Goal: Task Accomplishment & Management: Use online tool/utility

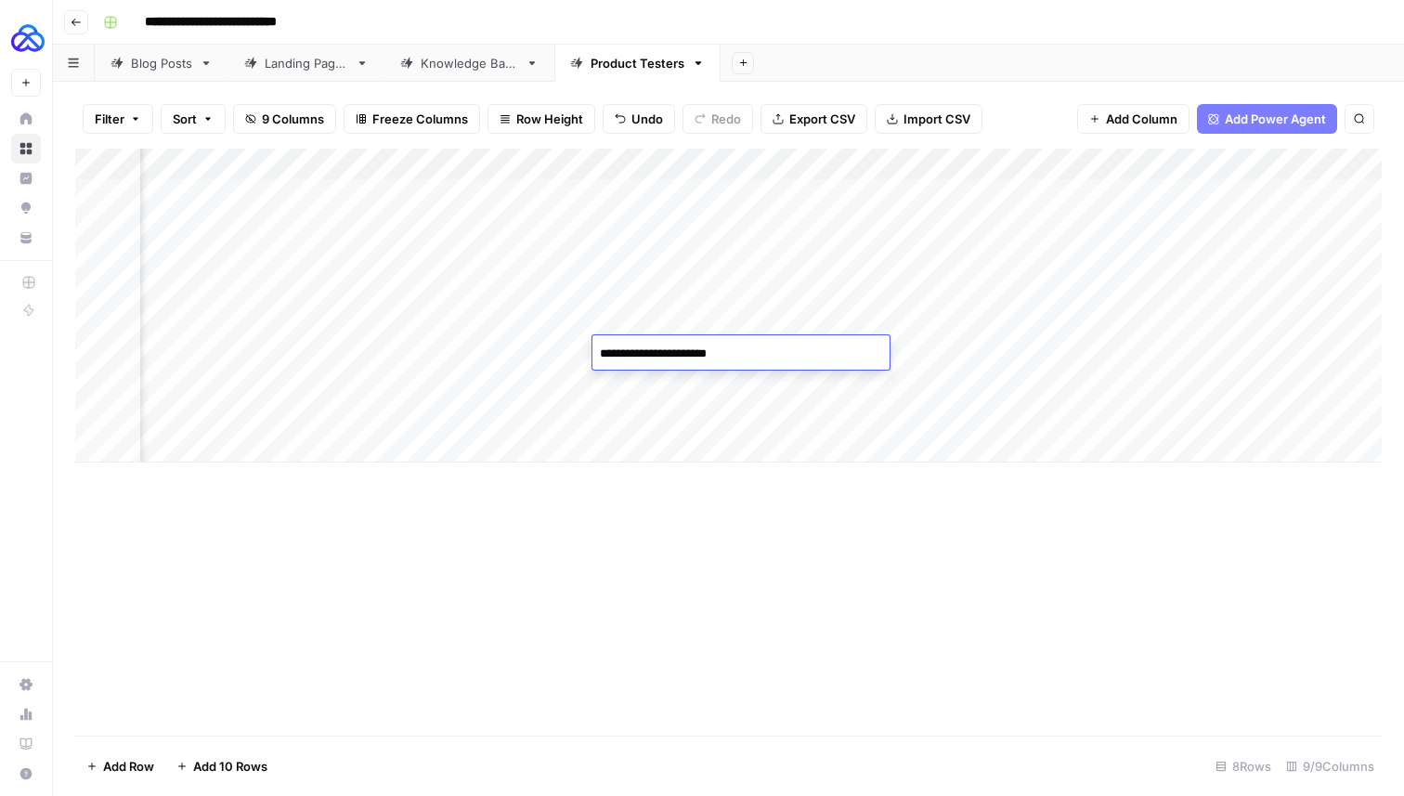
scroll to position [0, 318]
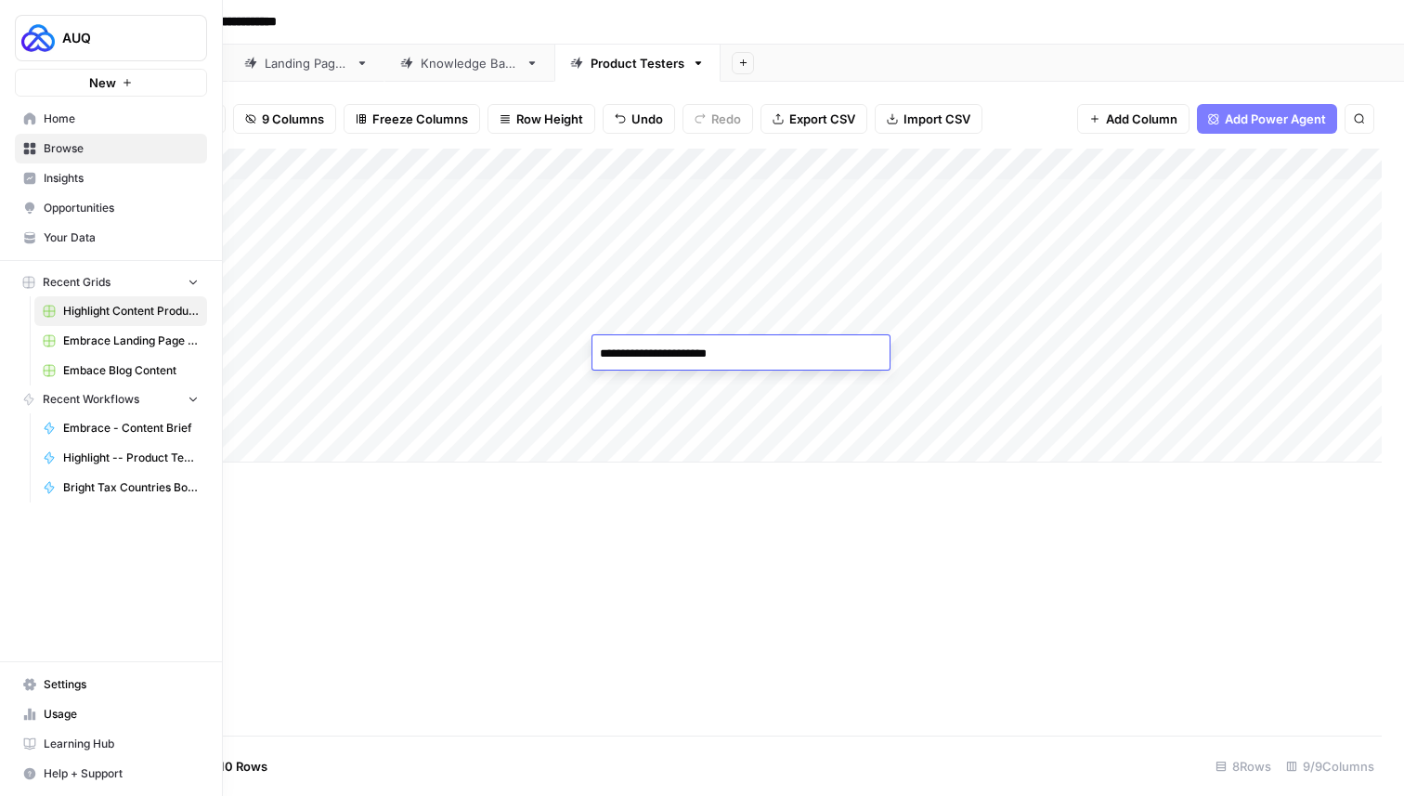
click at [62, 118] on span "Home" at bounding box center [121, 118] width 155 height 17
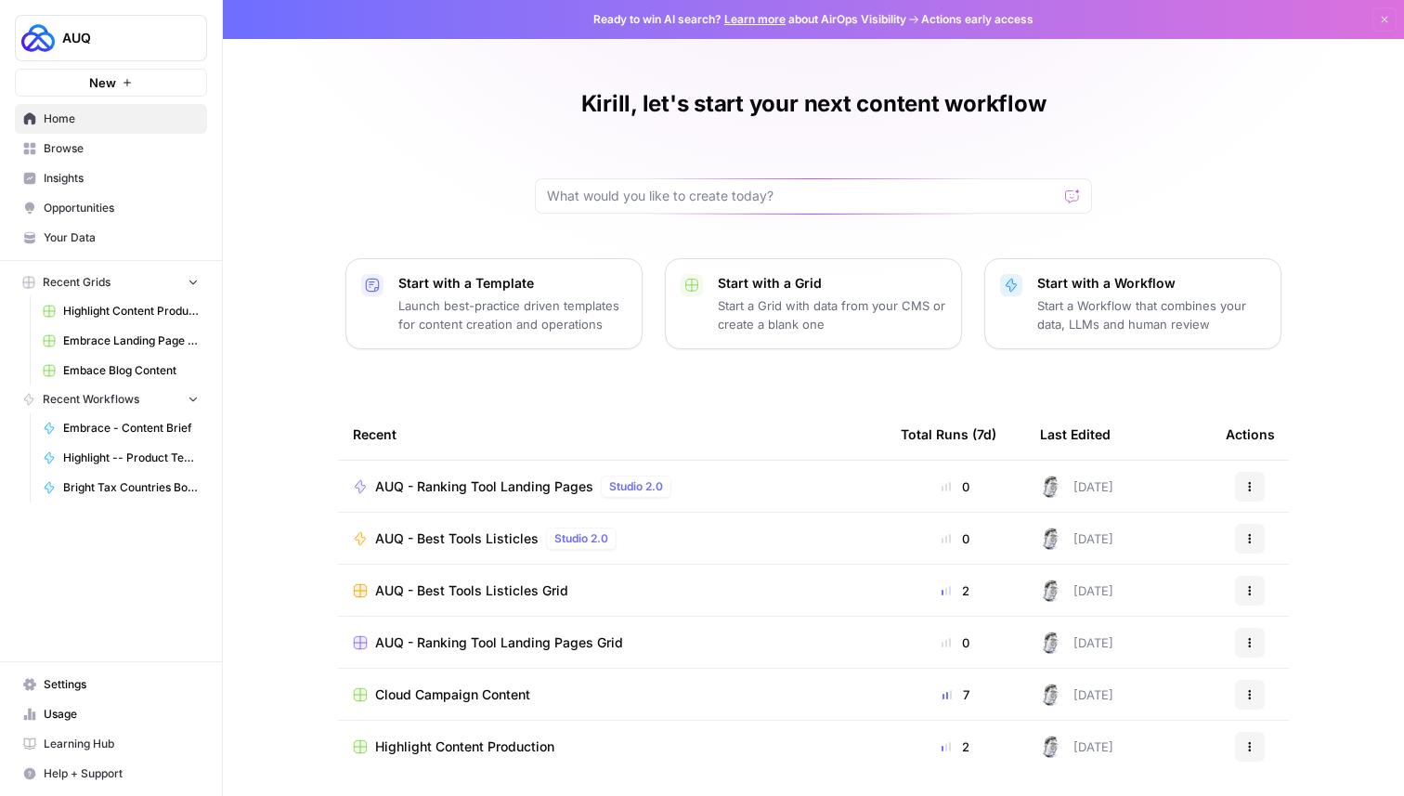
click at [75, 153] on span "Browse" at bounding box center [121, 148] width 155 height 17
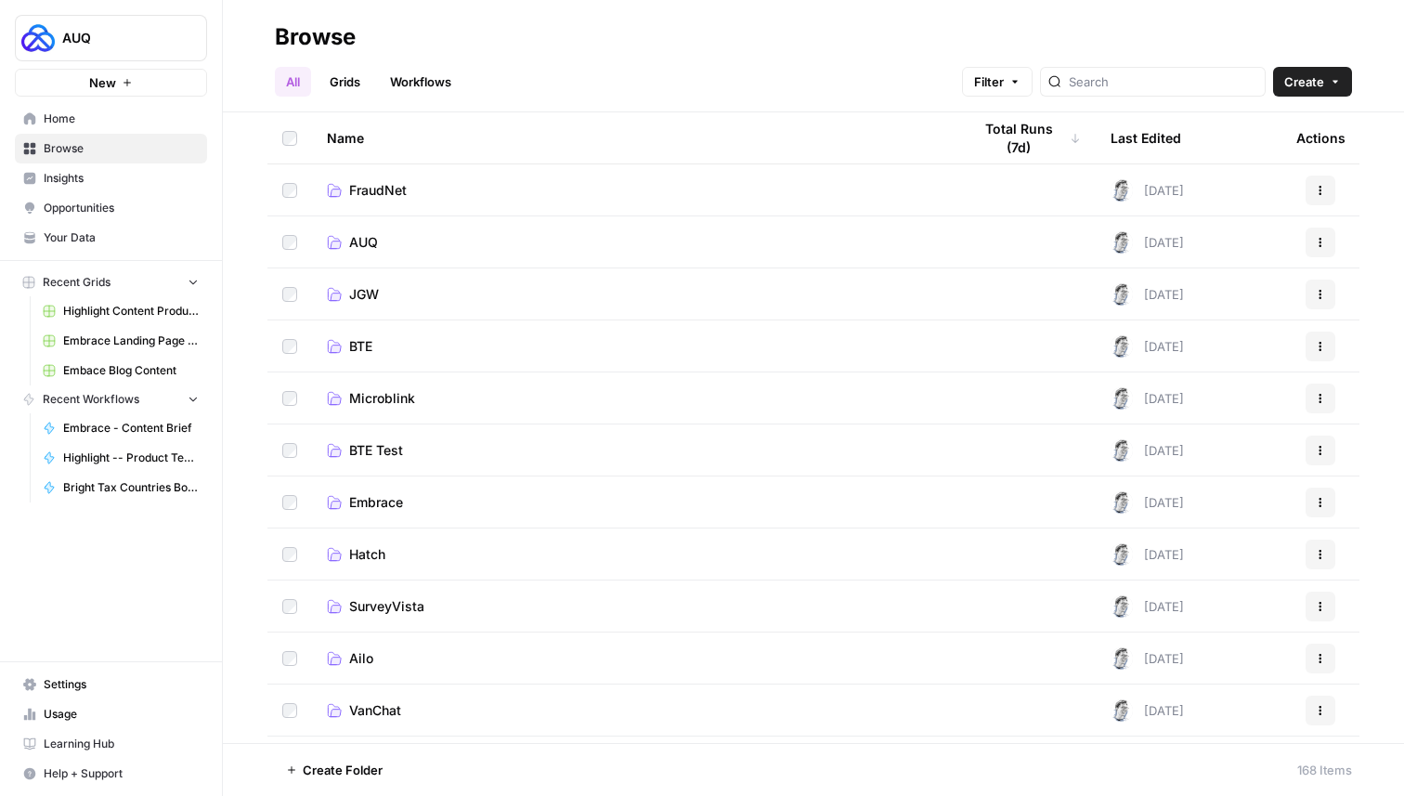
click at [1157, 95] on div at bounding box center [1153, 82] width 226 height 30
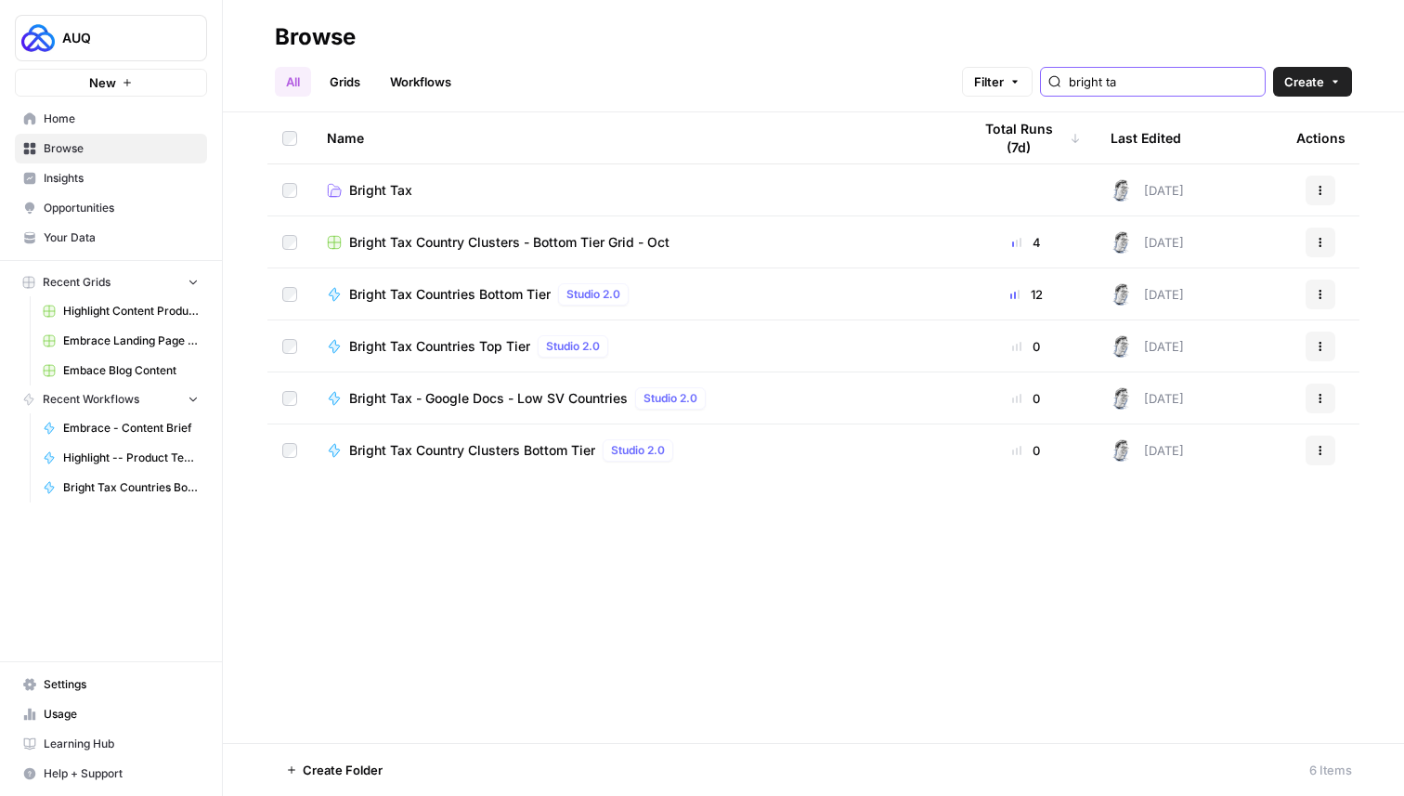
type input "bright ta"
click at [460, 241] on span "Bright Tax Country Clusters - Bottom Tier Grid - Oct" at bounding box center [509, 242] width 320 height 19
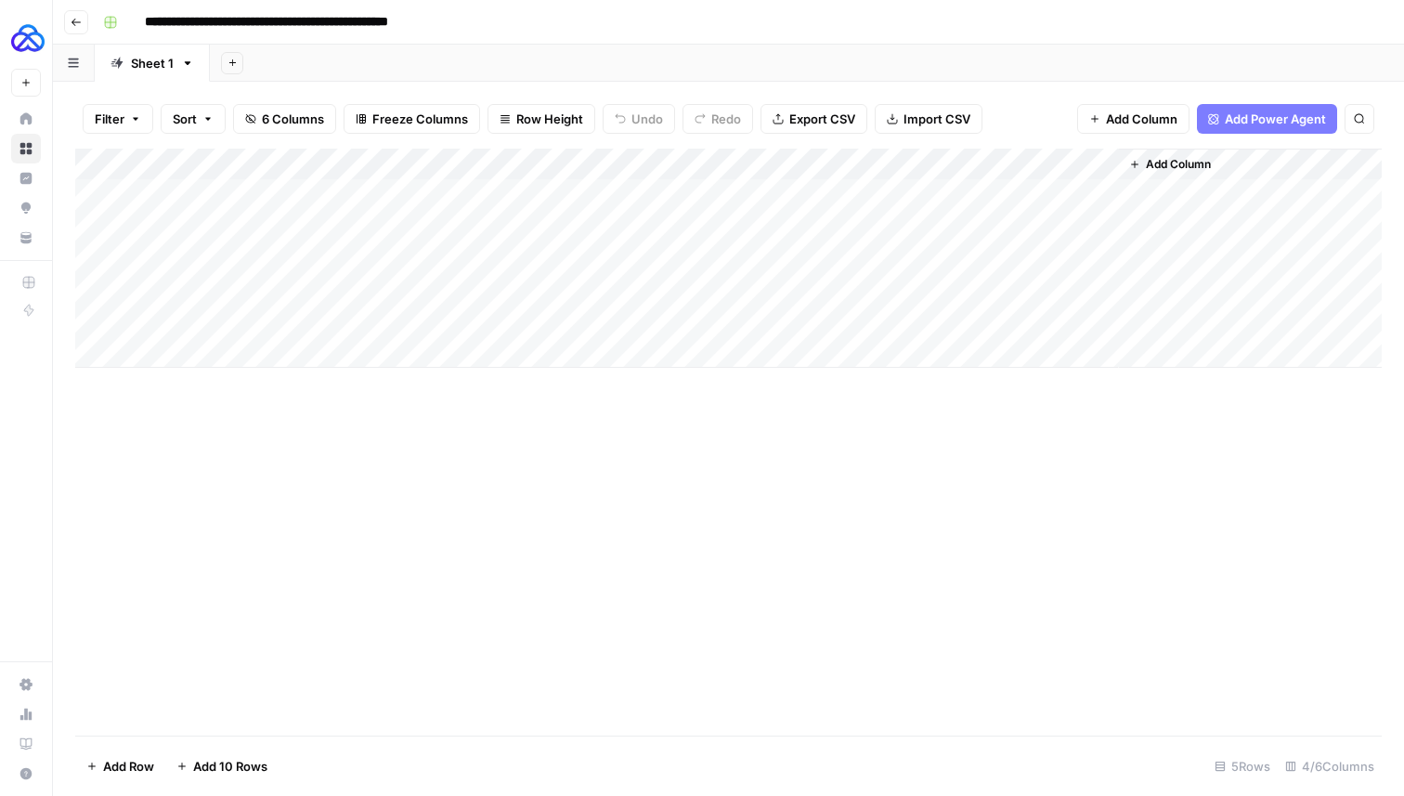
click at [914, 164] on div "Add Column" at bounding box center [728, 258] width 1306 height 219
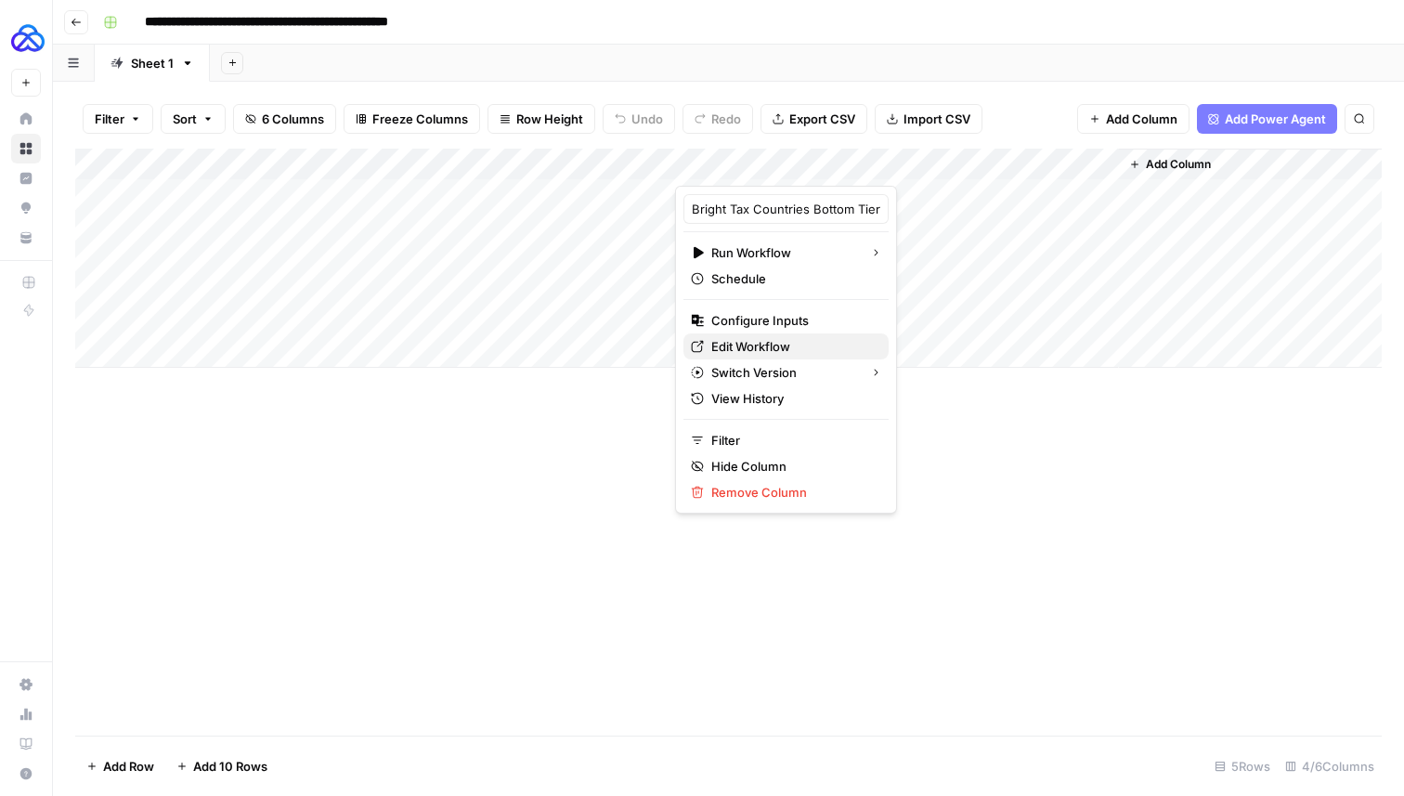
click at [744, 338] on span "Edit Workflow" at bounding box center [792, 346] width 162 height 19
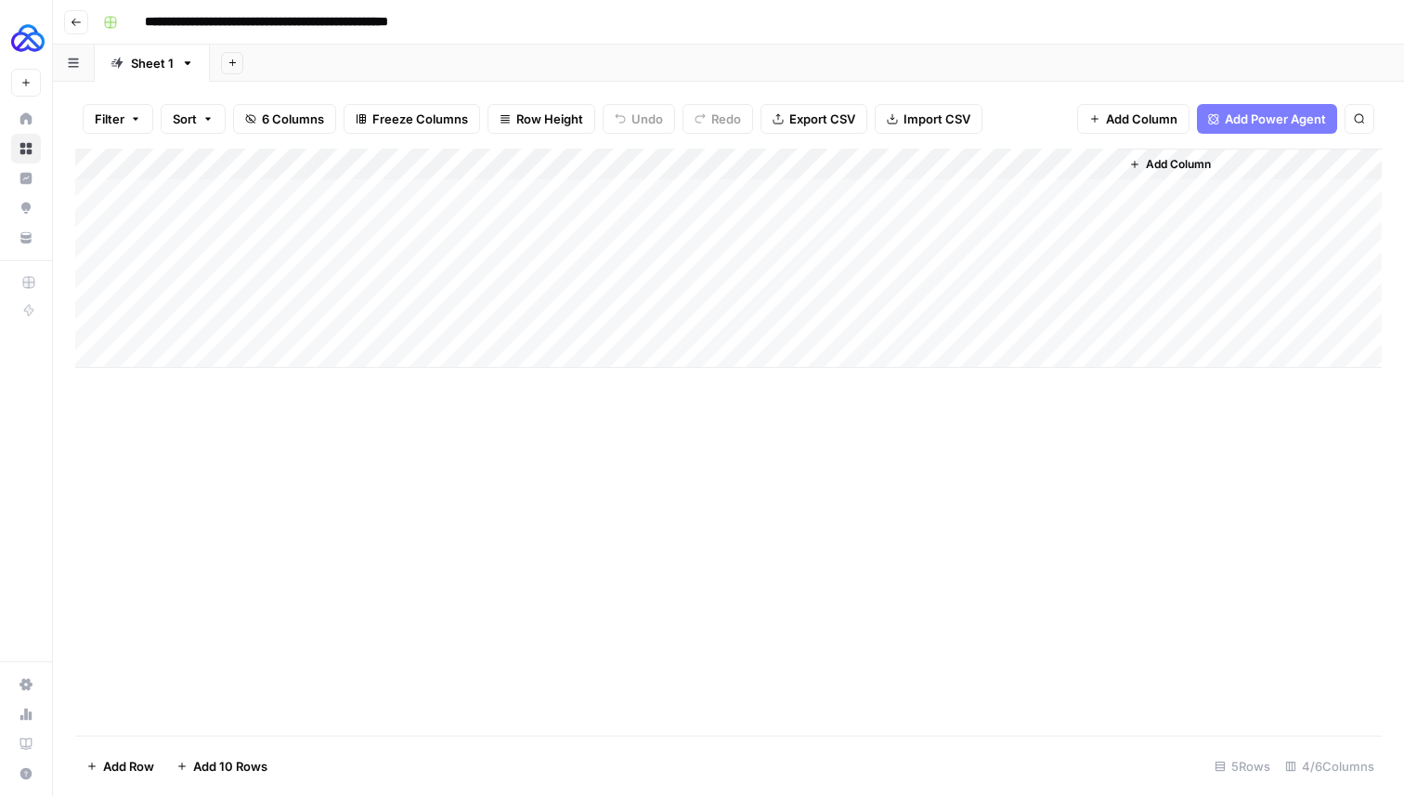
click at [906, 158] on div "Add Column" at bounding box center [728, 258] width 1306 height 219
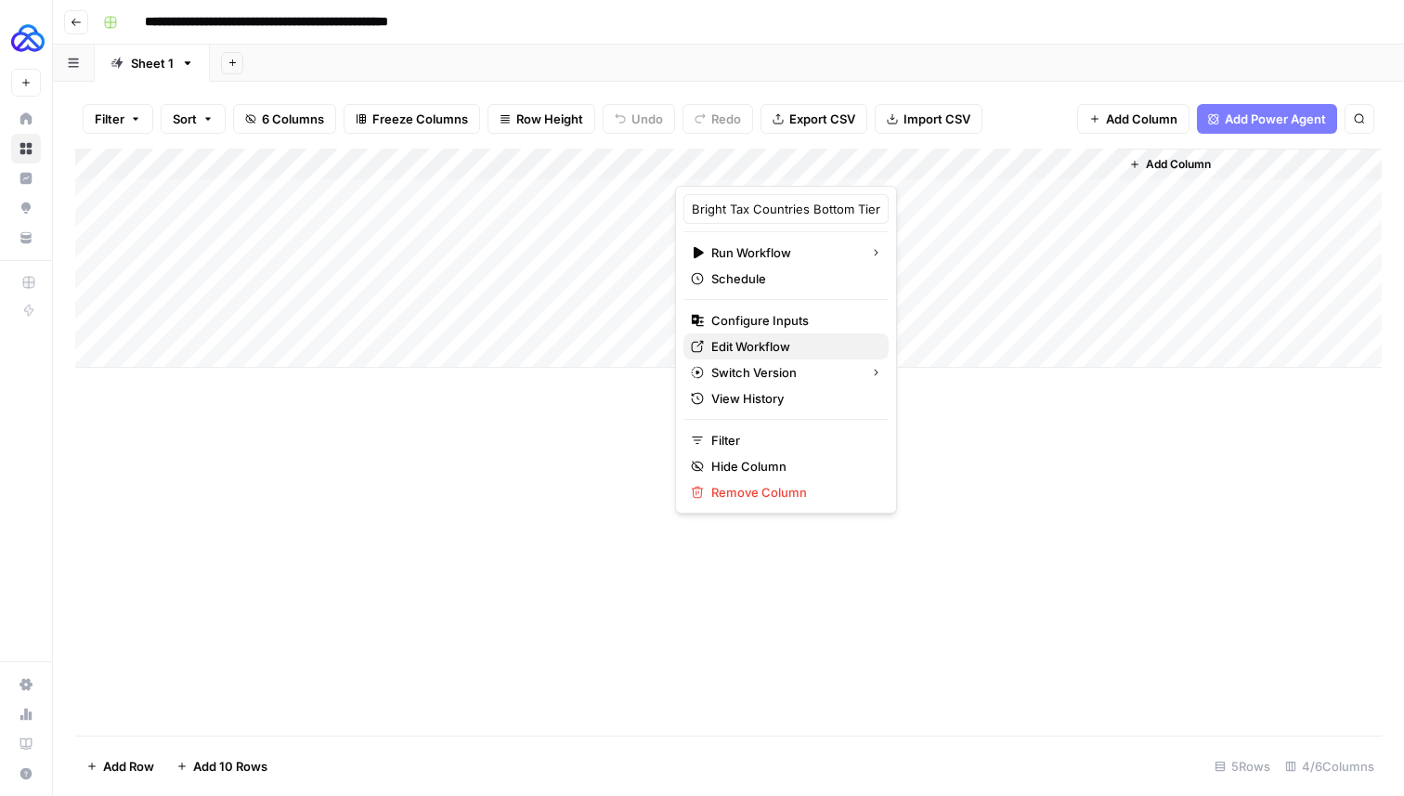
click at [754, 342] on span "Edit Workflow" at bounding box center [792, 346] width 162 height 19
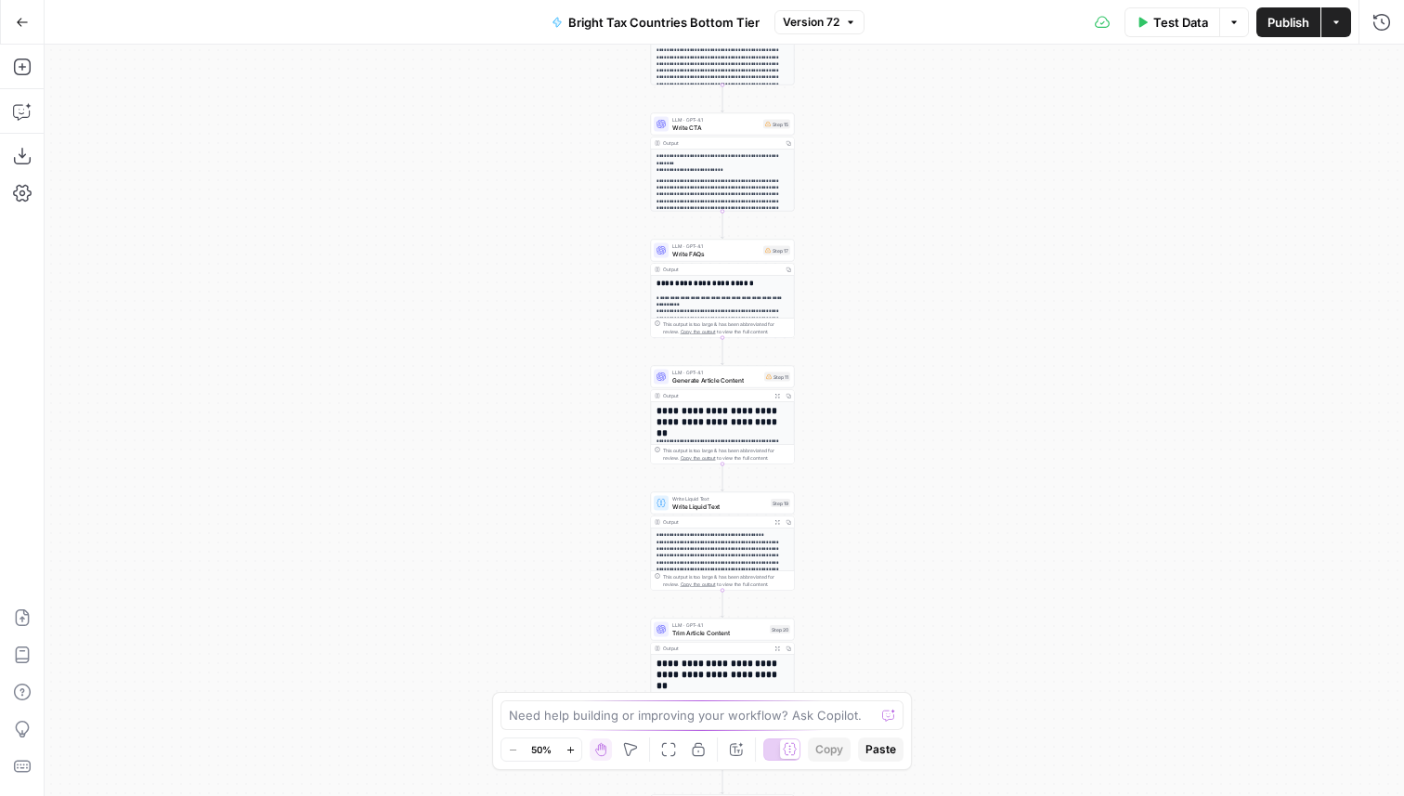
drag, startPoint x: 898, startPoint y: 618, endPoint x: 894, endPoint y: 319, distance: 299.0
click at [894, 319] on div "Workflow Input Settings Inputs LLM · GPT-4.1 Generate Article Outlines Step 9 O…" at bounding box center [724, 420] width 1359 height 751
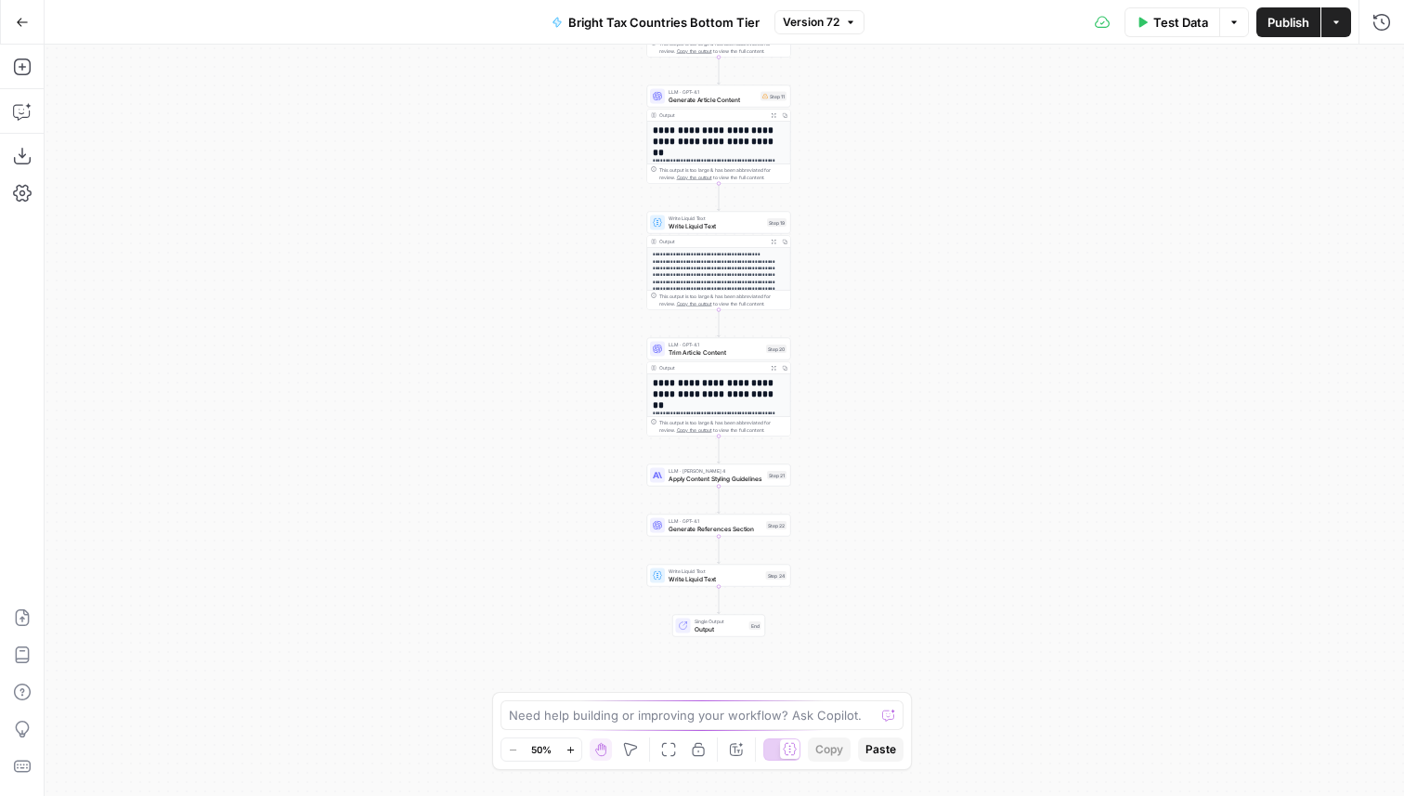
drag, startPoint x: 911, startPoint y: 542, endPoint x: 908, endPoint y: 264, distance: 278.5
click at [909, 264] on div "Workflow Input Settings Inputs LLM · GPT-4.1 Generate Article Outlines Step 9 O…" at bounding box center [724, 420] width 1359 height 751
click at [14, 107] on icon "button" at bounding box center [22, 111] width 19 height 19
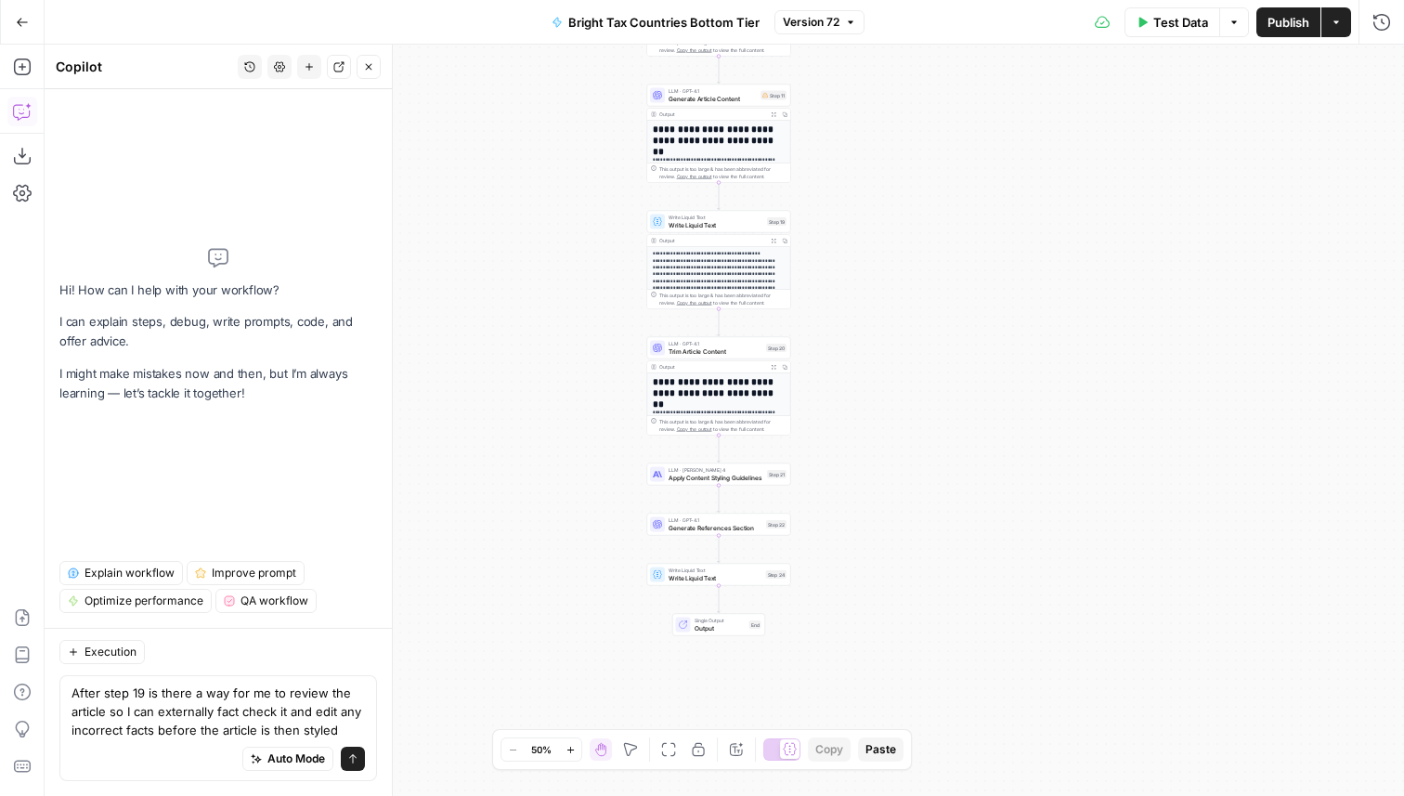
type textarea "After step 19 is there a way for me to review the article so I can externally f…"
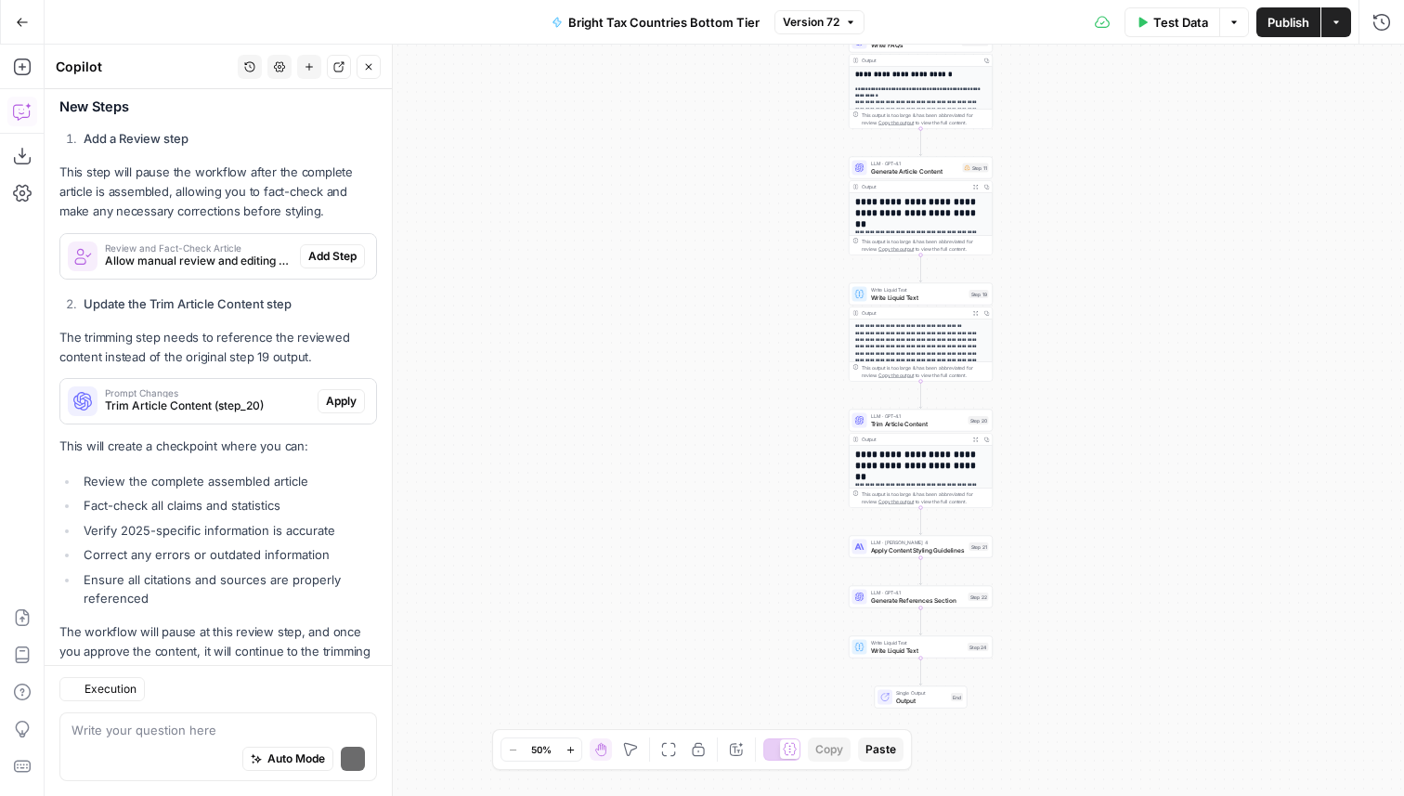
scroll to position [499, 0]
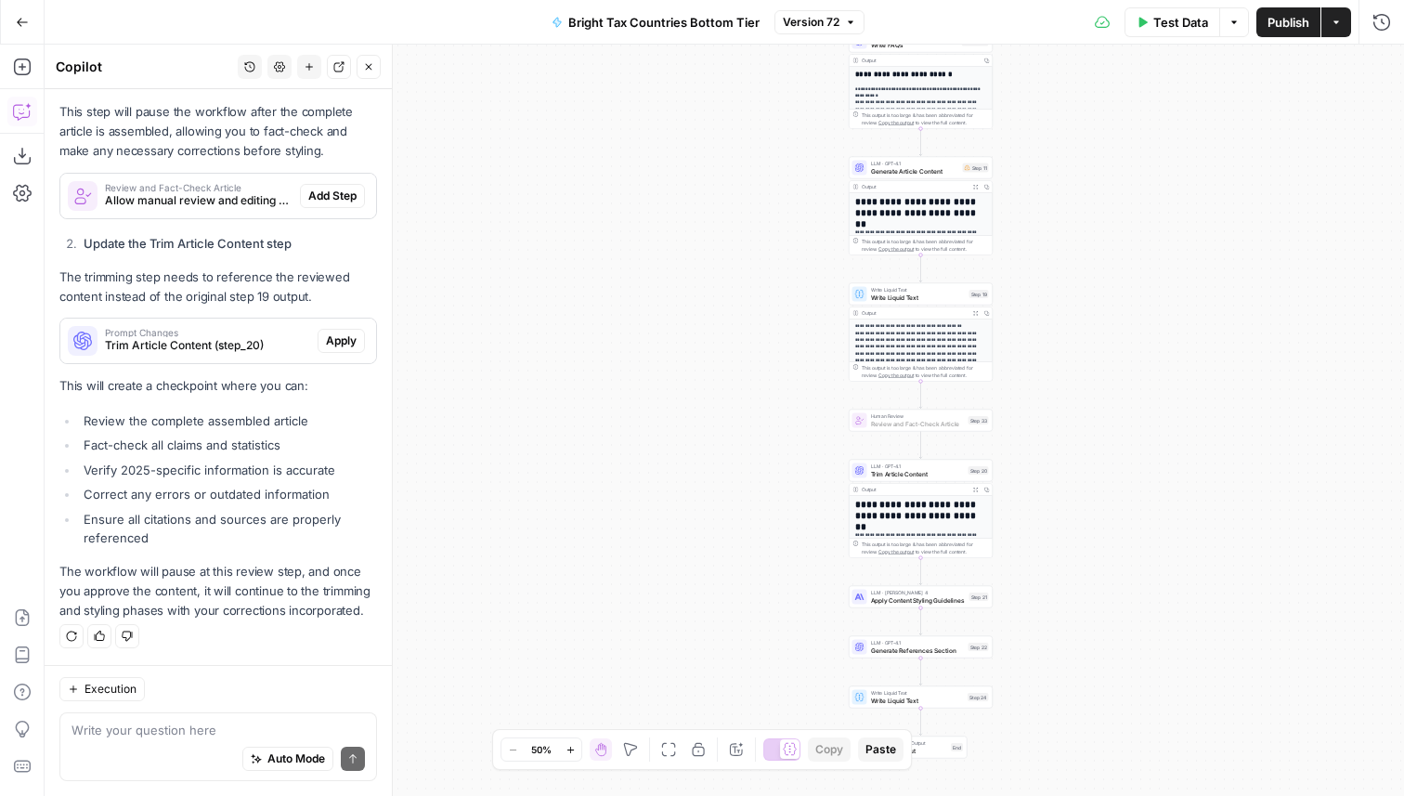
click at [343, 188] on span "Add Step" at bounding box center [332, 196] width 48 height 17
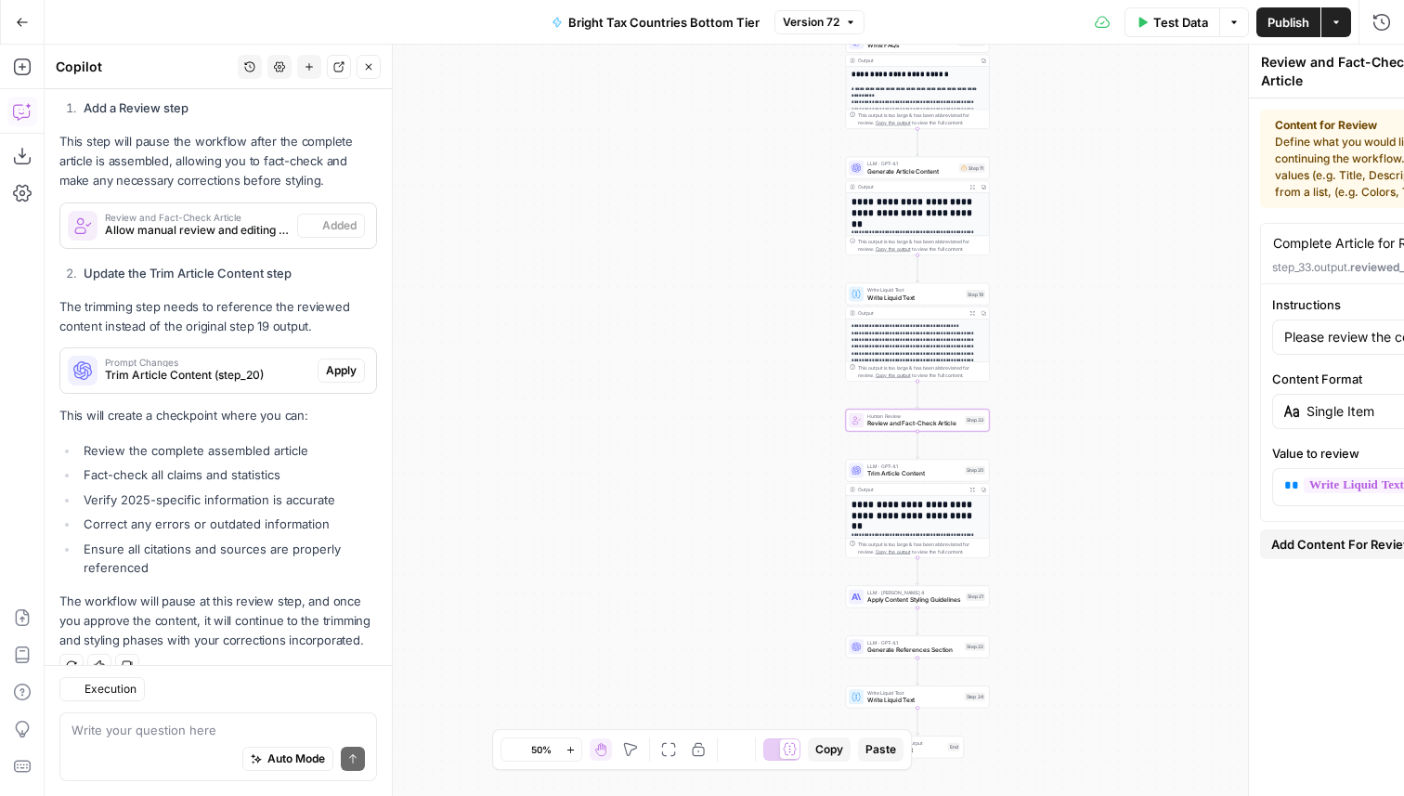
scroll to position [528, 0]
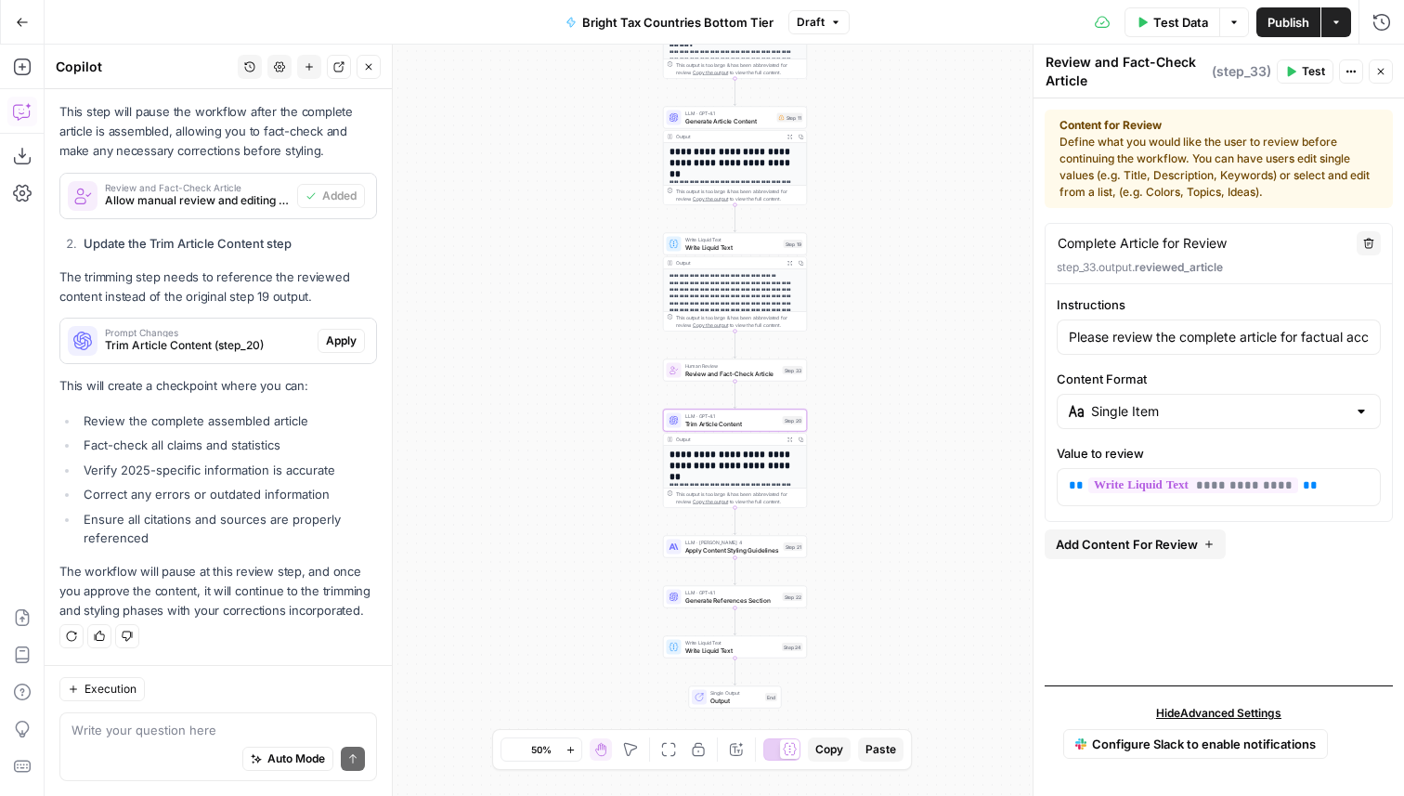
click at [342, 342] on span "Apply" at bounding box center [341, 340] width 31 height 17
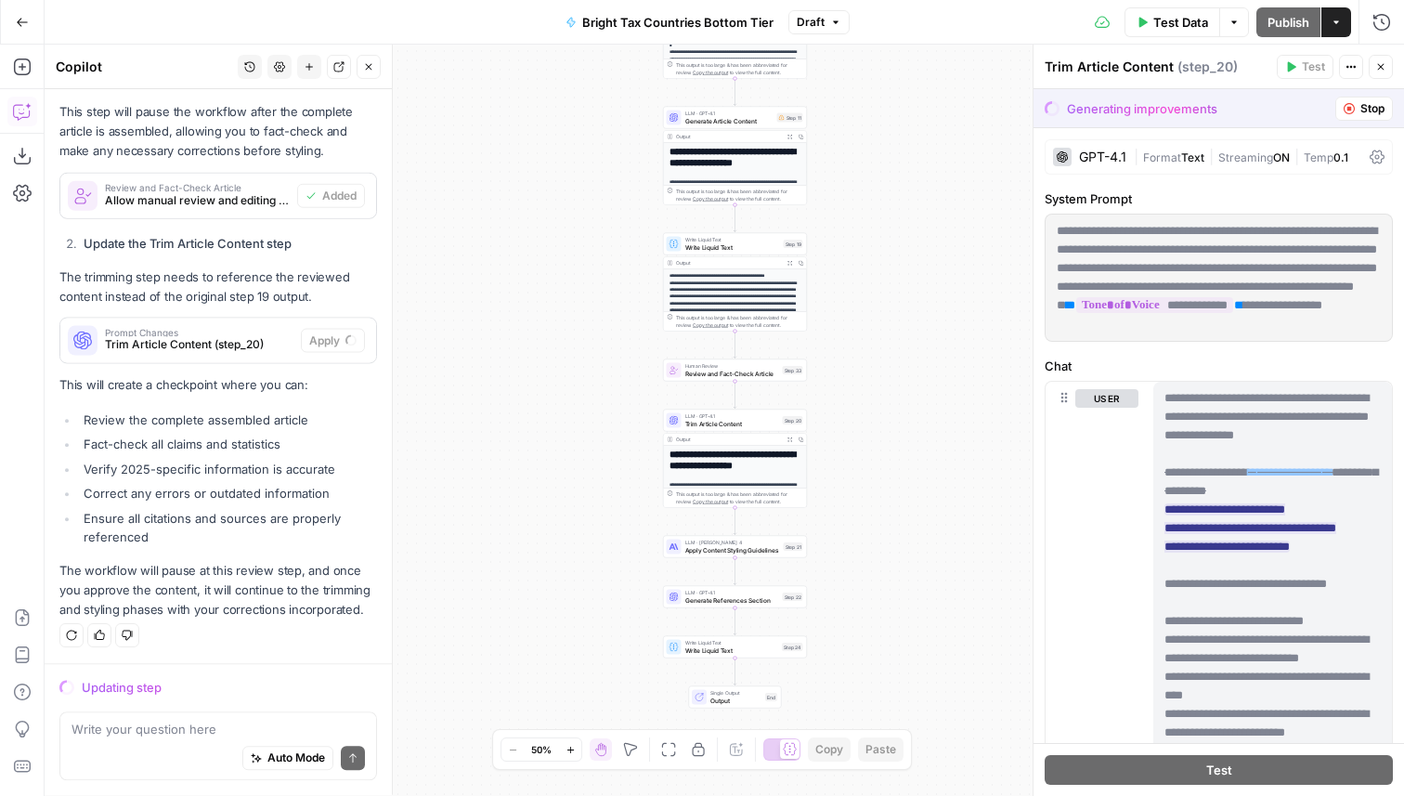
scroll to position [499, 0]
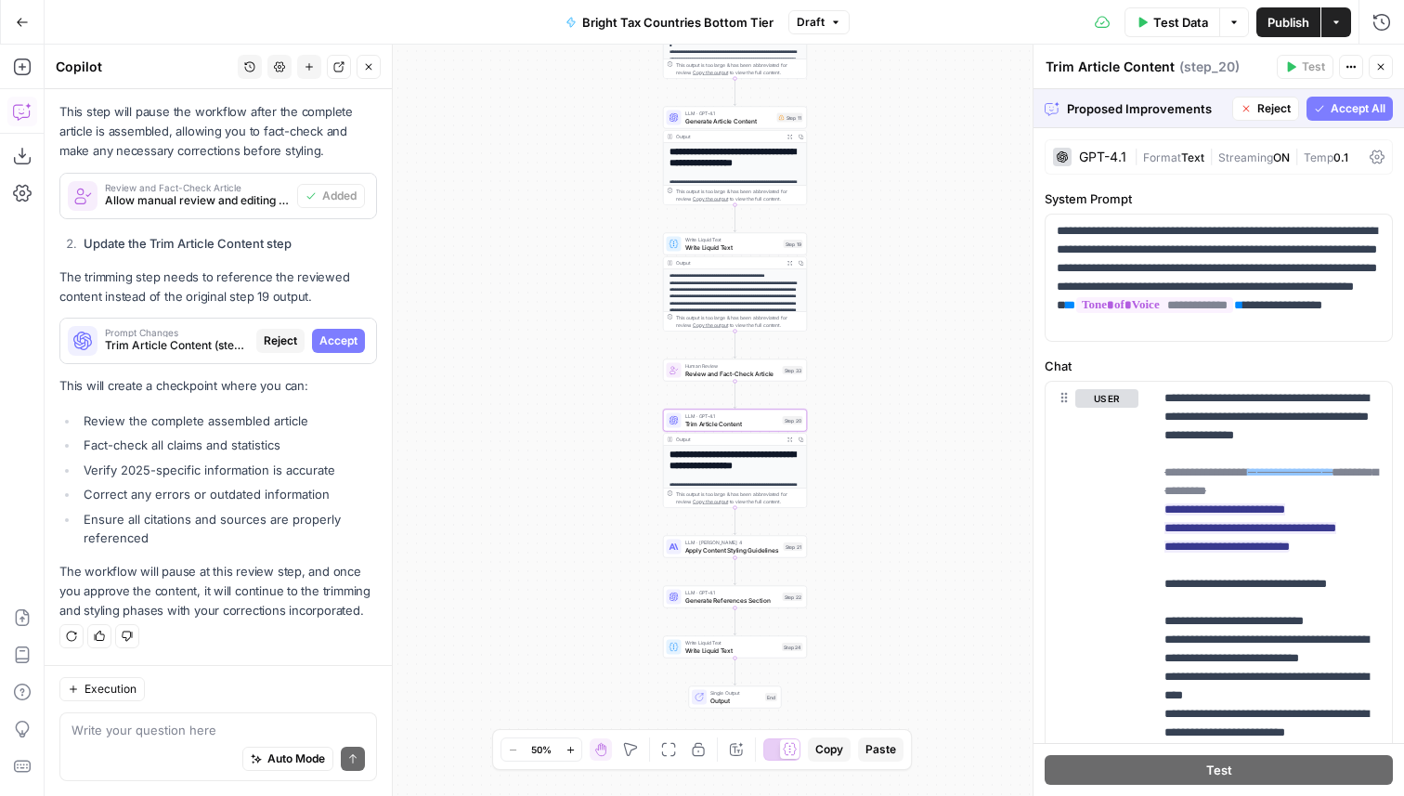
click at [334, 337] on span "Accept" at bounding box center [338, 340] width 38 height 17
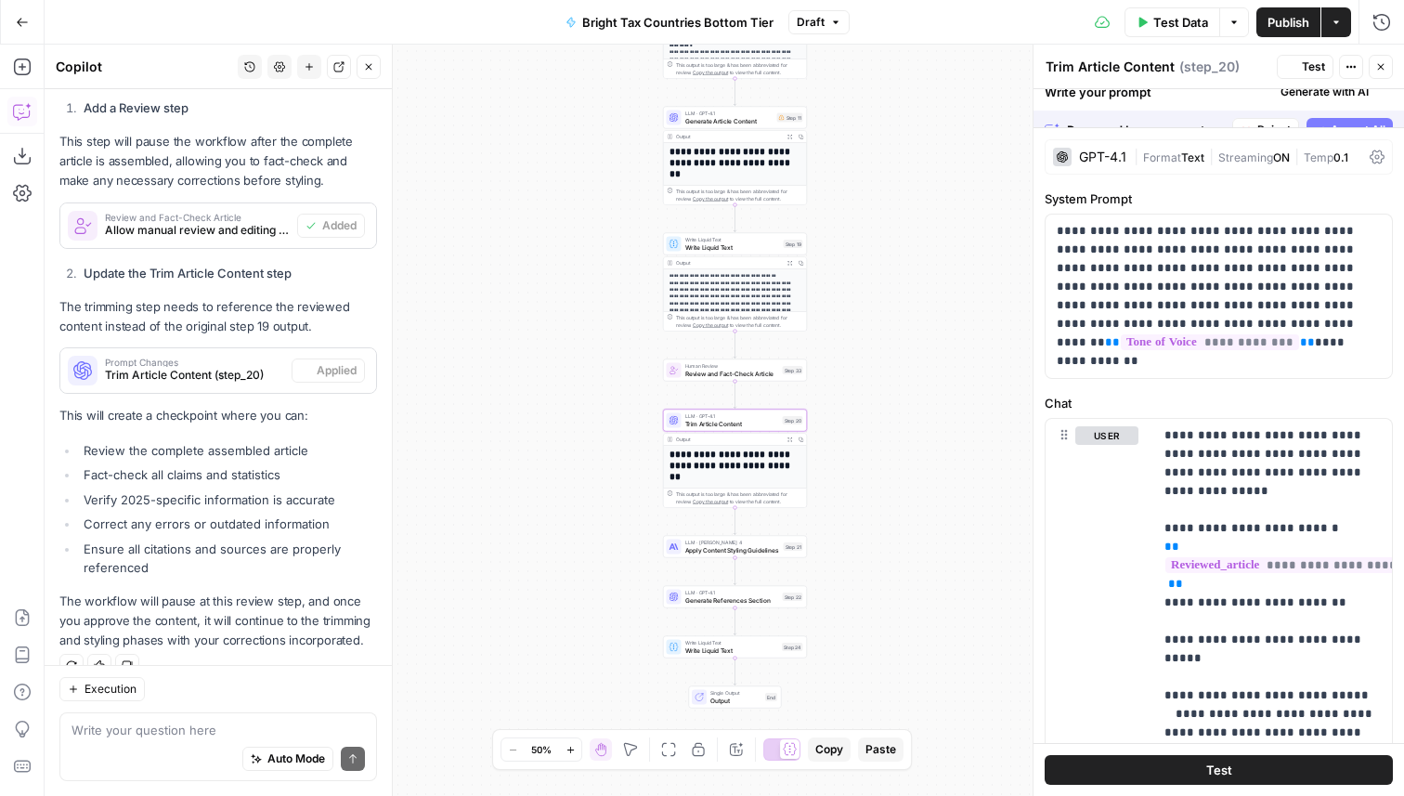
scroll to position [528, 0]
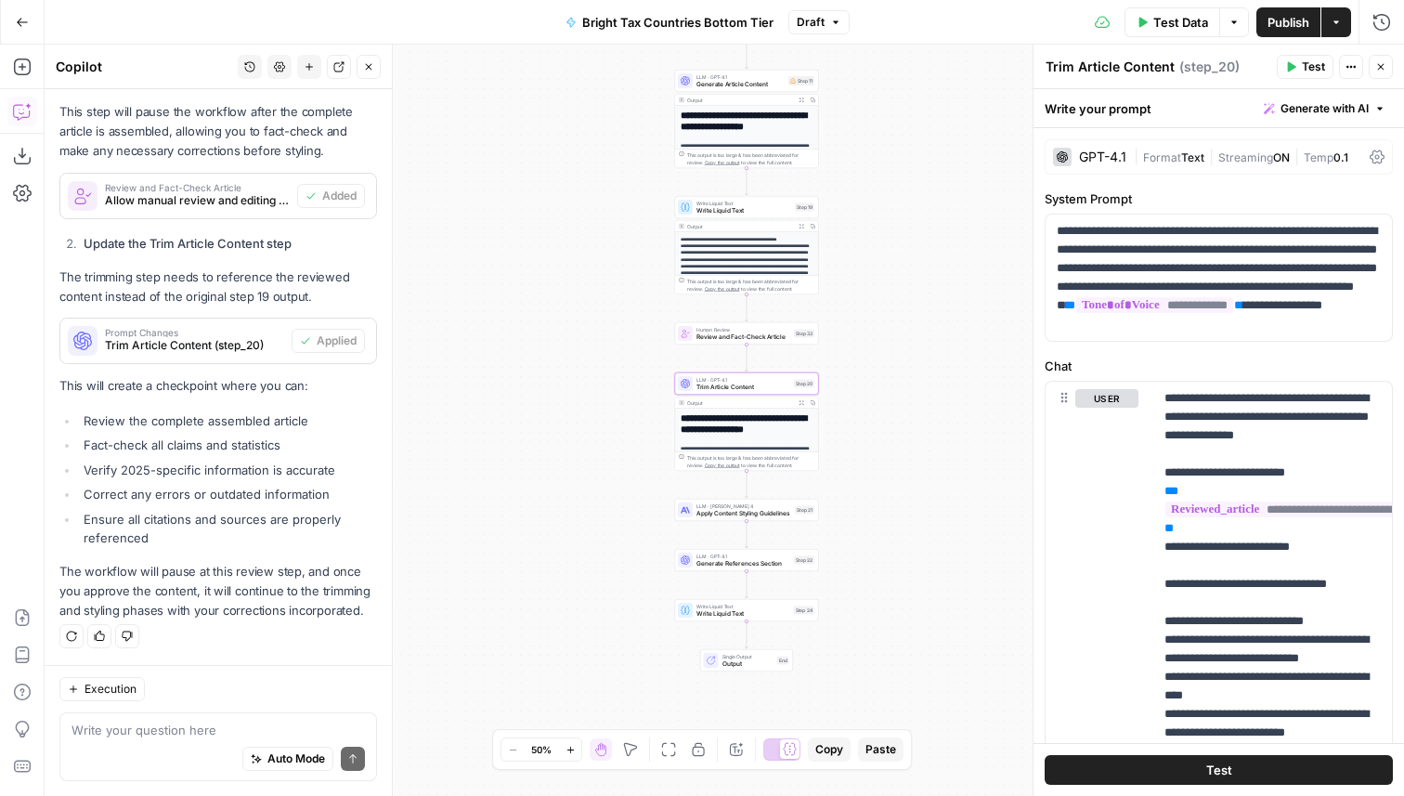
click at [1337, 28] on button "Actions" at bounding box center [1336, 22] width 30 height 30
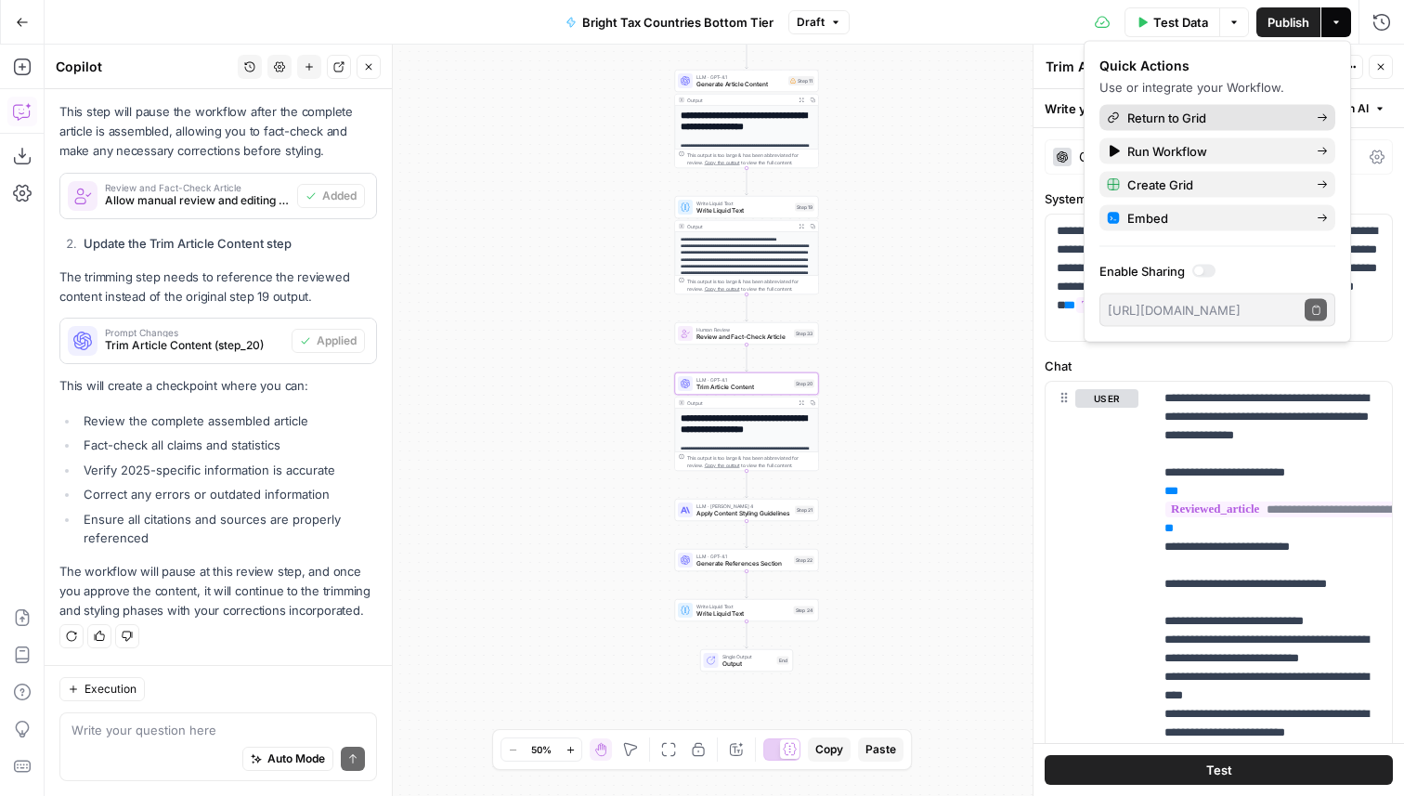
click at [1173, 117] on span "Return to Grid" at bounding box center [1214, 118] width 175 height 19
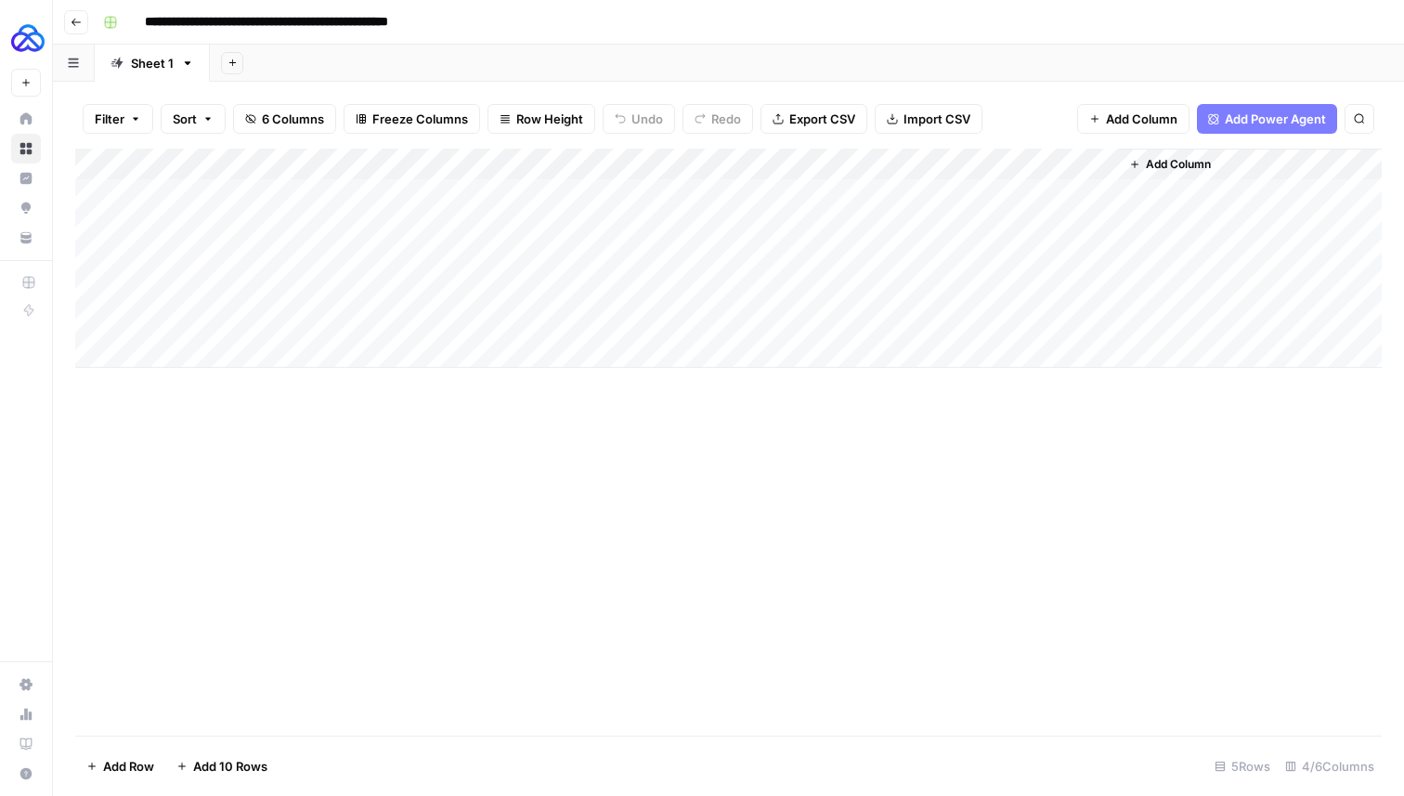
click at [237, 311] on div "Add Column" at bounding box center [728, 258] width 1306 height 219
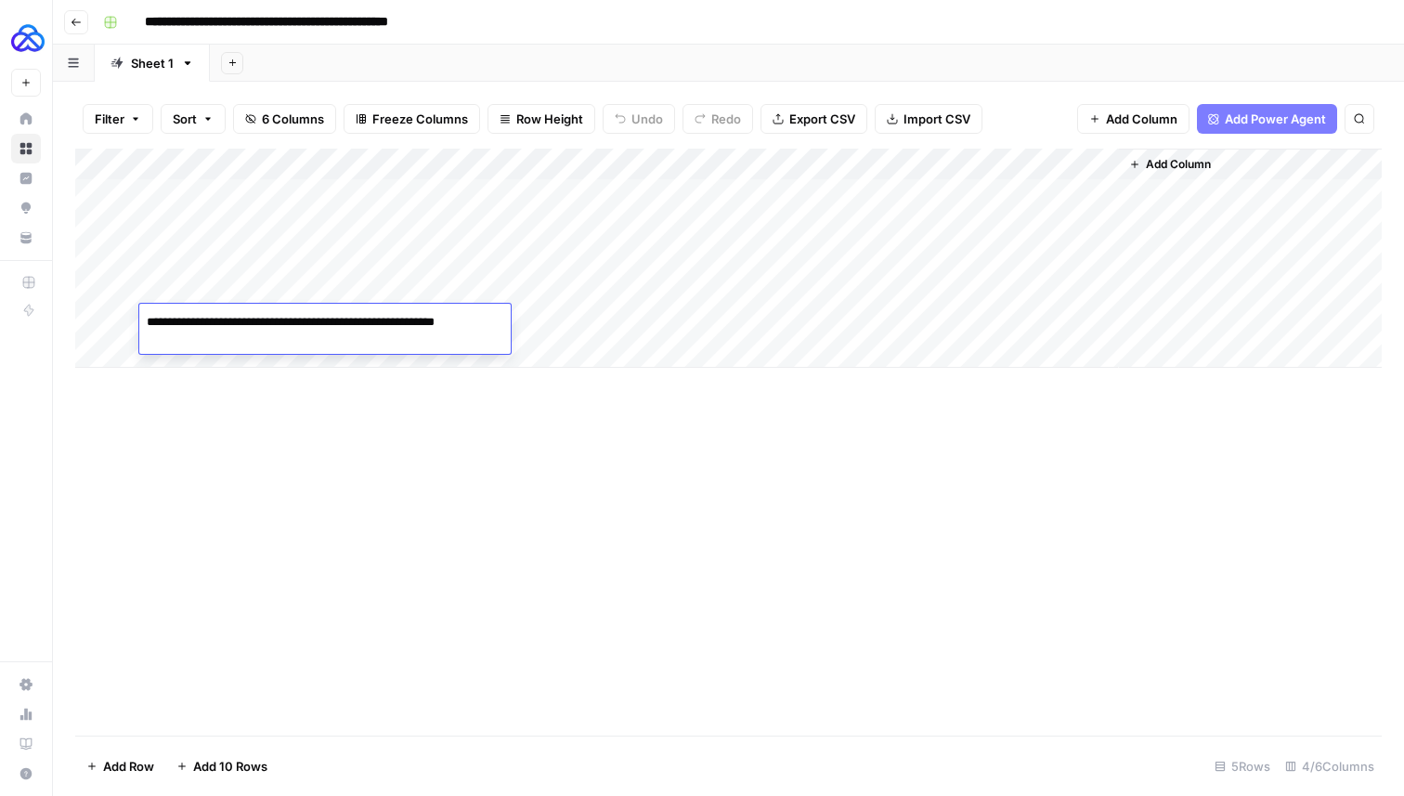
type textarea "**********"
click at [540, 321] on div "Add Column" at bounding box center [728, 258] width 1306 height 219
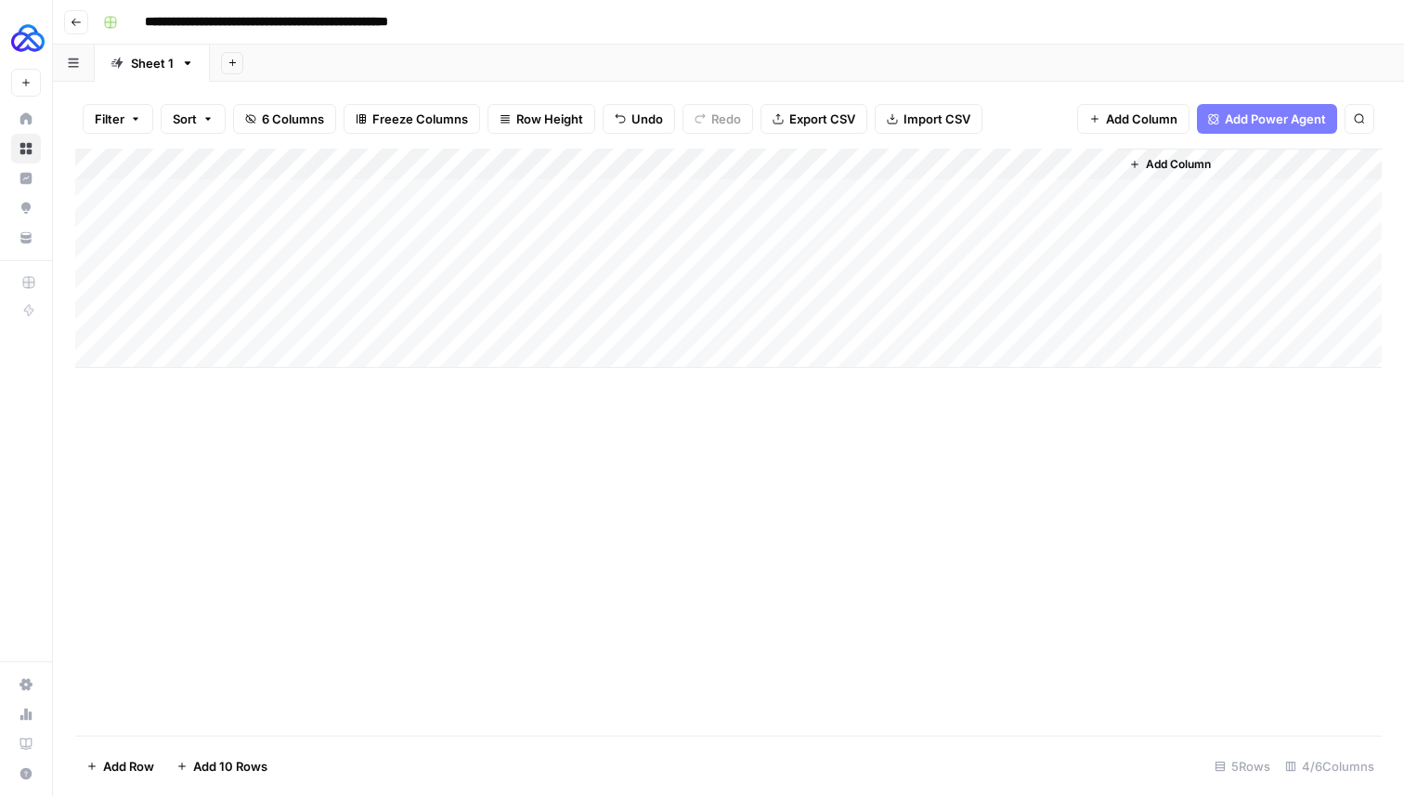
click at [540, 321] on div "Add Column" at bounding box center [728, 258] width 1306 height 219
drag, startPoint x: 469, startPoint y: 325, endPoint x: 355, endPoint y: 325, distance: 114.2
click at [356, 325] on body "**********" at bounding box center [702, 398] width 1404 height 796
type textarea "**********"
click at [741, 405] on div "Add Column" at bounding box center [728, 442] width 1306 height 587
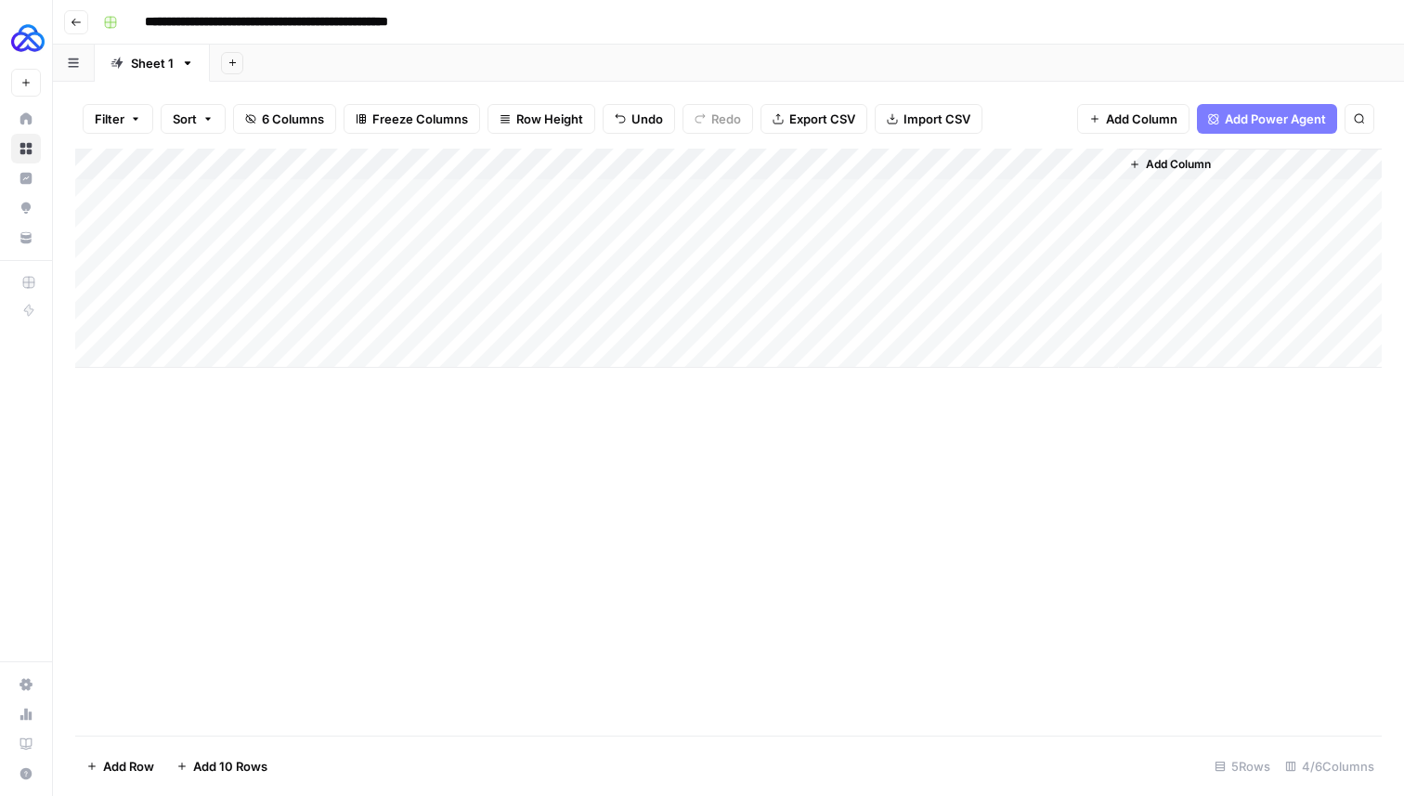
click at [813, 320] on div "Add Column" at bounding box center [728, 258] width 1306 height 219
click at [930, 315] on div "Add Column" at bounding box center [728, 258] width 1306 height 219
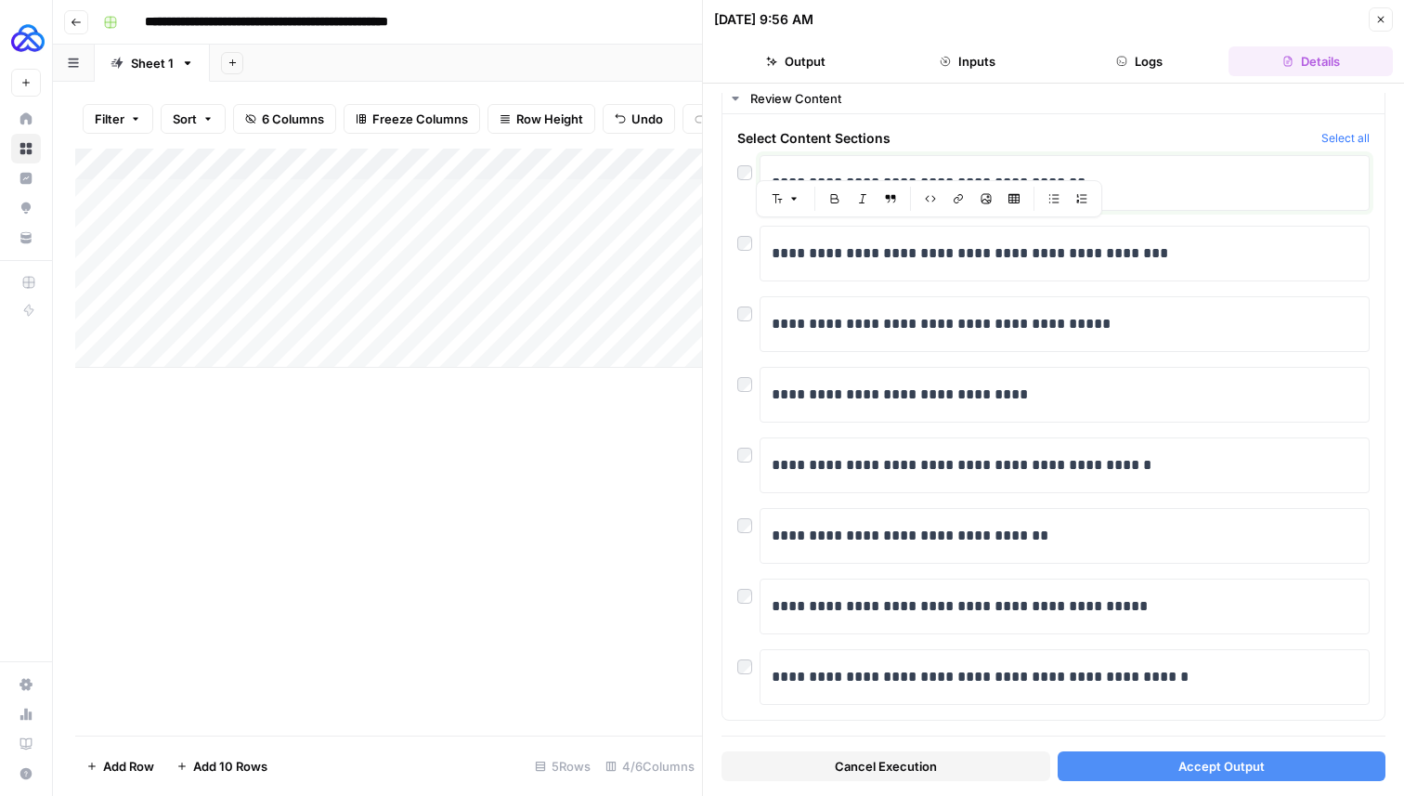
scroll to position [56, 0]
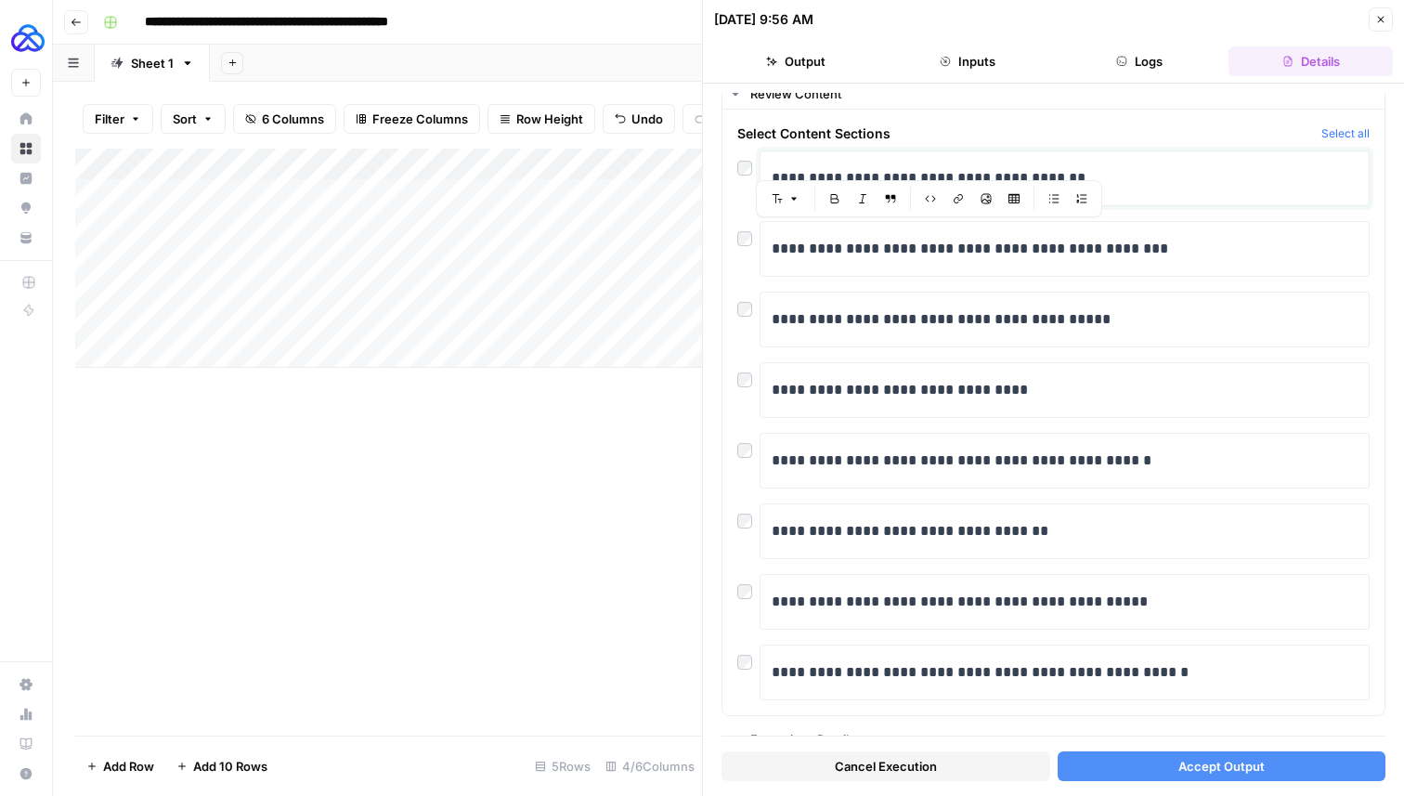
drag, startPoint x: 759, startPoint y: 207, endPoint x: 906, endPoint y: 770, distance: 581.7
click at [907, 771] on div "**********" at bounding box center [1053, 440] width 664 height 694
click at [718, 348] on div "**********" at bounding box center [1053, 440] width 701 height 712
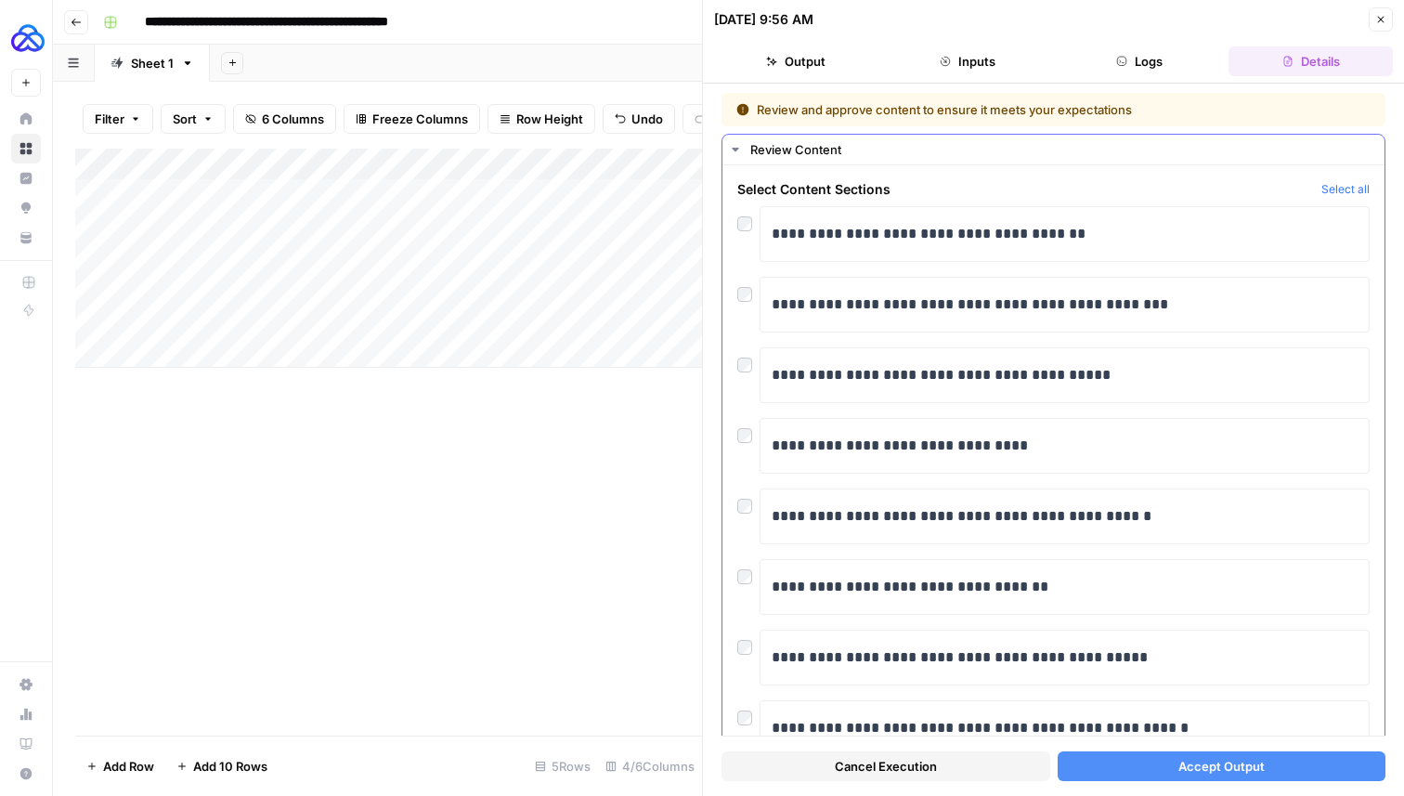
drag, startPoint x: 766, startPoint y: 216, endPoint x: 788, endPoint y: 268, distance: 56.6
click at [788, 268] on div "**********" at bounding box center [1053, 481] width 632 height 550
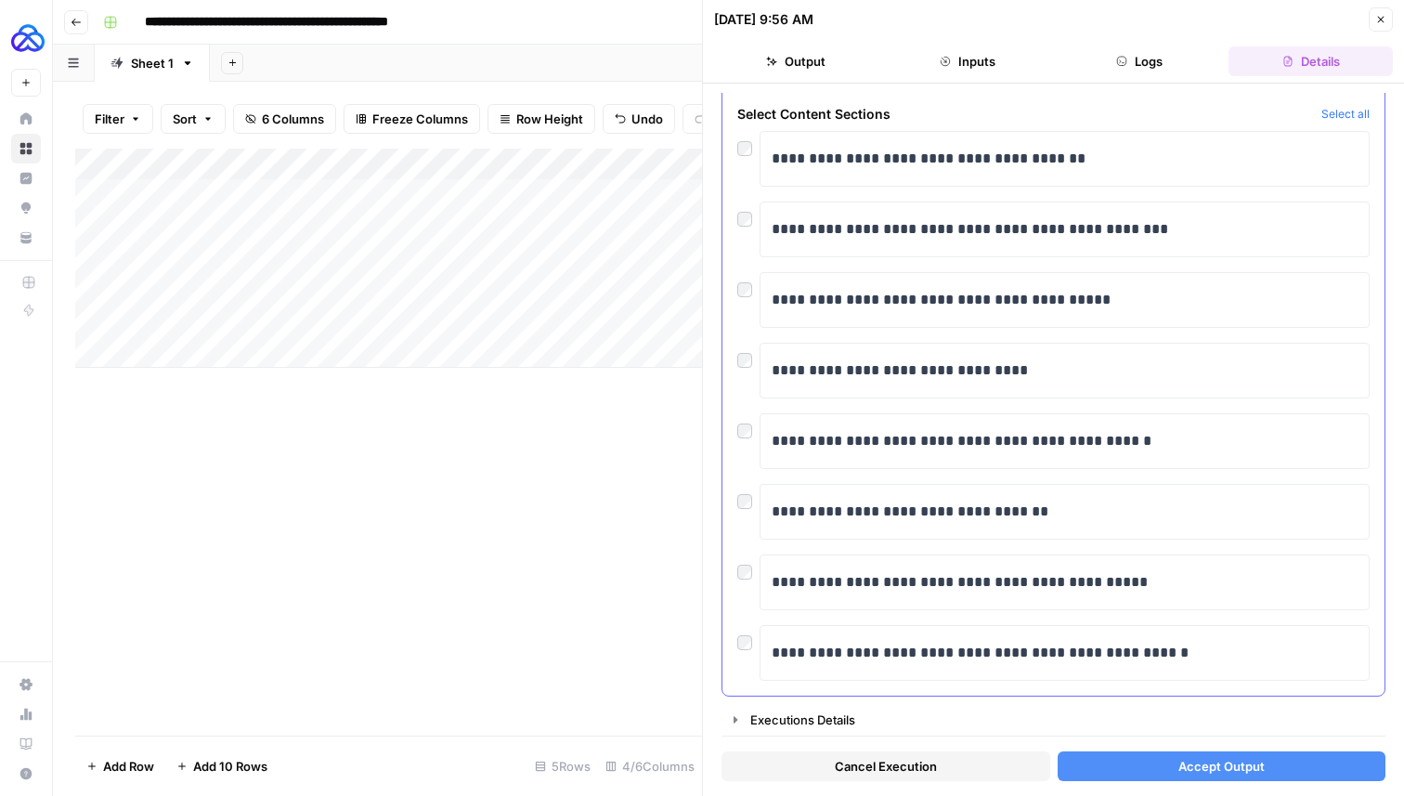
drag, startPoint x: 766, startPoint y: 214, endPoint x: 1074, endPoint y: 523, distance: 436.6
click at [1074, 523] on div "**********" at bounding box center [1053, 406] width 632 height 550
copy div "**********"
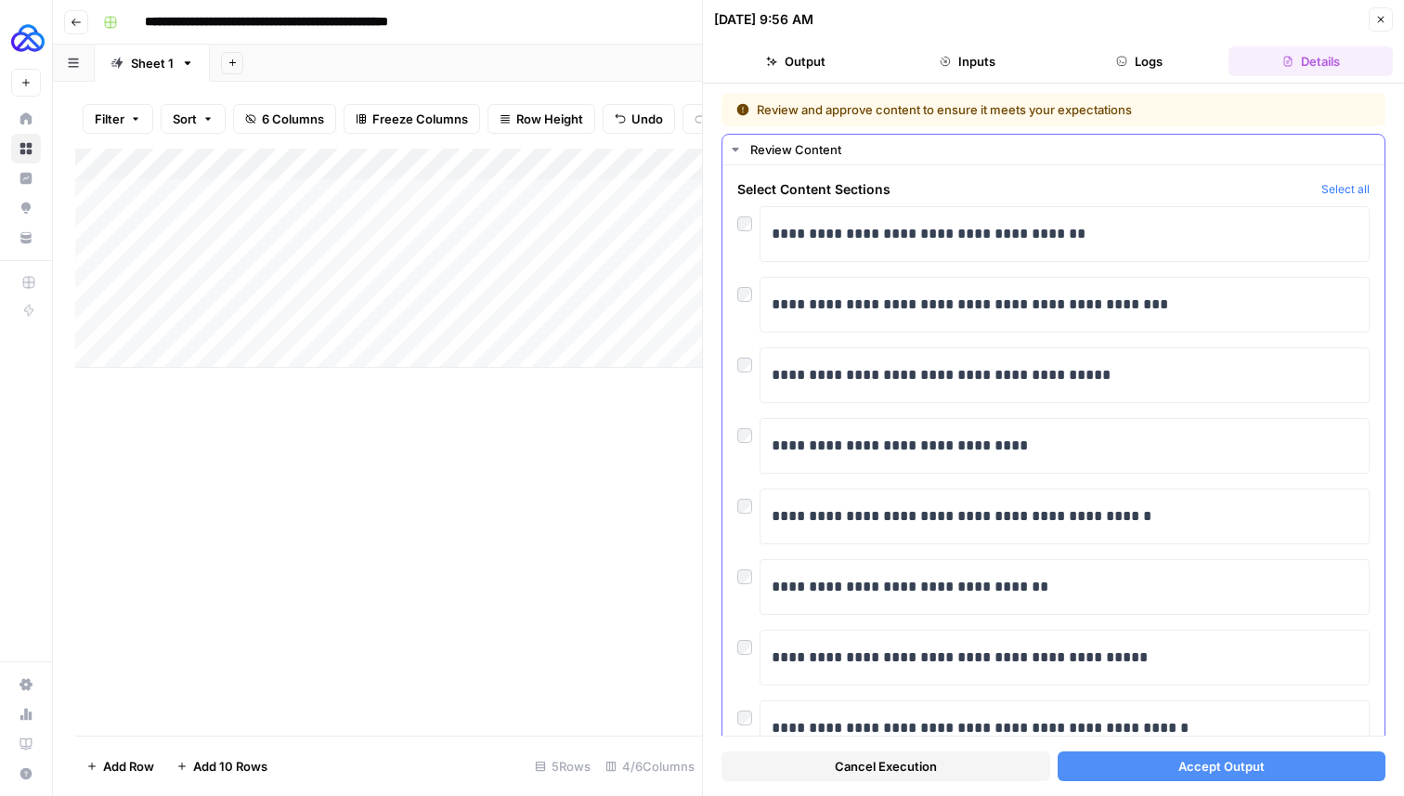
click at [1000, 175] on div "**********" at bounding box center [1053, 467] width 662 height 605
click at [745, 215] on div at bounding box center [748, 219] width 22 height 26
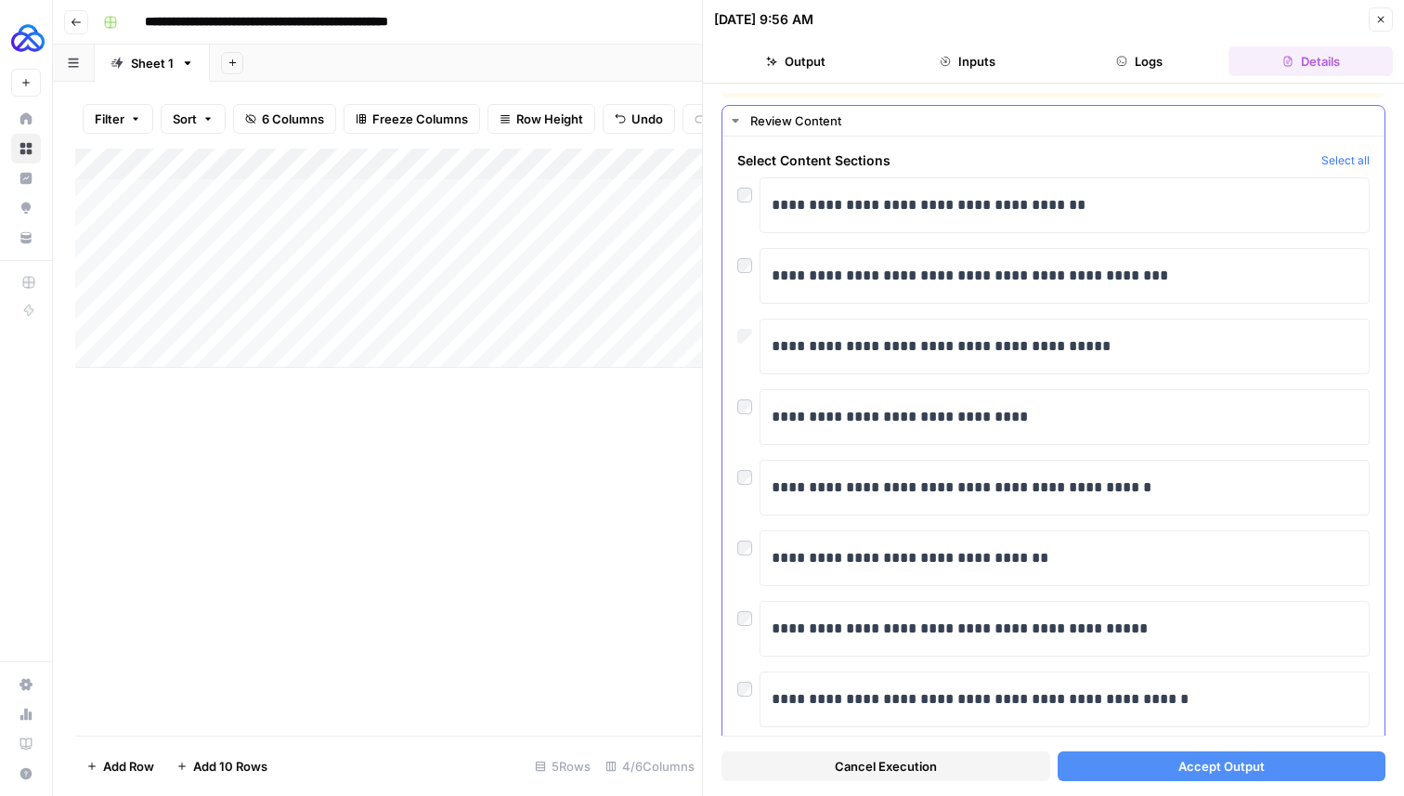
scroll to position [31, 0]
click at [1164, 759] on button "Accept Output" at bounding box center [1221, 766] width 329 height 30
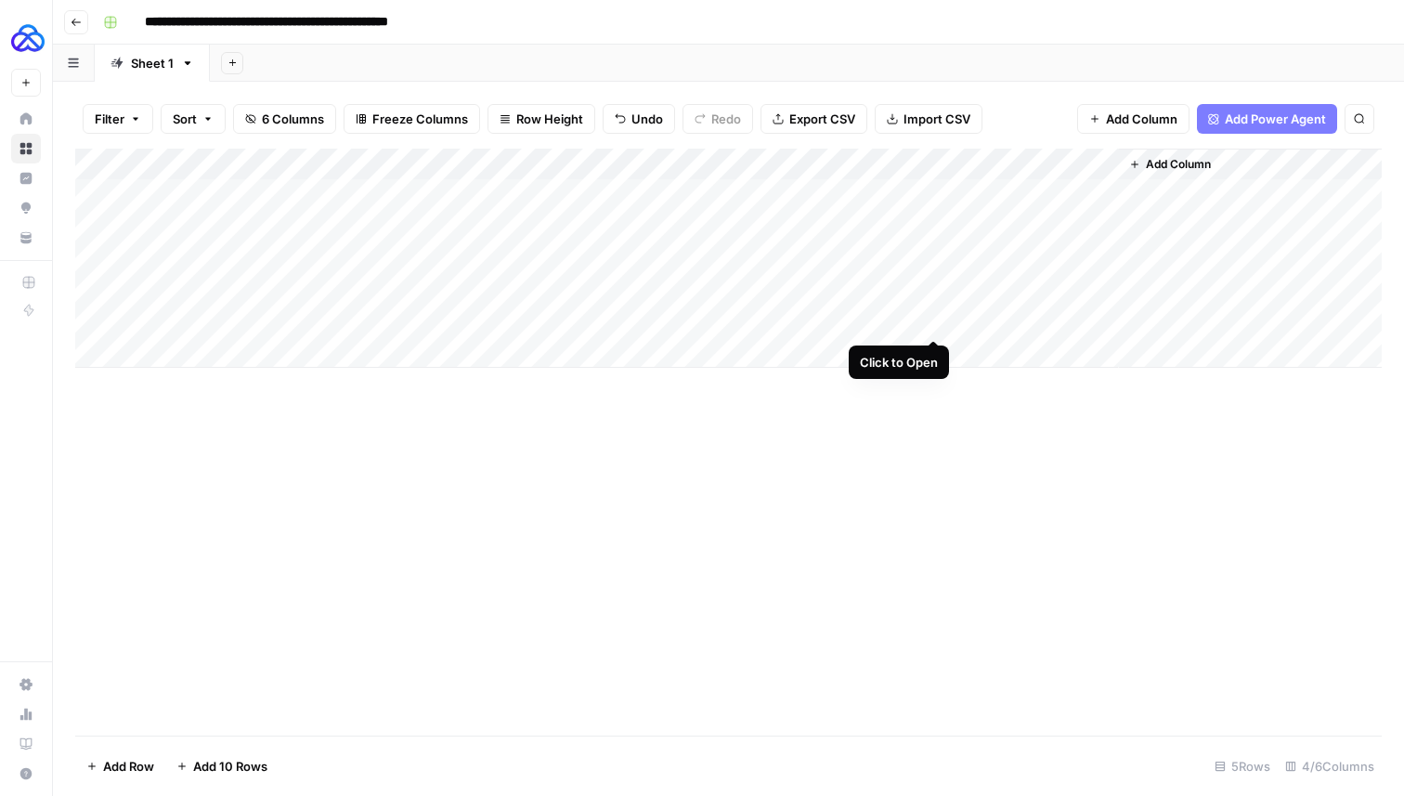
click at [934, 318] on div "Add Column" at bounding box center [728, 258] width 1306 height 219
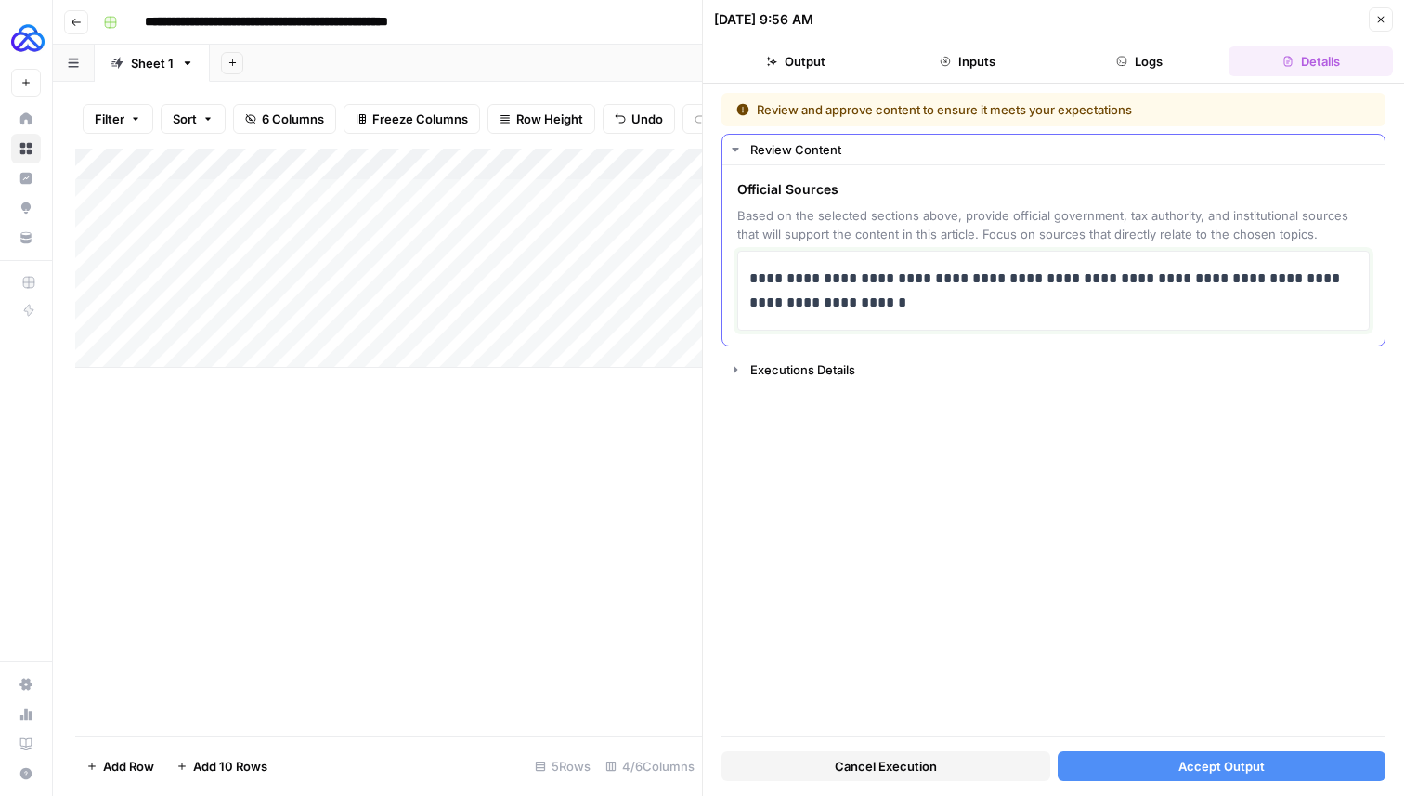
click at [847, 298] on p "**********" at bounding box center [1053, 290] width 608 height 48
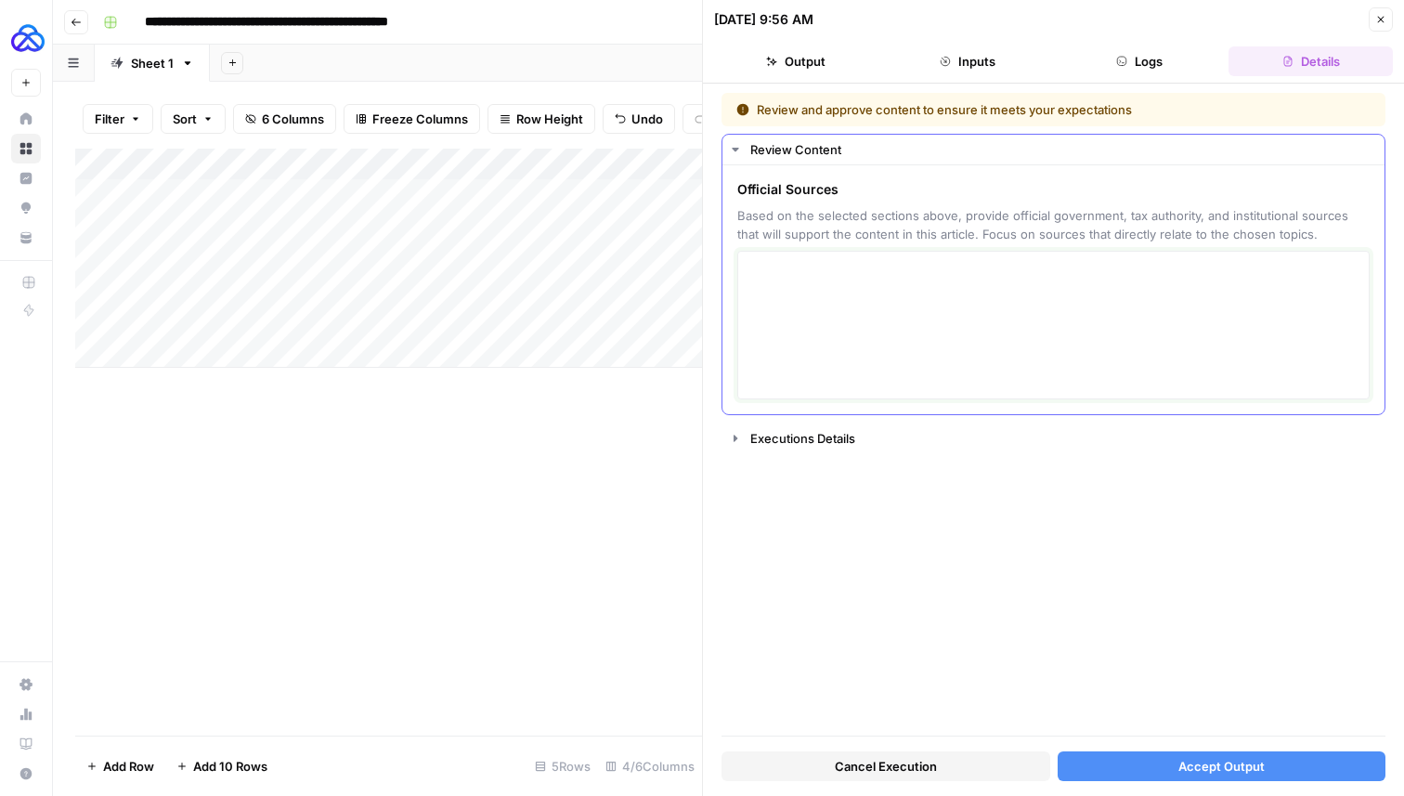
click at [794, 284] on textarea at bounding box center [1053, 325] width 608 height 132
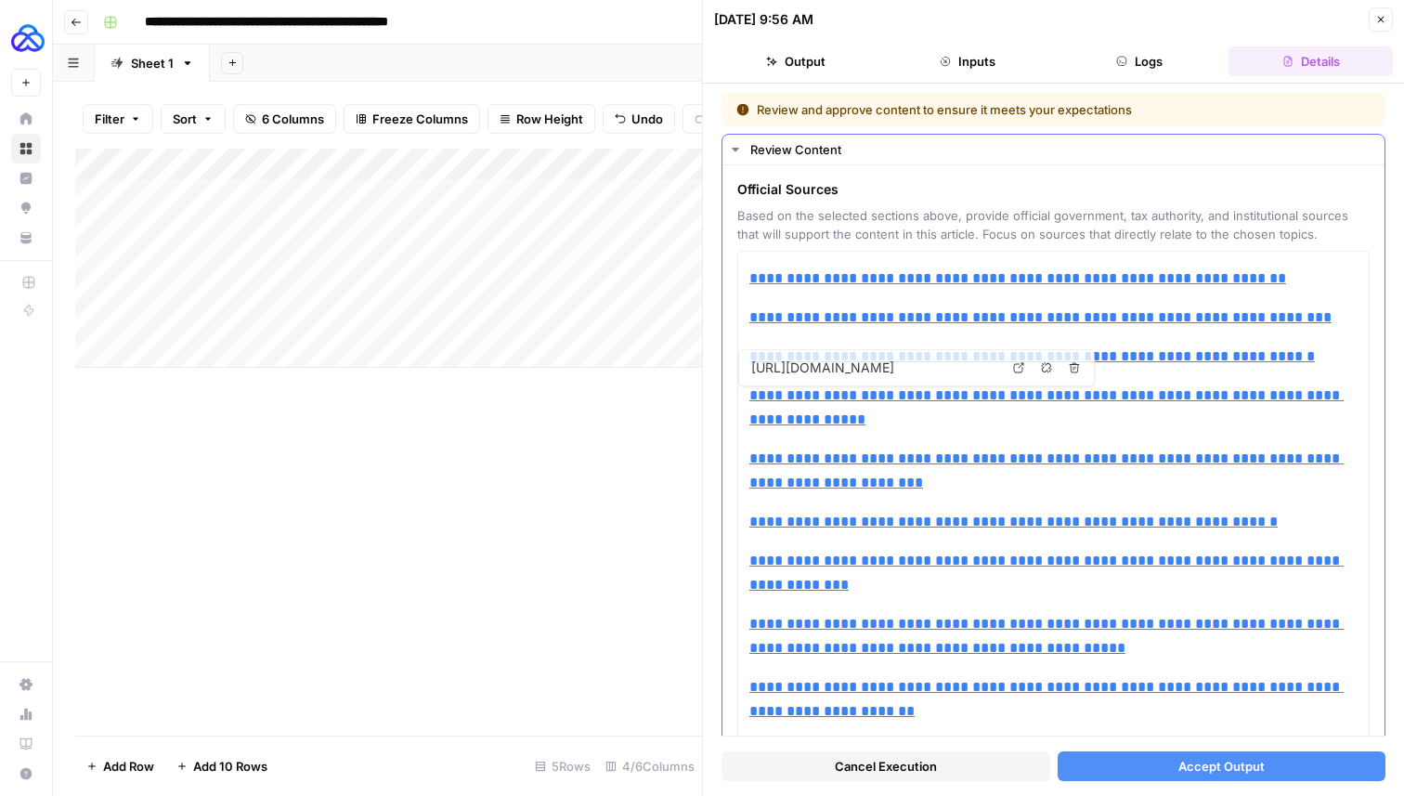
type input "[URL][DOMAIN_NAME]"
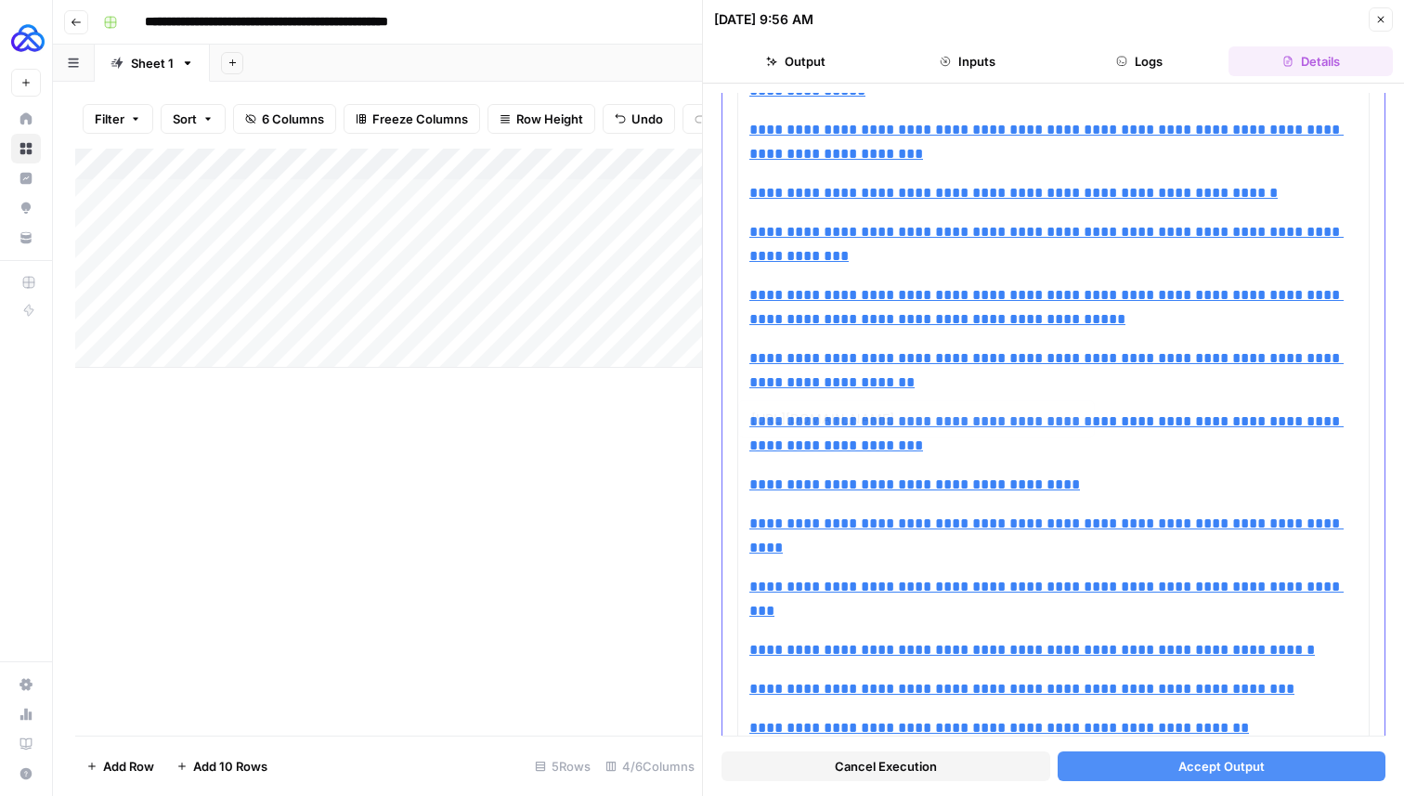
type input "https://www.irs.gov/pub/irs-trty/germany.pdf"
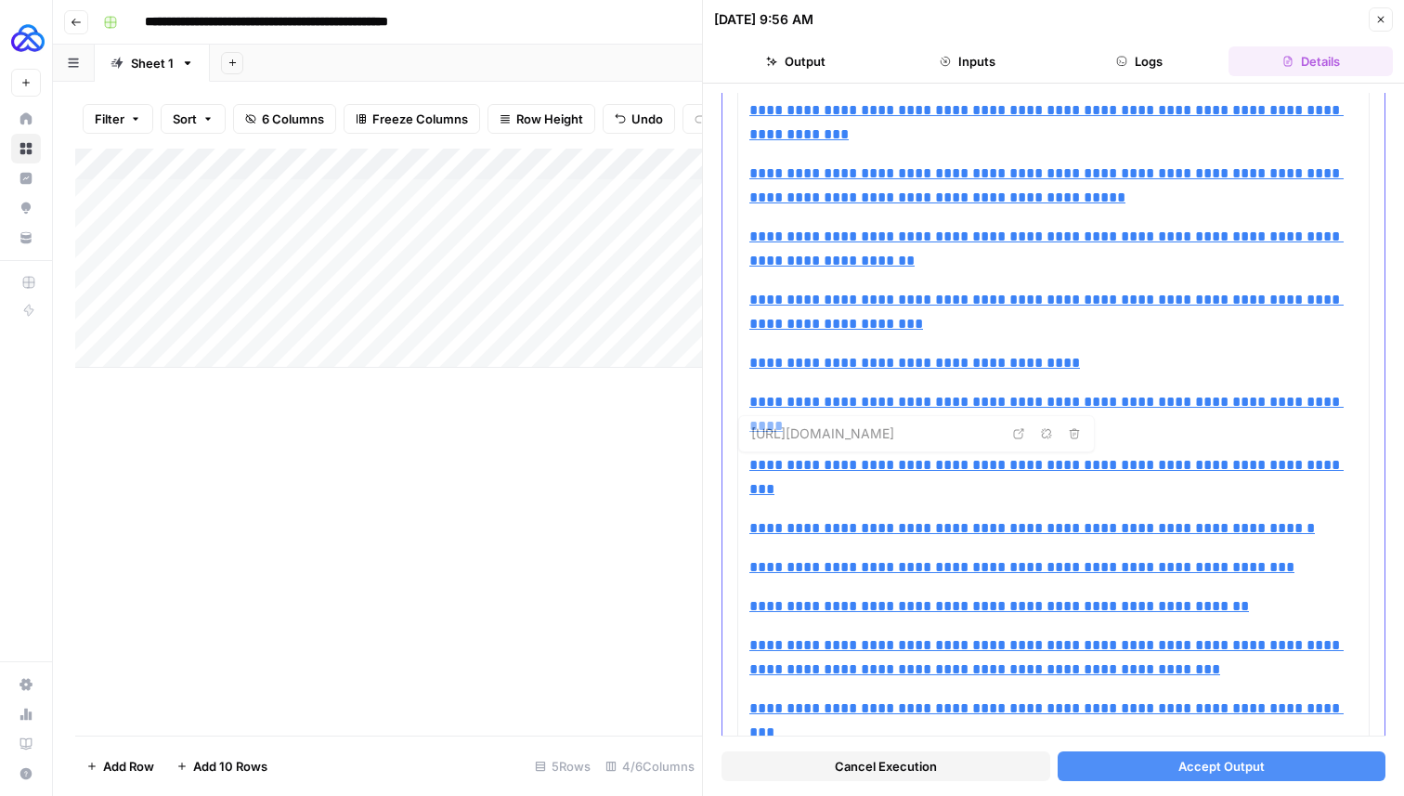
scroll to position [506, 0]
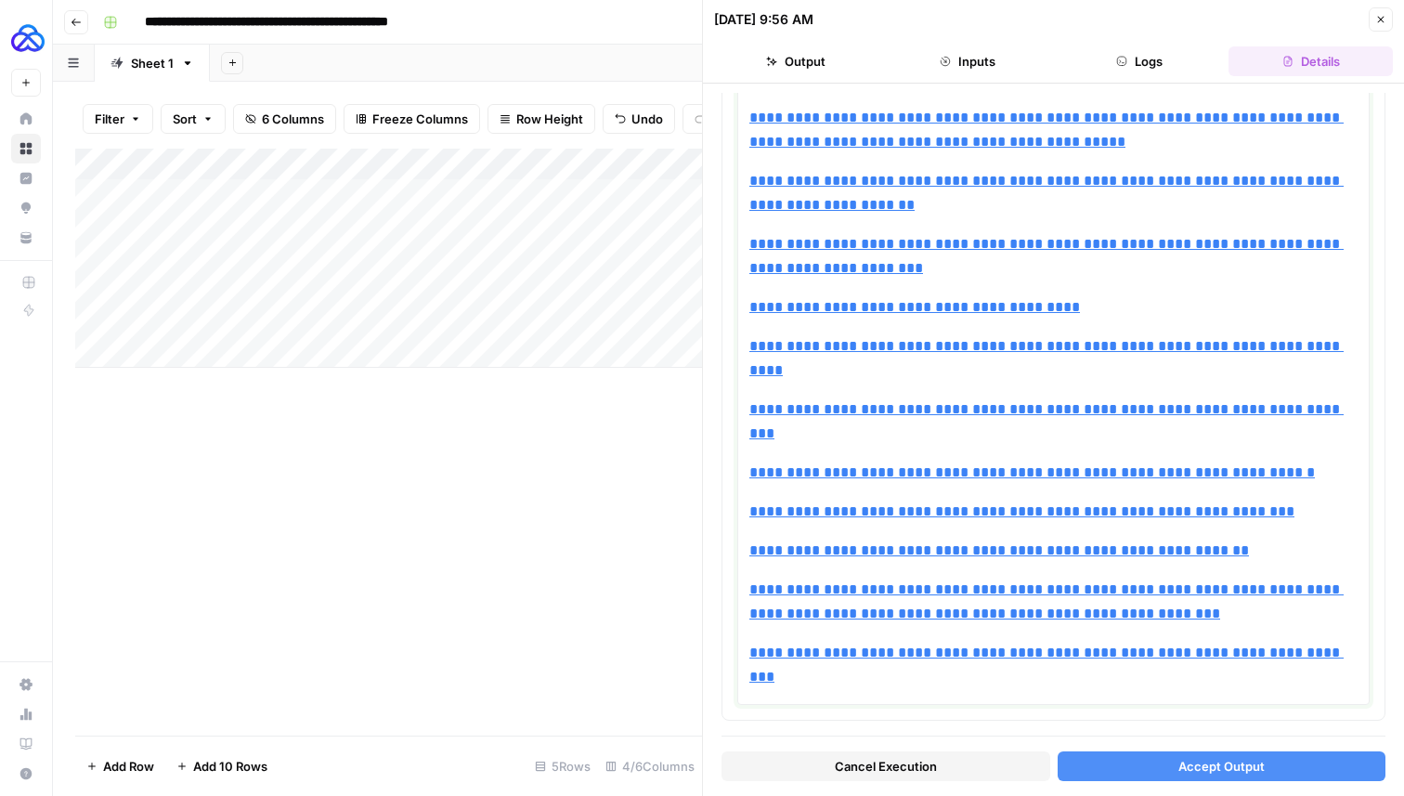
drag, startPoint x: 1312, startPoint y: 486, endPoint x: 718, endPoint y: 493, distance: 594.2
click at [718, 493] on div "**********" at bounding box center [1053, 440] width 701 height 712
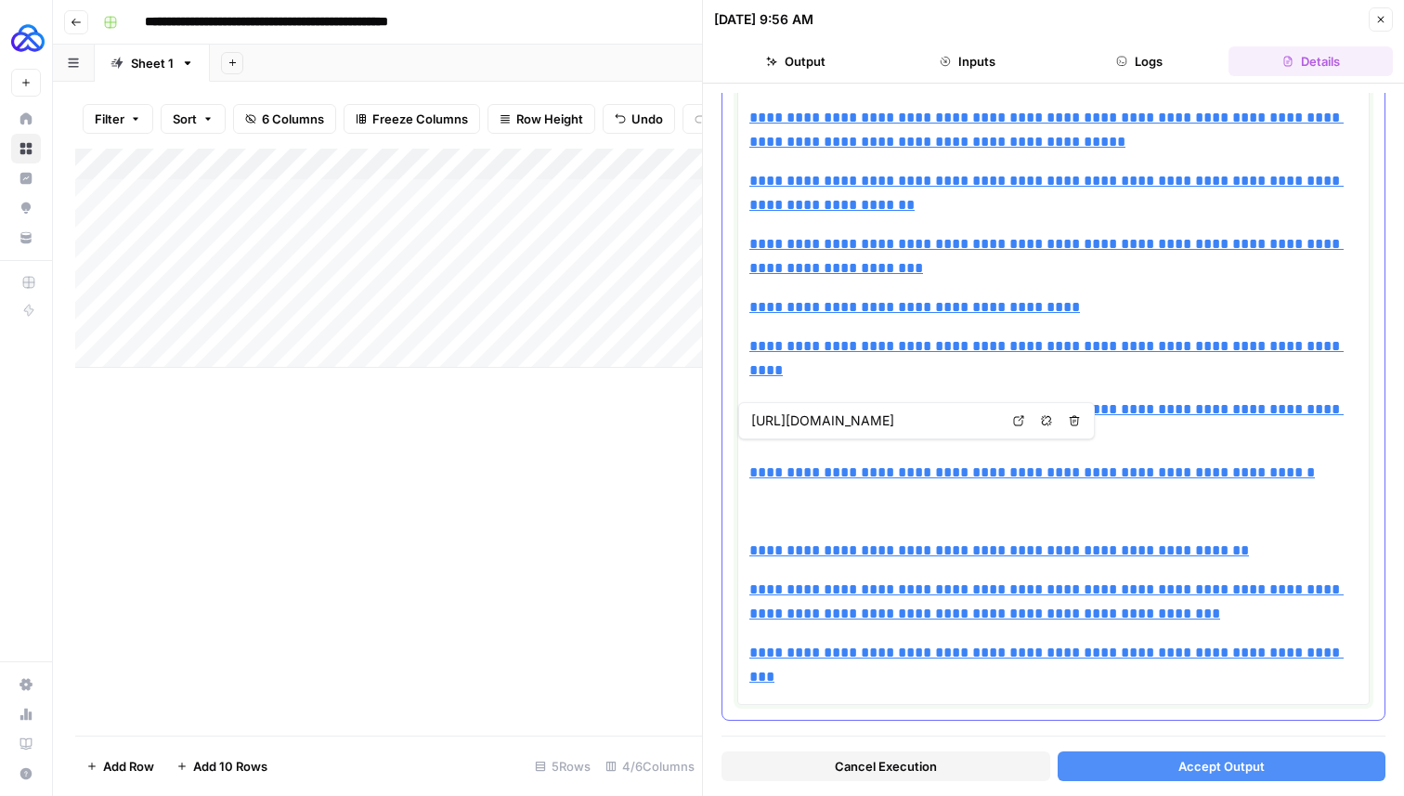
drag, startPoint x: 839, startPoint y: 479, endPoint x: 753, endPoint y: 445, distance: 92.9
click at [753, 445] on div "**********" at bounding box center [1053, 224] width 608 height 943
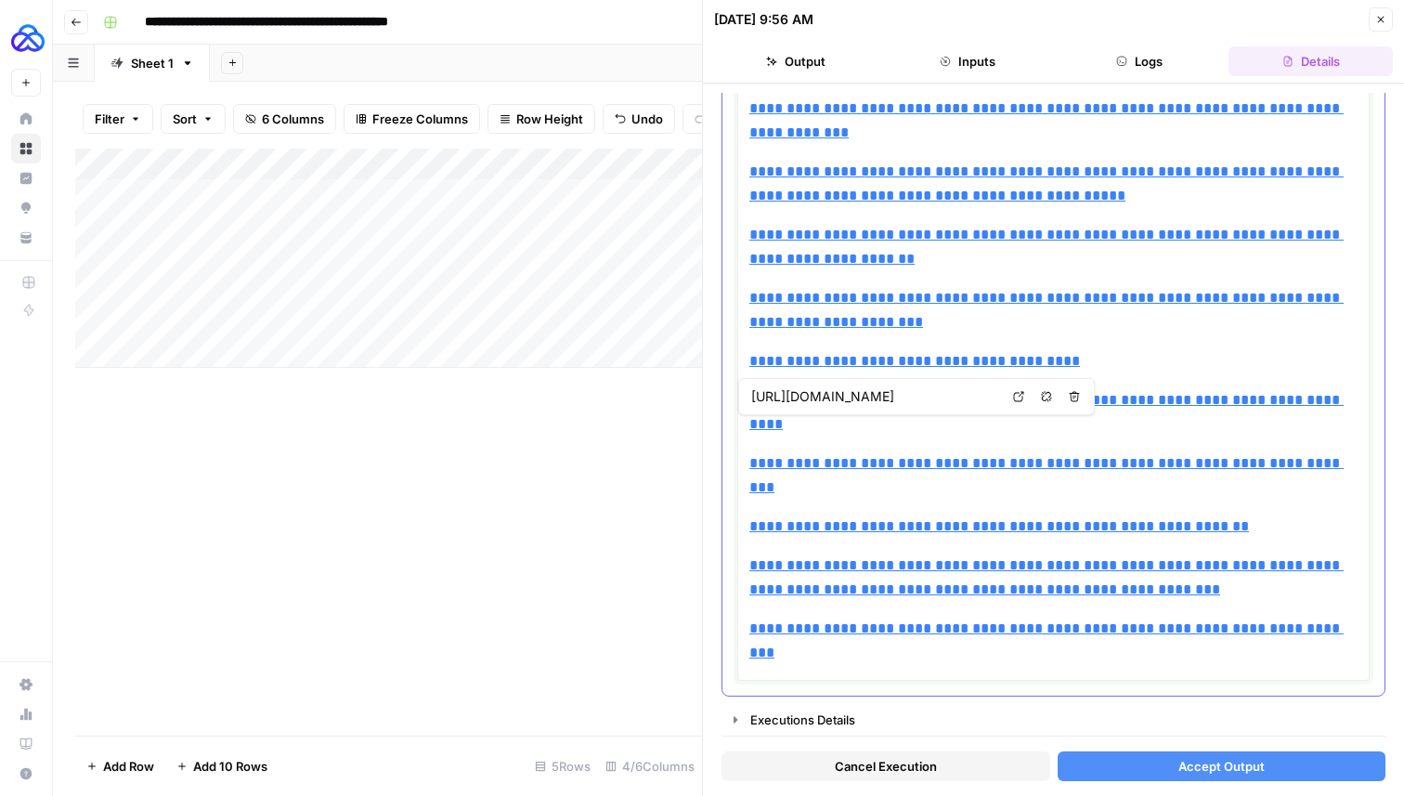
scroll to position [428, 0]
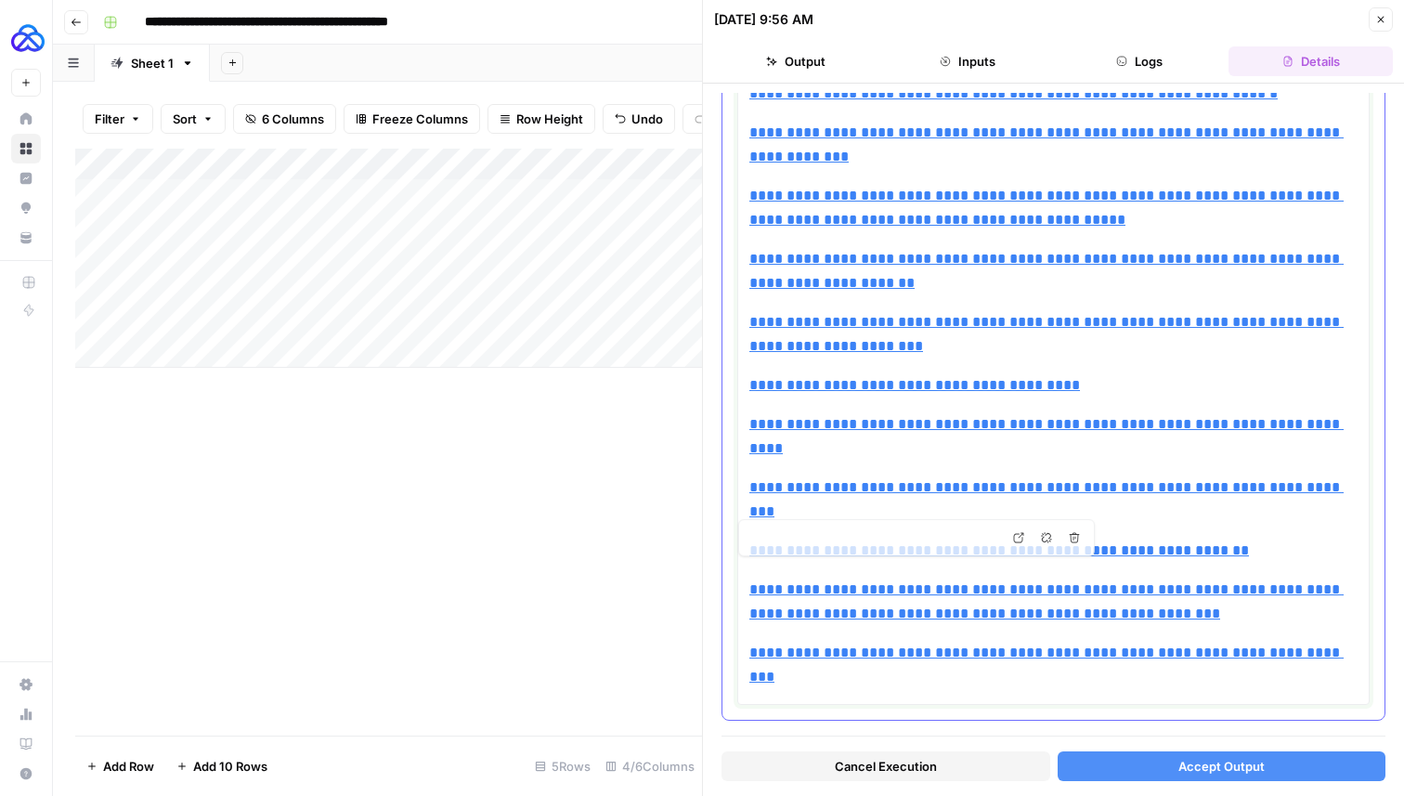
type input "[URL][DOMAIN_NAME]"
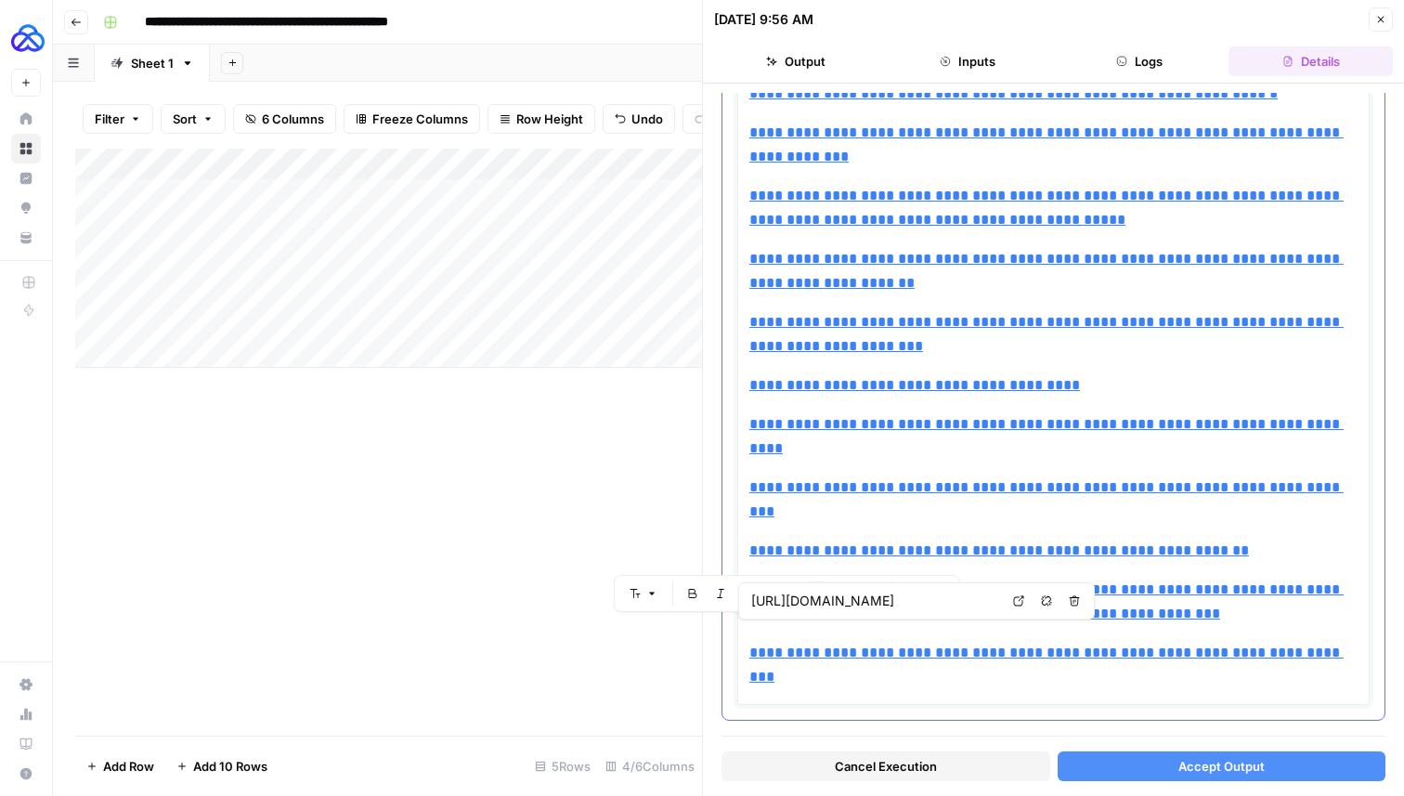
drag, startPoint x: 859, startPoint y: 666, endPoint x: 741, endPoint y: 629, distance: 123.6
click at [741, 629] on div "**********" at bounding box center [1053, 264] width 632 height 882
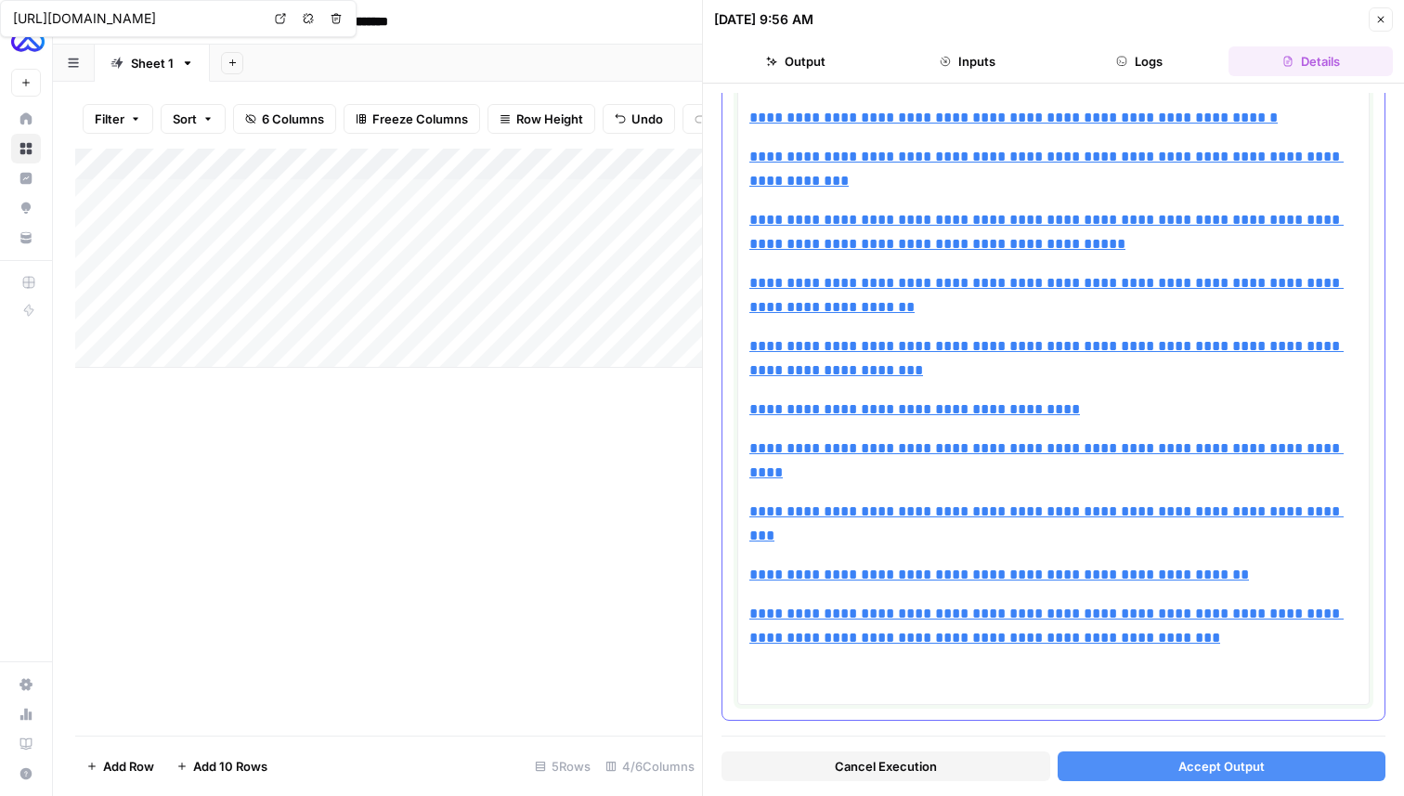
scroll to position [365, 0]
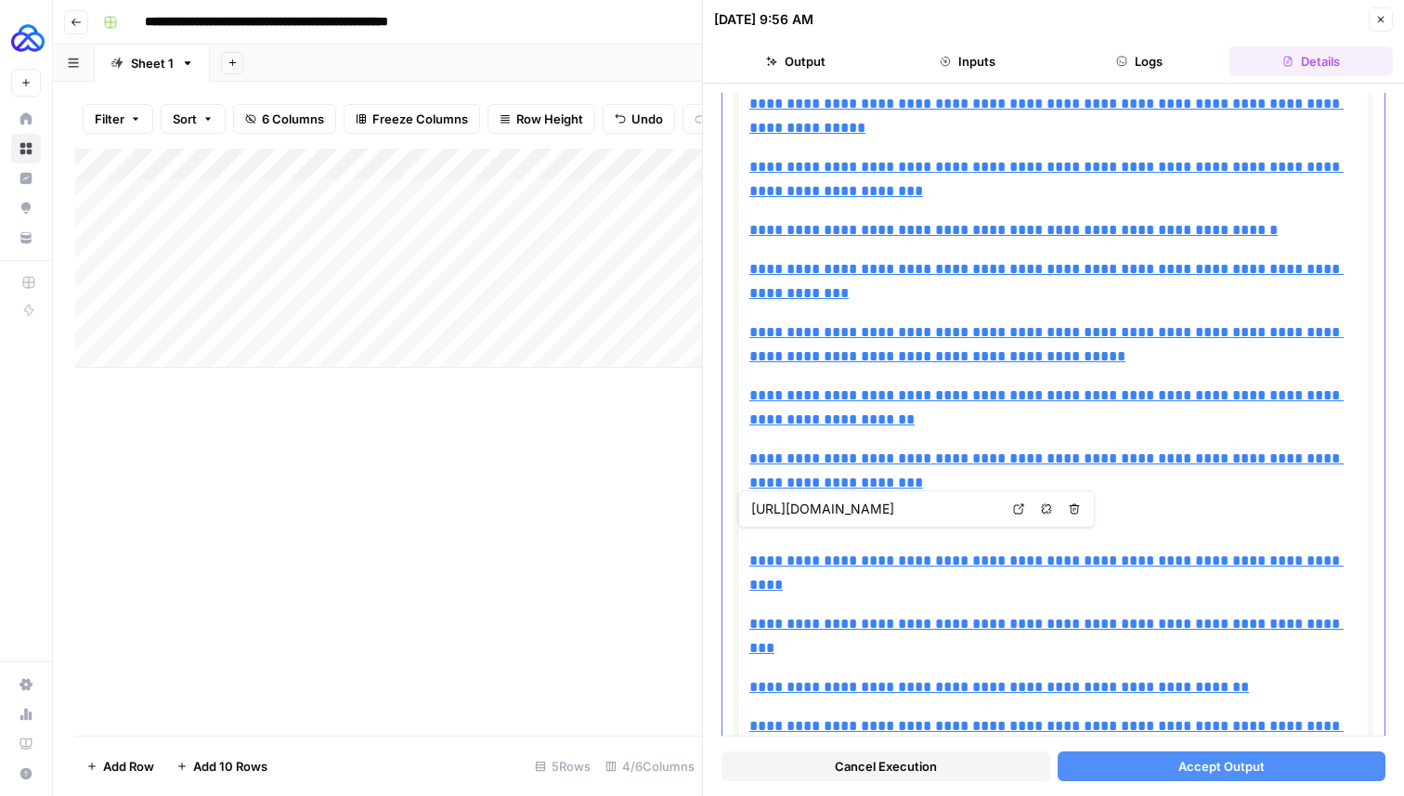
type input "https://www.irs.gov/pub/irs-trty/germany.pdf"
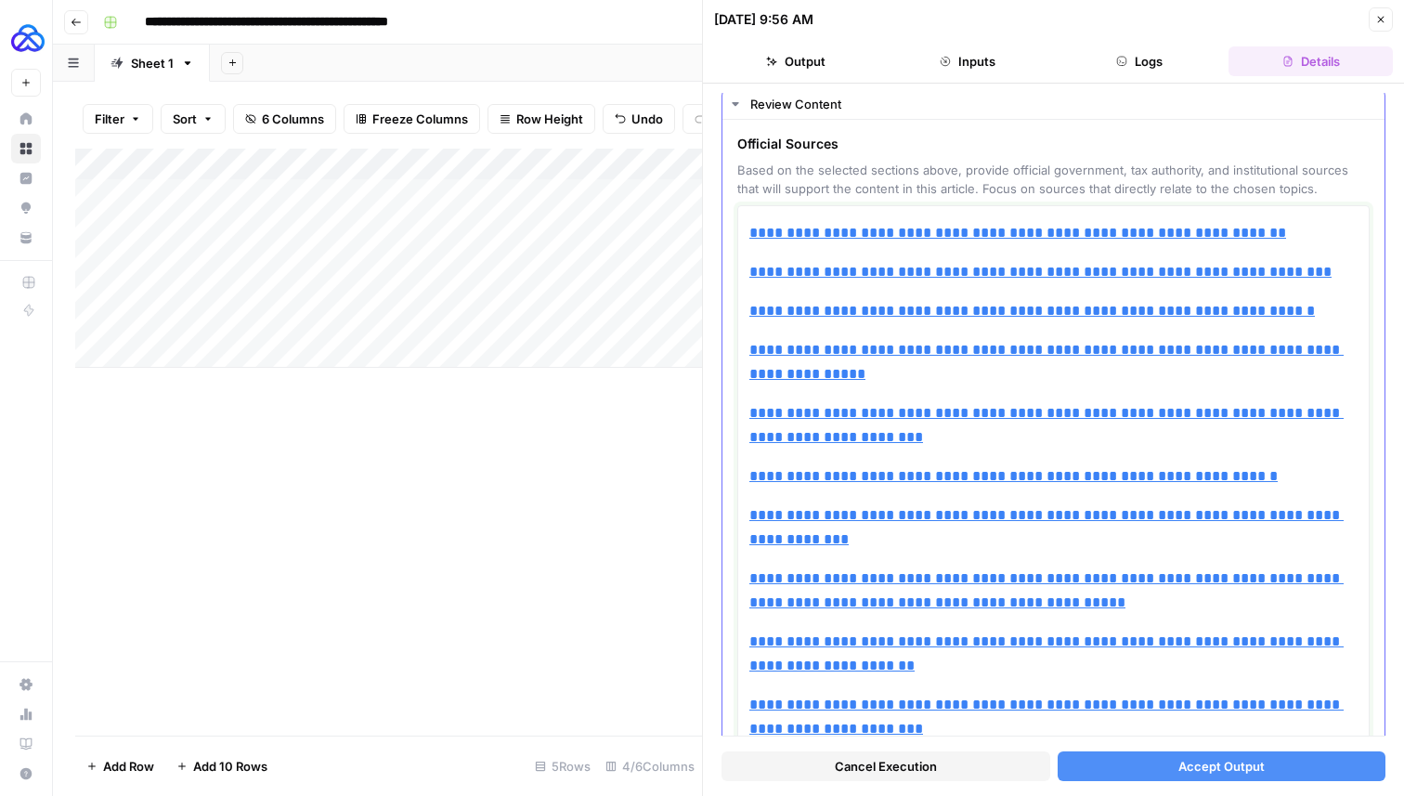
scroll to position [42, 0]
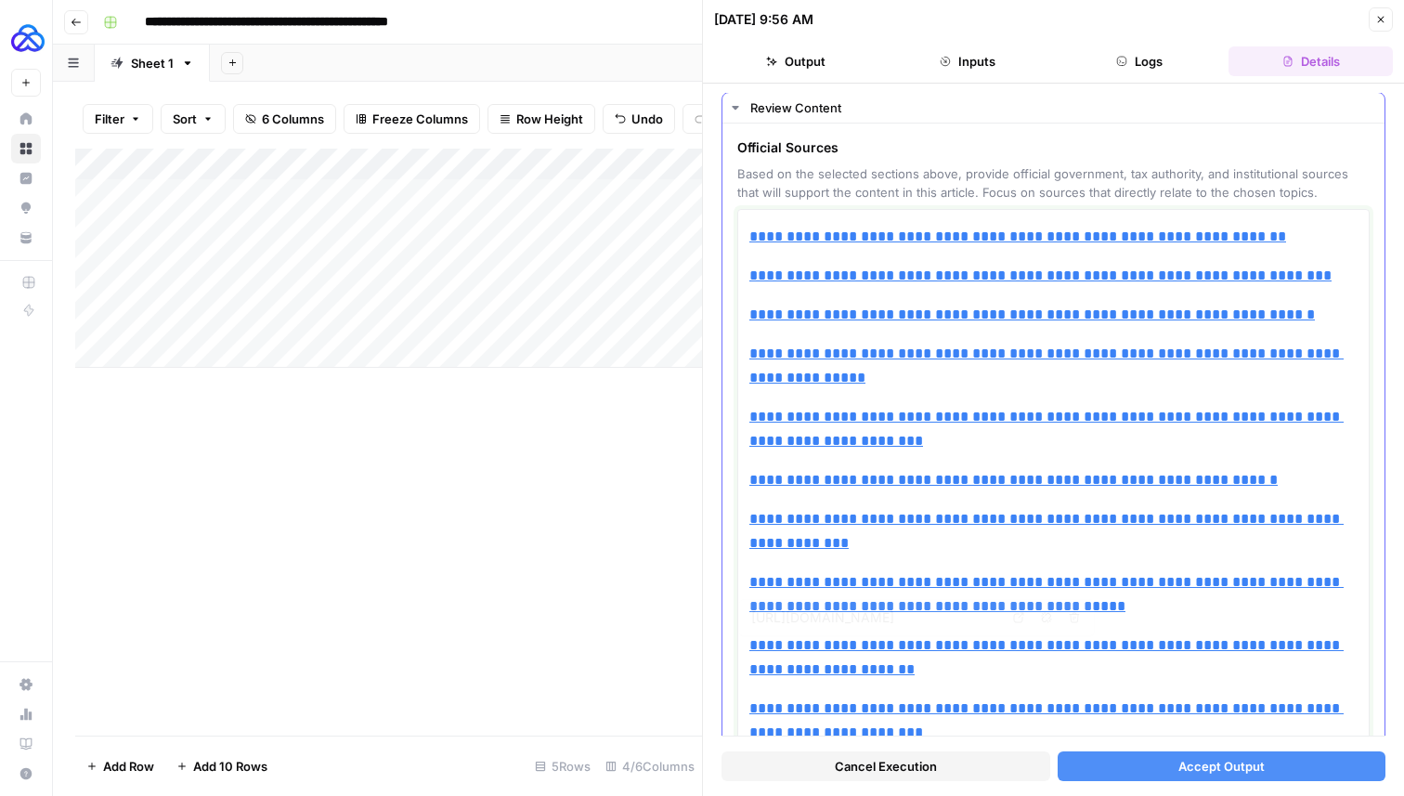
type input "[URL][DOMAIN_NAME]"
click at [1160, 767] on button "Accept Output" at bounding box center [1221, 766] width 329 height 30
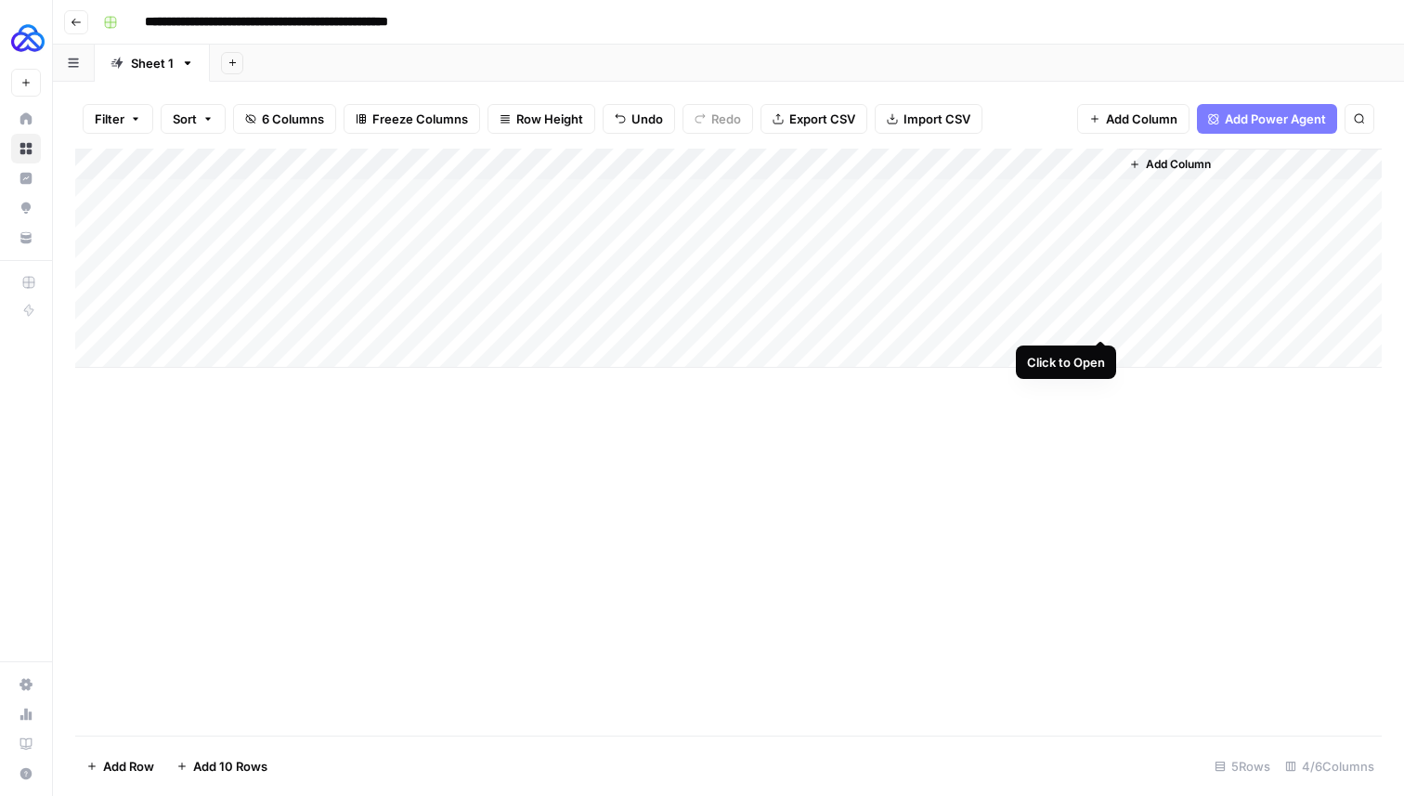
click at [1097, 322] on div "Add Column" at bounding box center [728, 258] width 1306 height 219
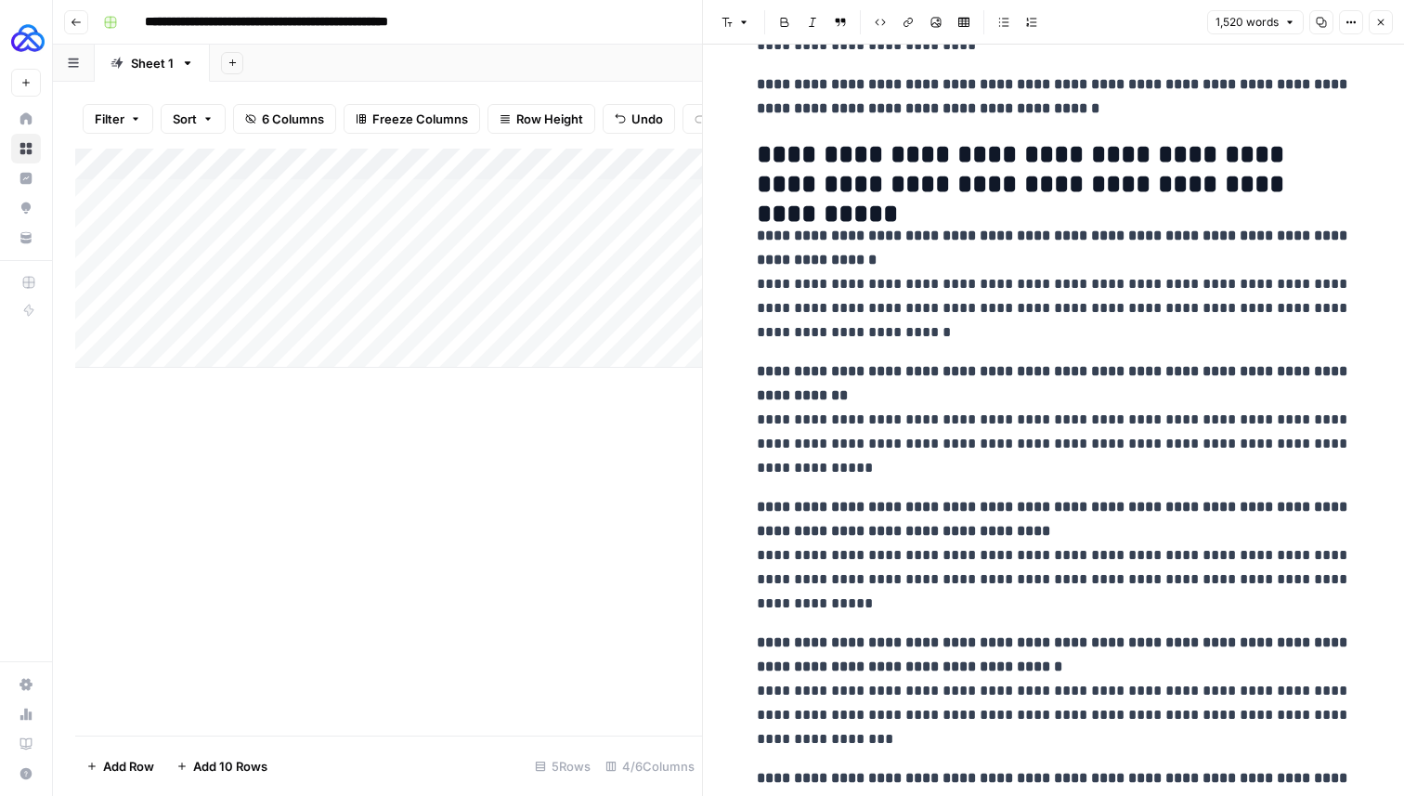
scroll to position [5636, 0]
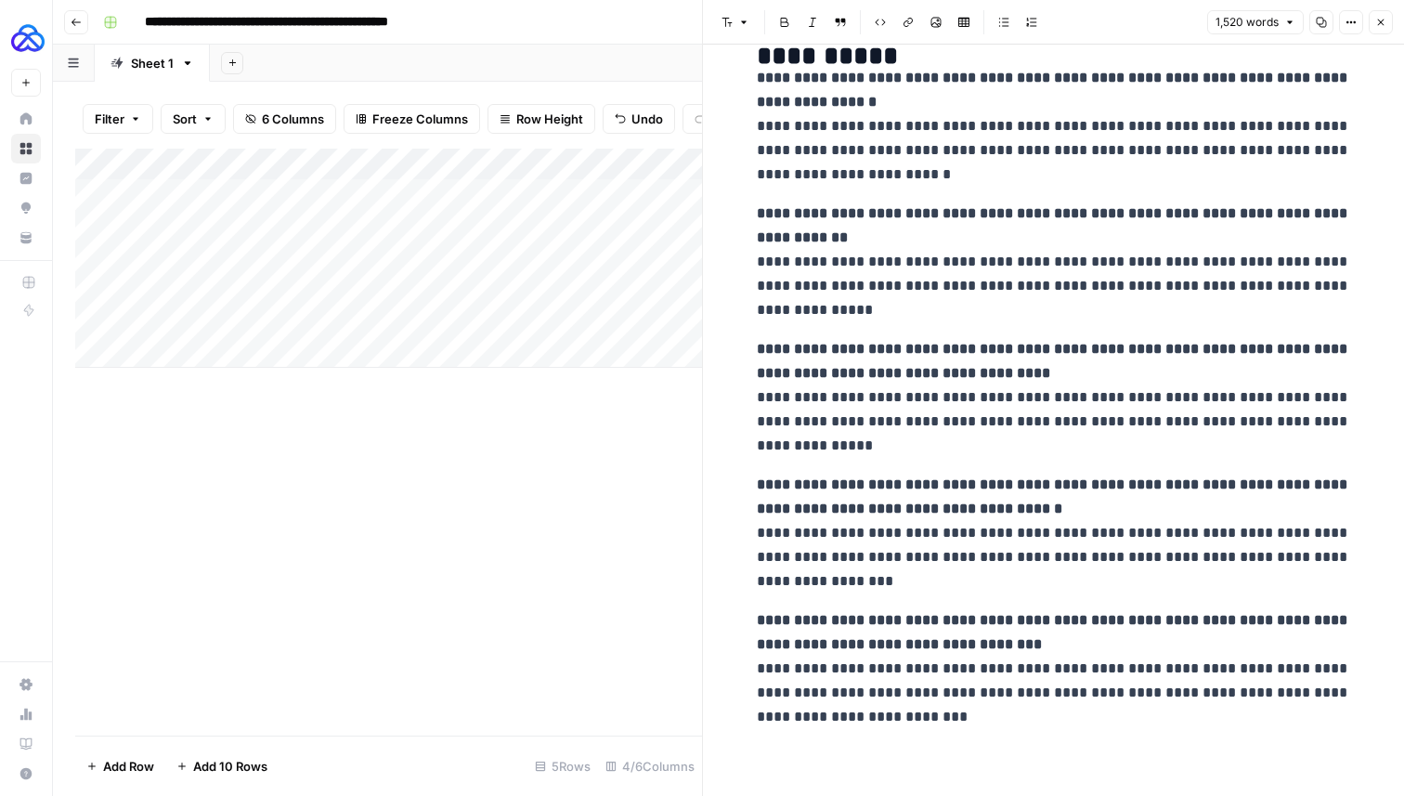
click at [1379, 24] on icon "button" at bounding box center [1380, 22] width 11 height 11
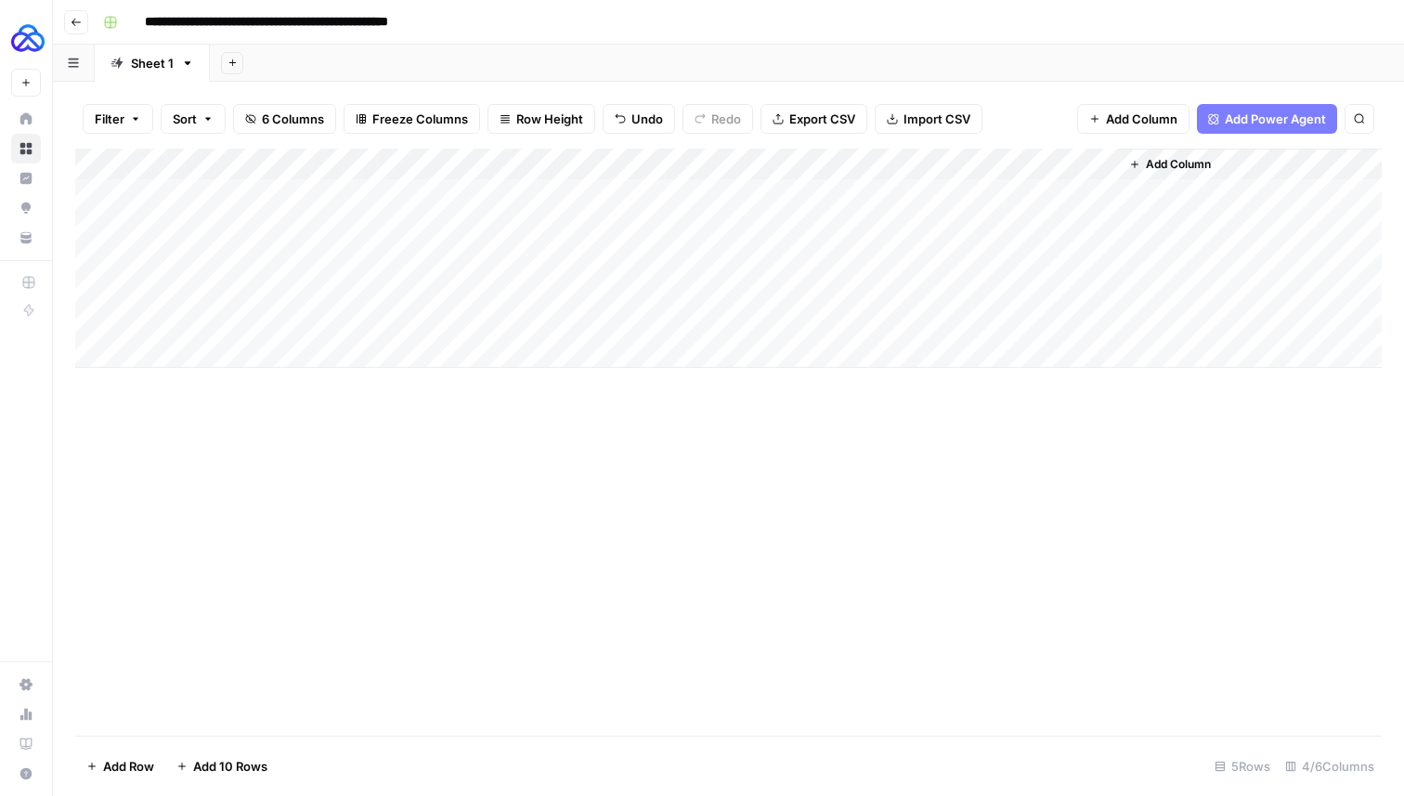
click at [913, 165] on div "Add Column" at bounding box center [728, 258] width 1306 height 219
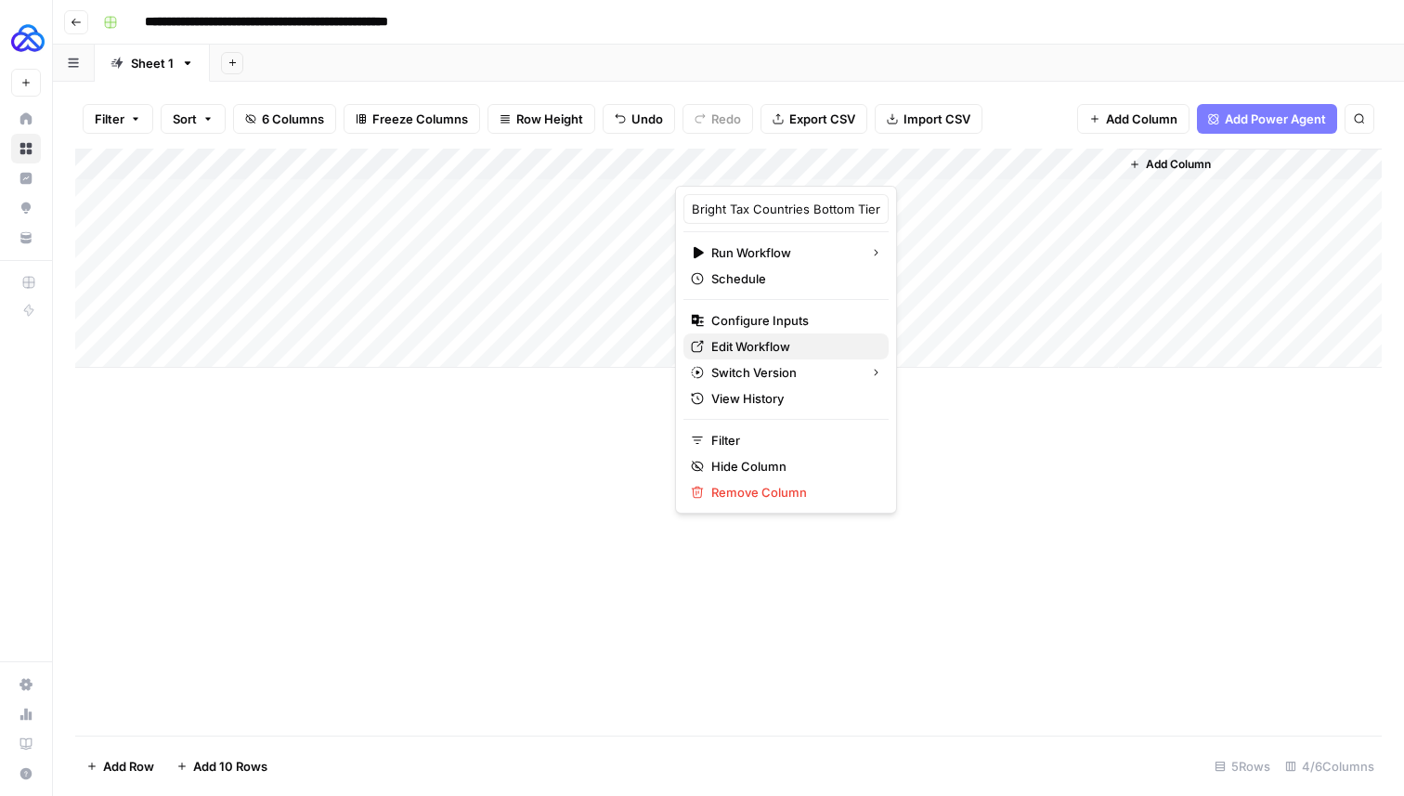
click at [733, 341] on span "Edit Workflow" at bounding box center [792, 346] width 162 height 19
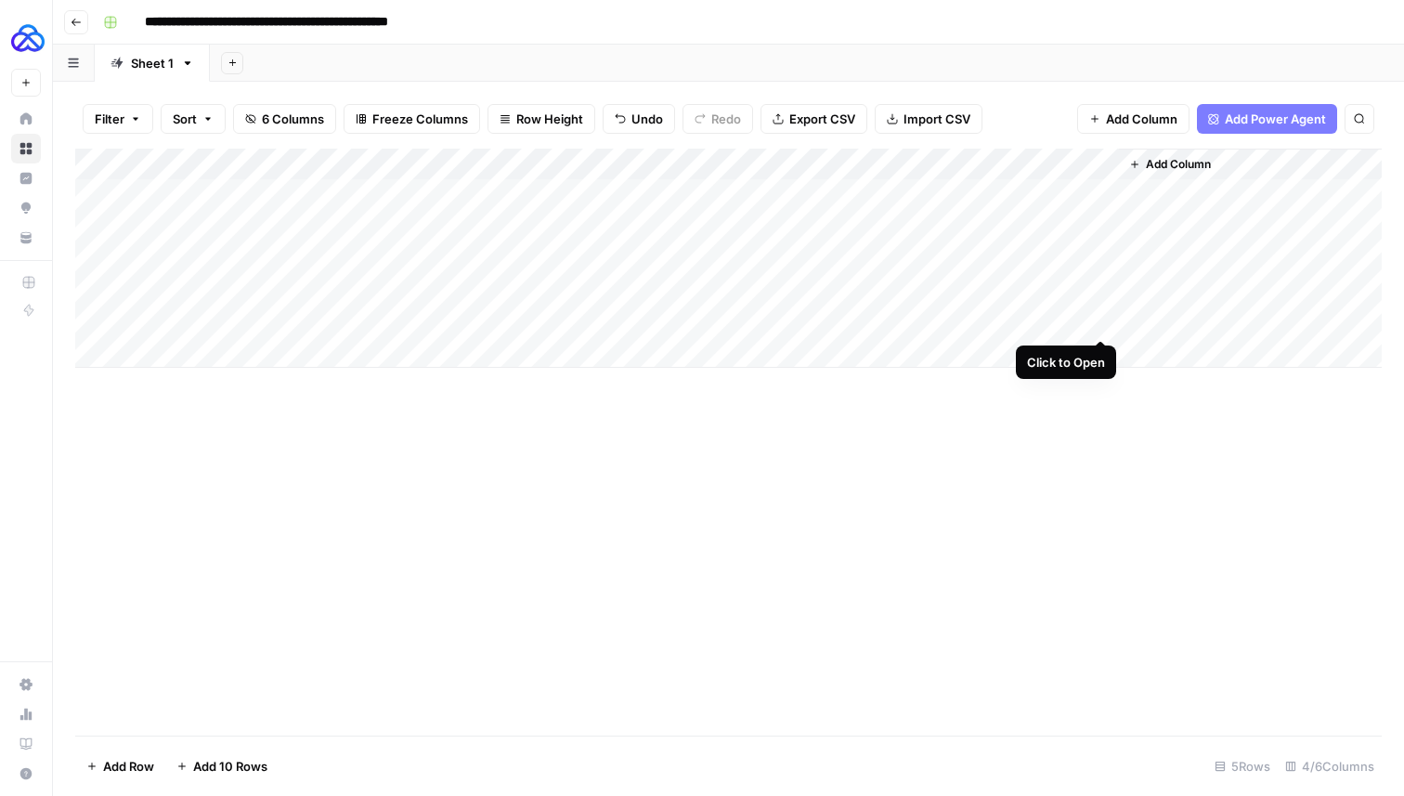
click at [1102, 320] on div "Add Column" at bounding box center [728, 258] width 1306 height 219
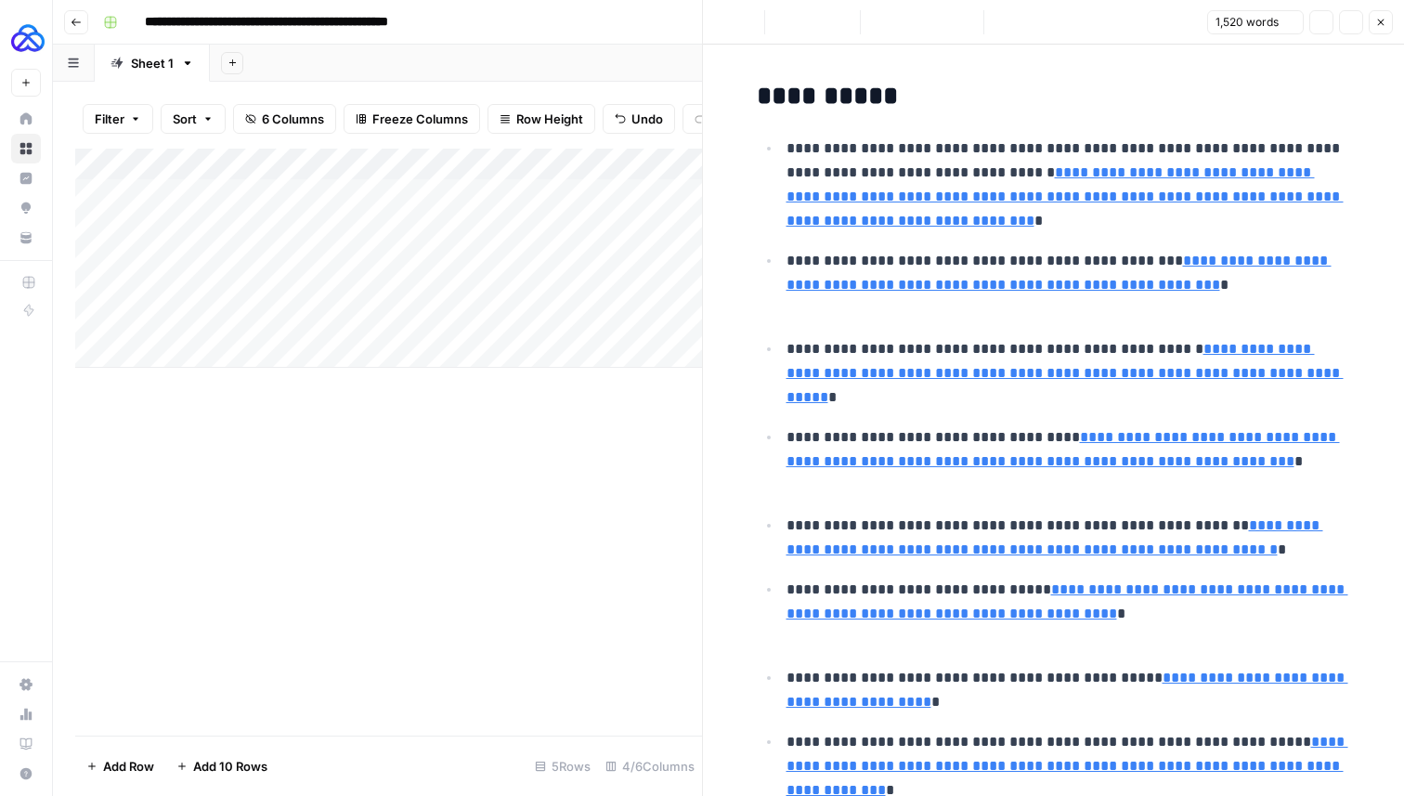
type input "https://www.dentons.com/en/services-and-solutions/global-tax-guide-to-doing-bus…"
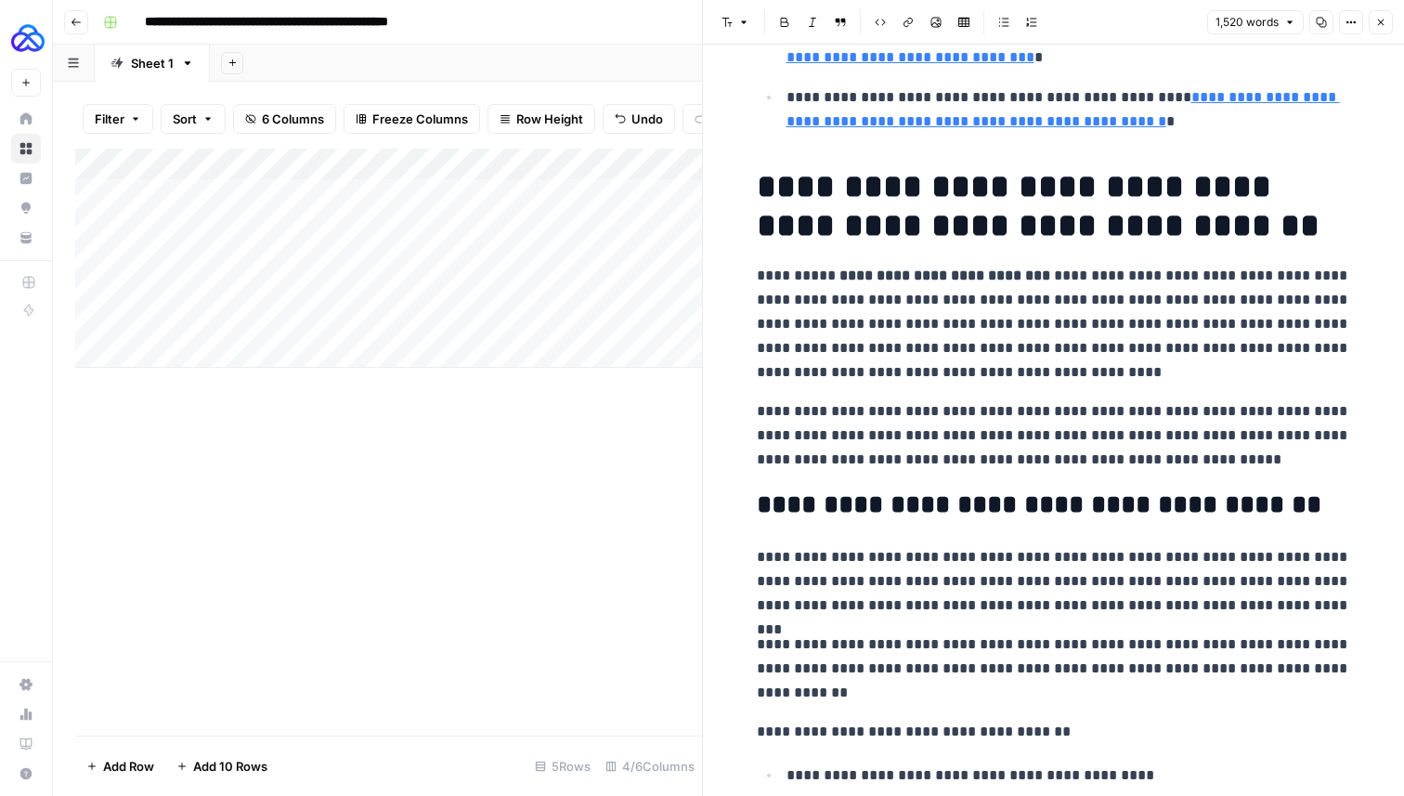
scroll to position [1199, 0]
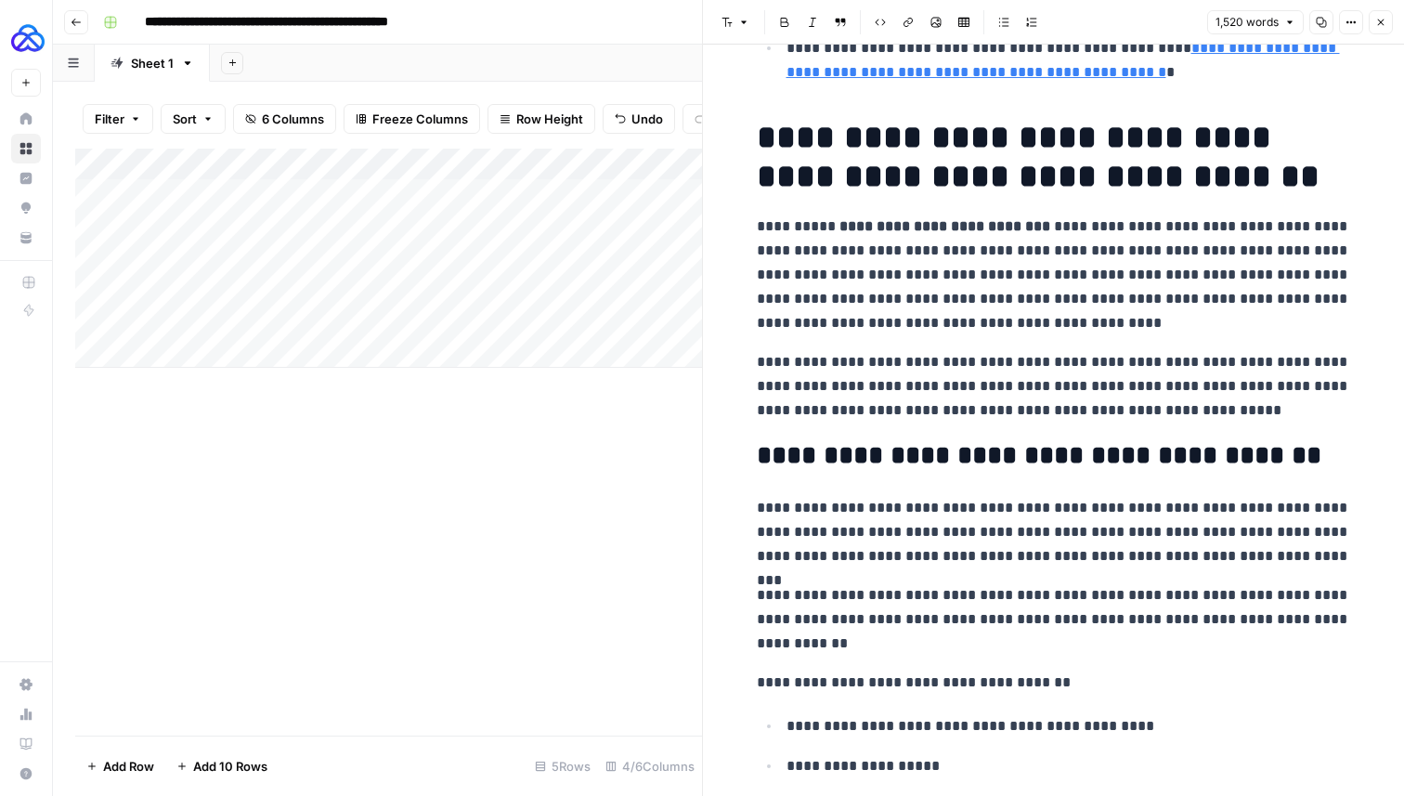
click at [804, 309] on p "**********" at bounding box center [1054, 274] width 594 height 121
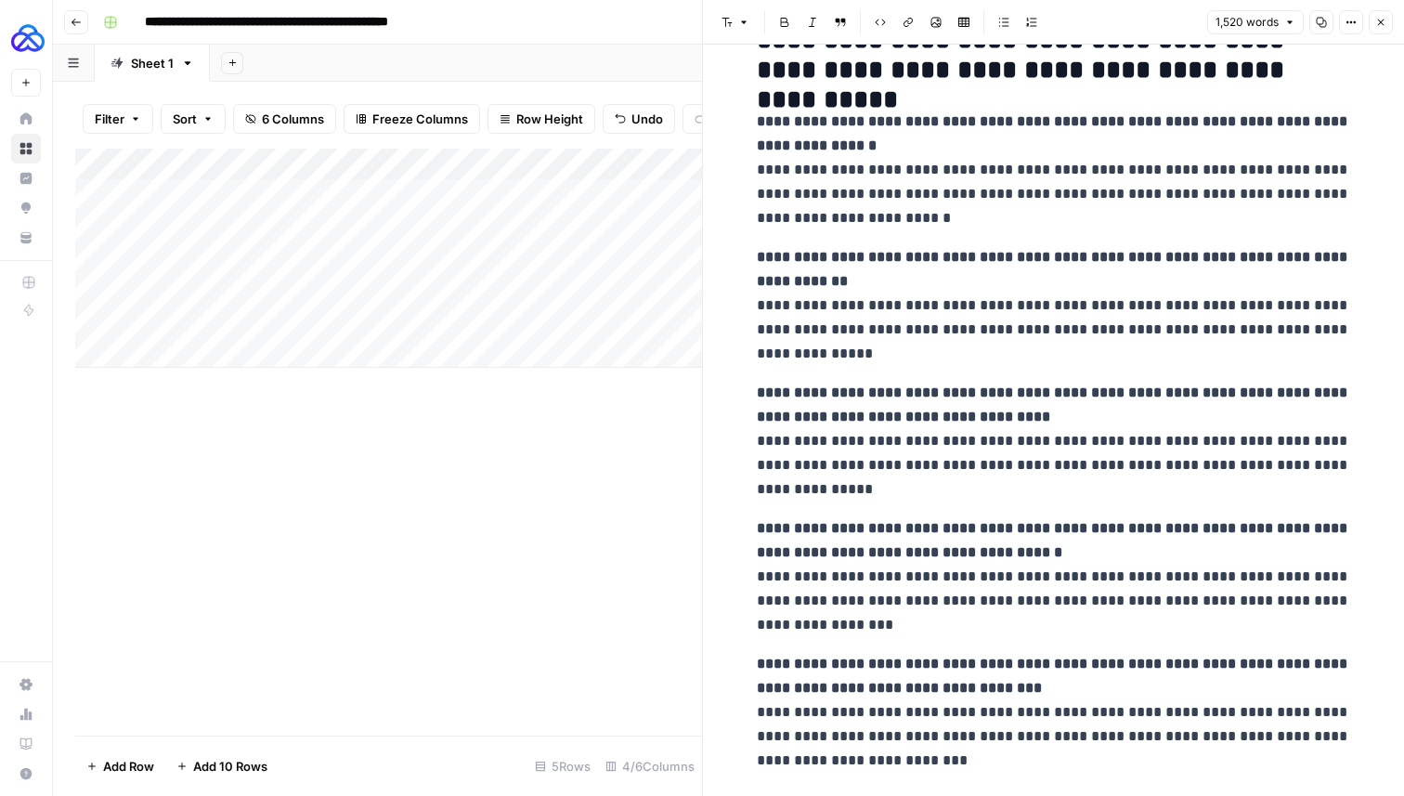
scroll to position [5636, 0]
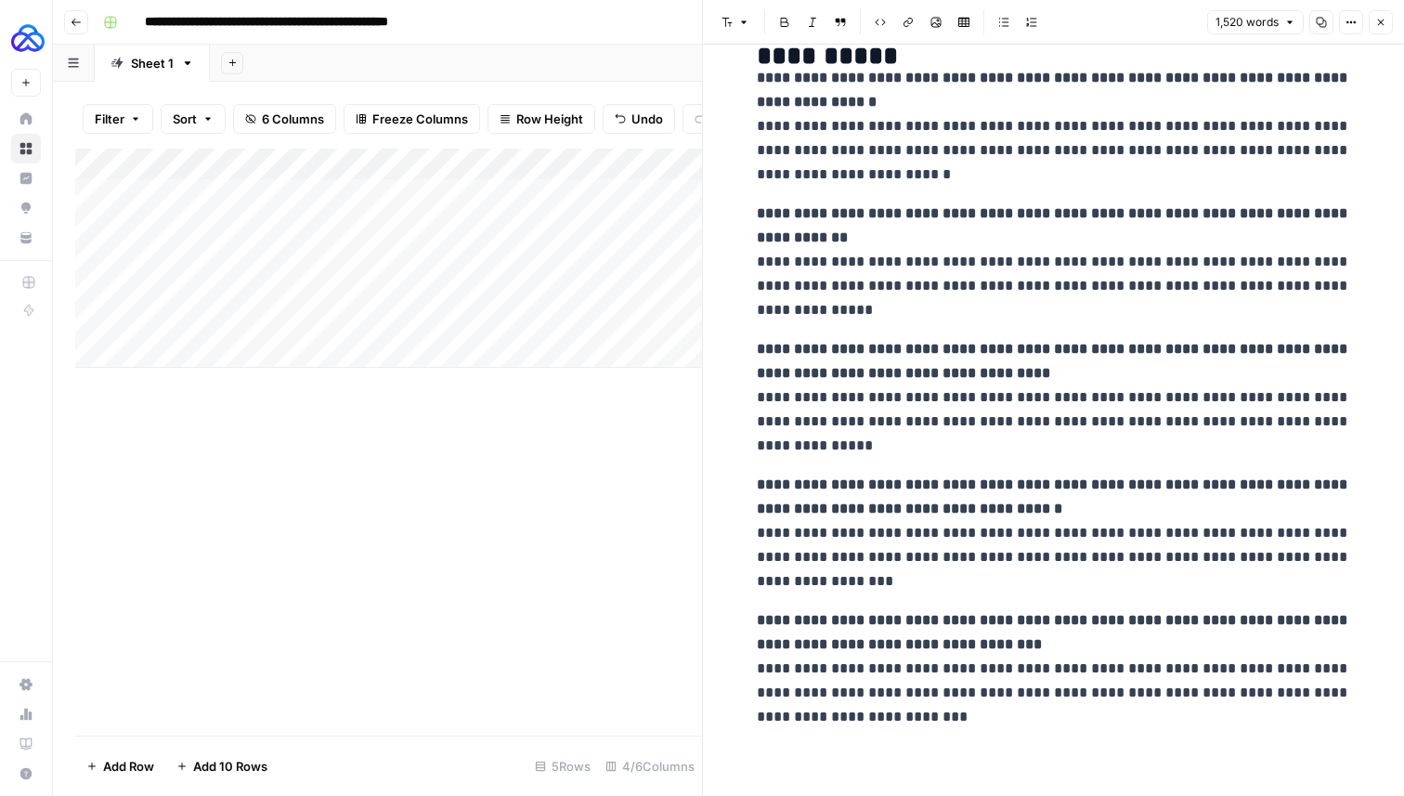
drag, startPoint x: 750, startPoint y: 143, endPoint x: 974, endPoint y: 794, distance: 688.2
copy div "**********"
click at [1378, 16] on button "Close" at bounding box center [1380, 22] width 24 height 24
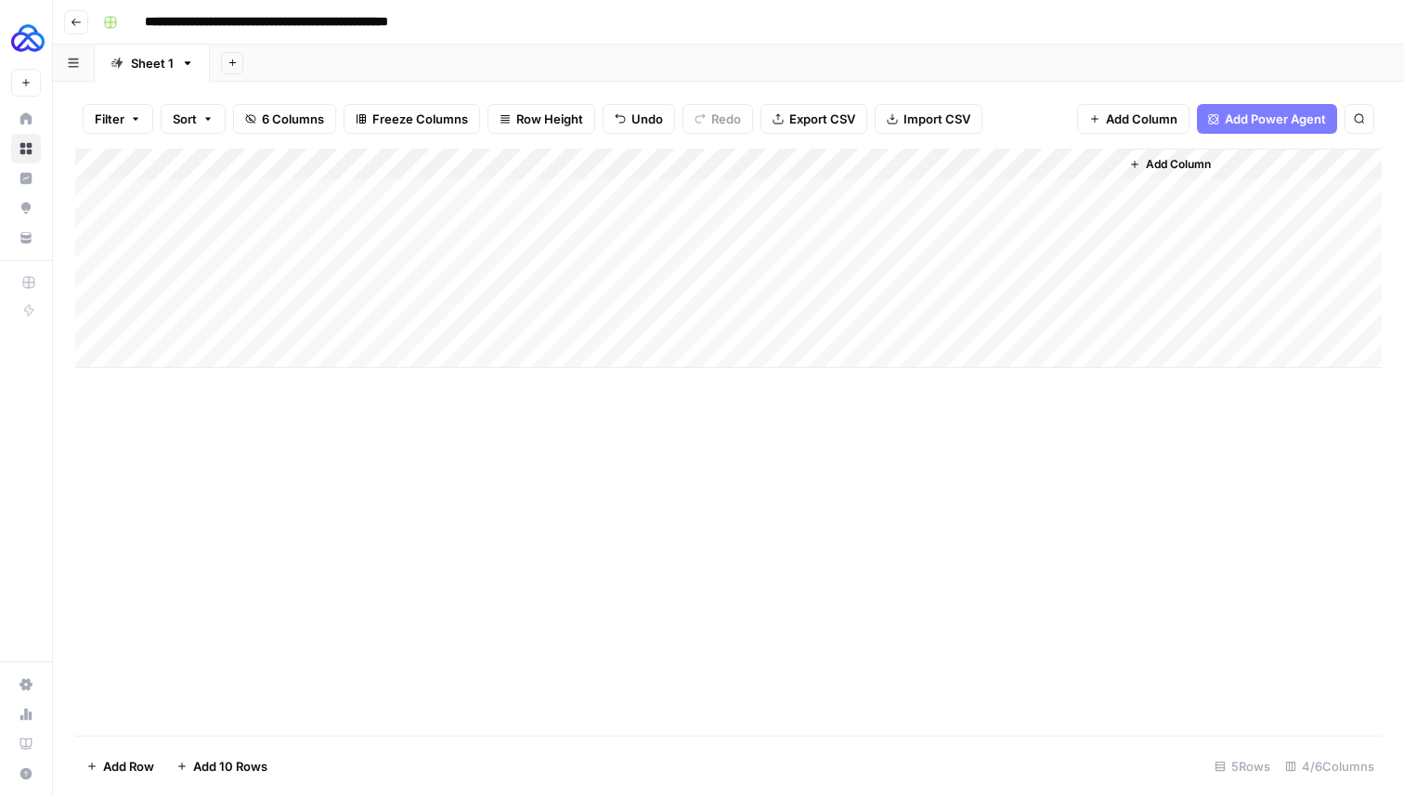
click at [910, 169] on div "Add Column" at bounding box center [728, 258] width 1306 height 219
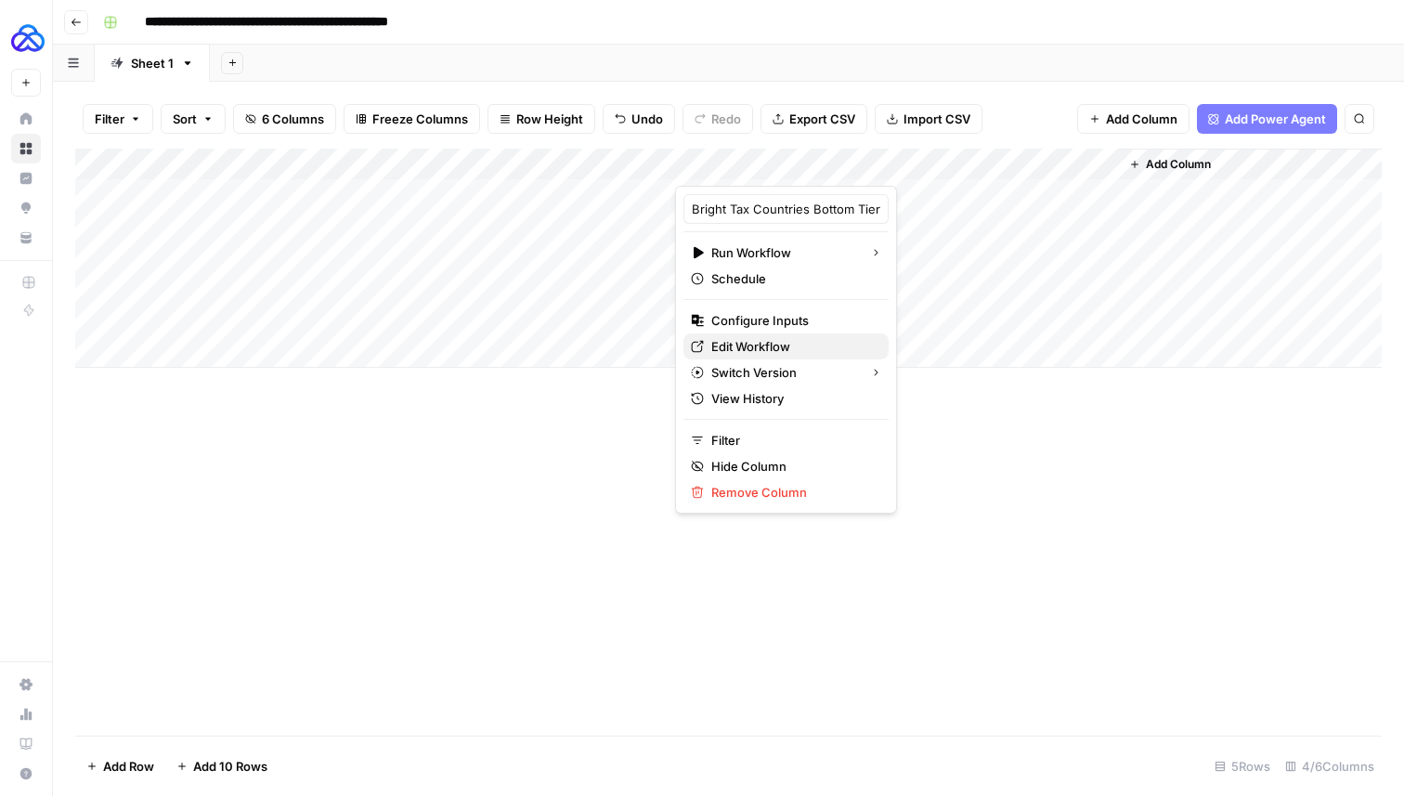
click at [749, 348] on span "Edit Workflow" at bounding box center [792, 346] width 162 height 19
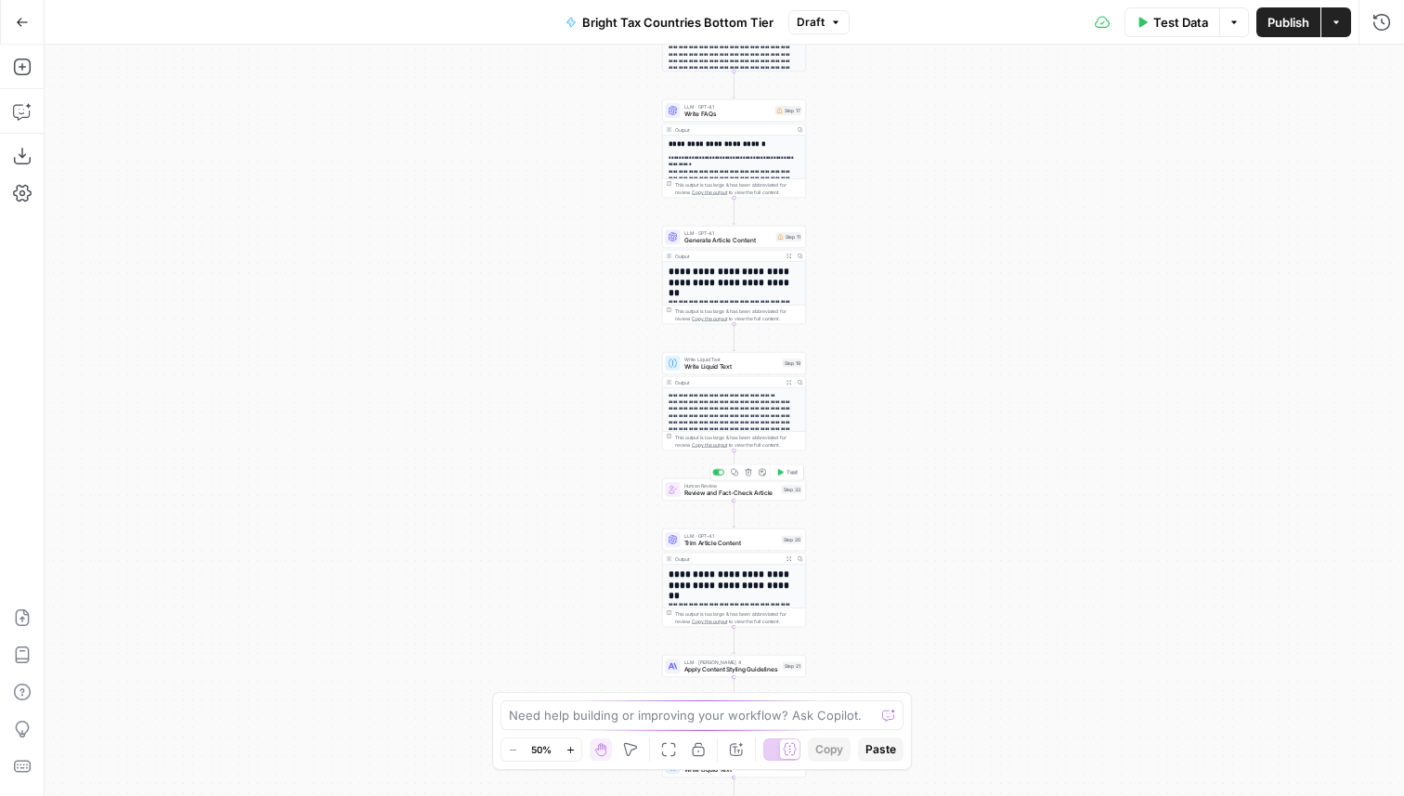
click at [750, 499] on div "Human Review Review and Fact-Check Article Step 33 Copy step Delete step Add No…" at bounding box center [734, 489] width 144 height 22
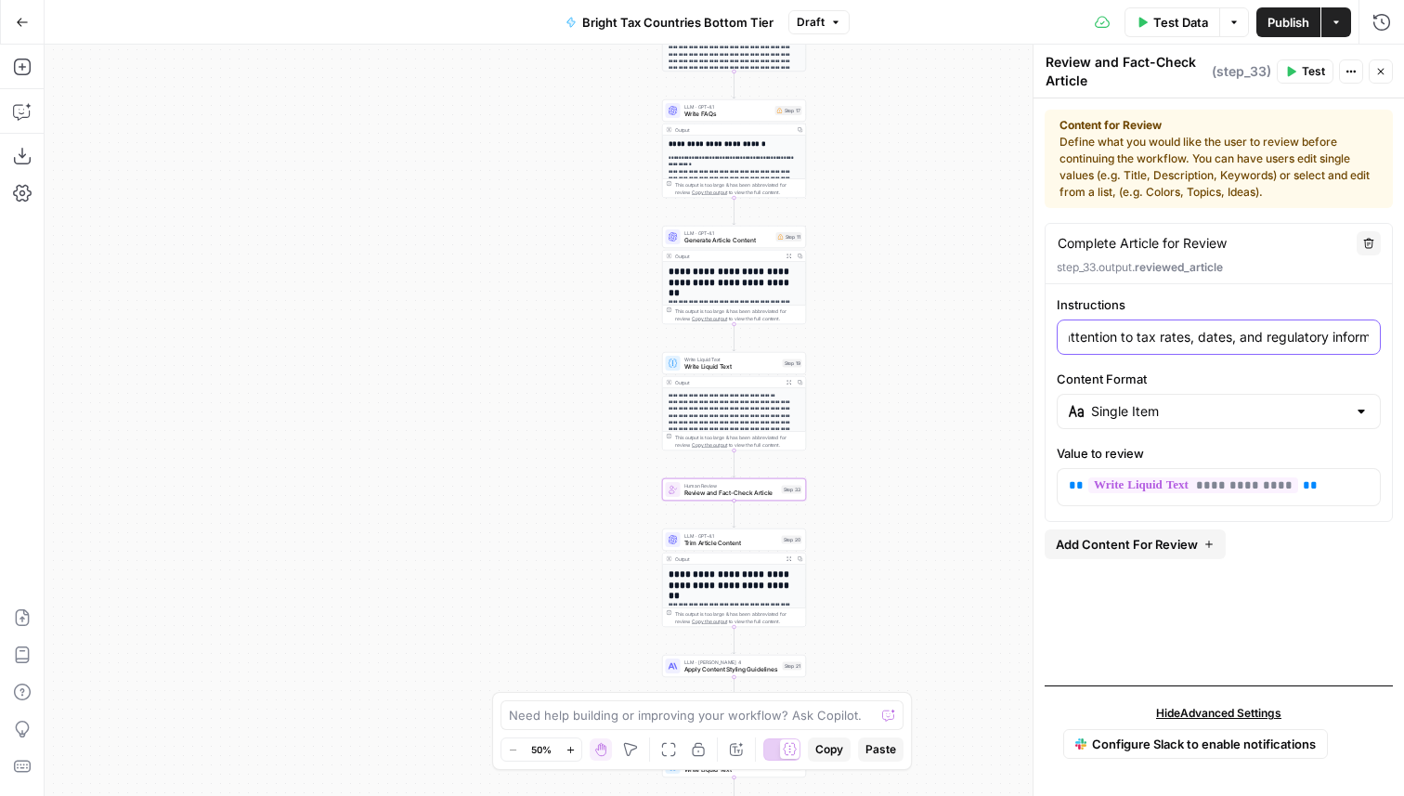
scroll to position [0, 826]
drag, startPoint x: 1131, startPoint y: 334, endPoint x: 1402, endPoint y: 333, distance: 271.1
click at [1402, 333] on div "**********" at bounding box center [1218, 446] width 370 height 697
drag, startPoint x: 891, startPoint y: 163, endPoint x: 872, endPoint y: 409, distance: 246.8
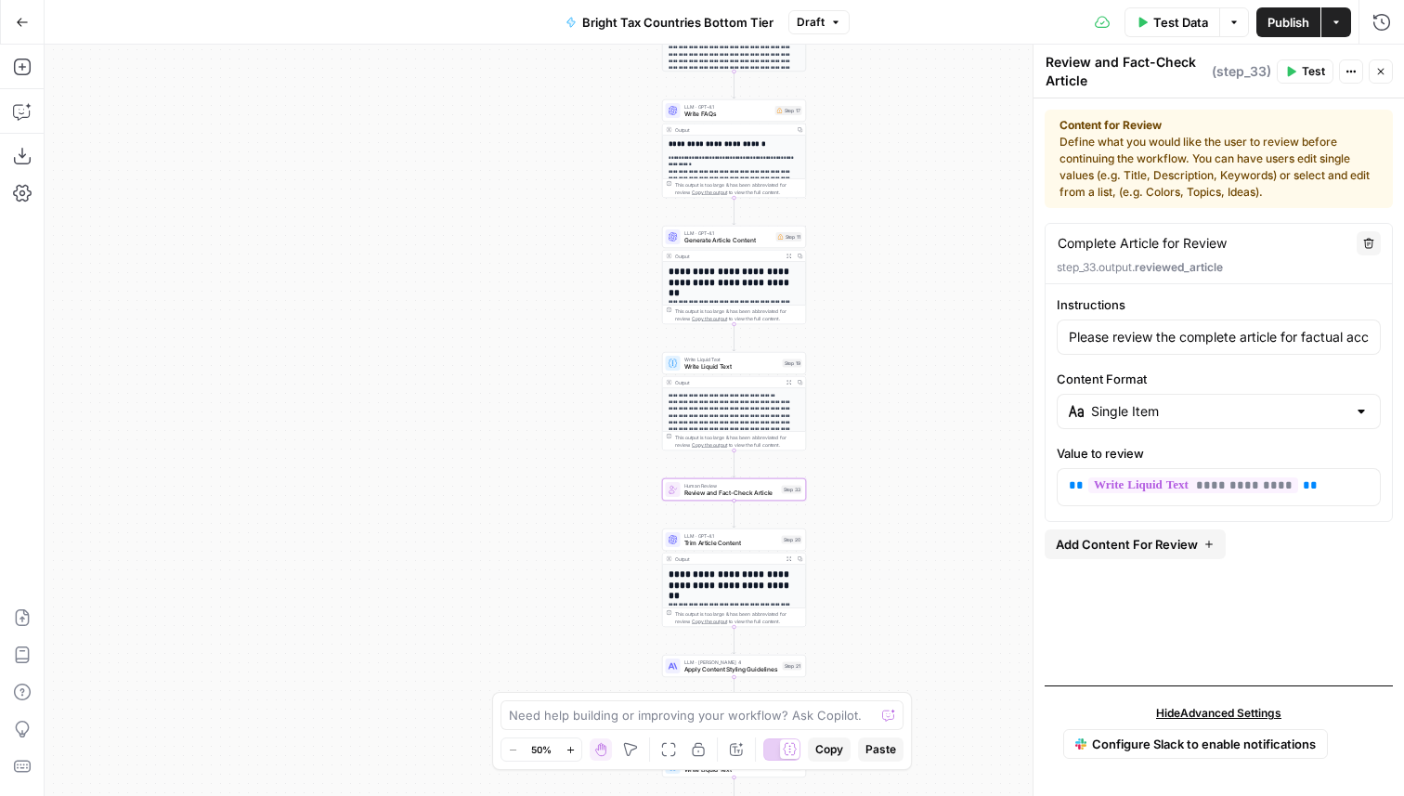
click at [872, 409] on div "Workflow Input Settings Inputs LLM · GPT-4.1 Generate Article Outlines Step 9 O…" at bounding box center [724, 420] width 1359 height 751
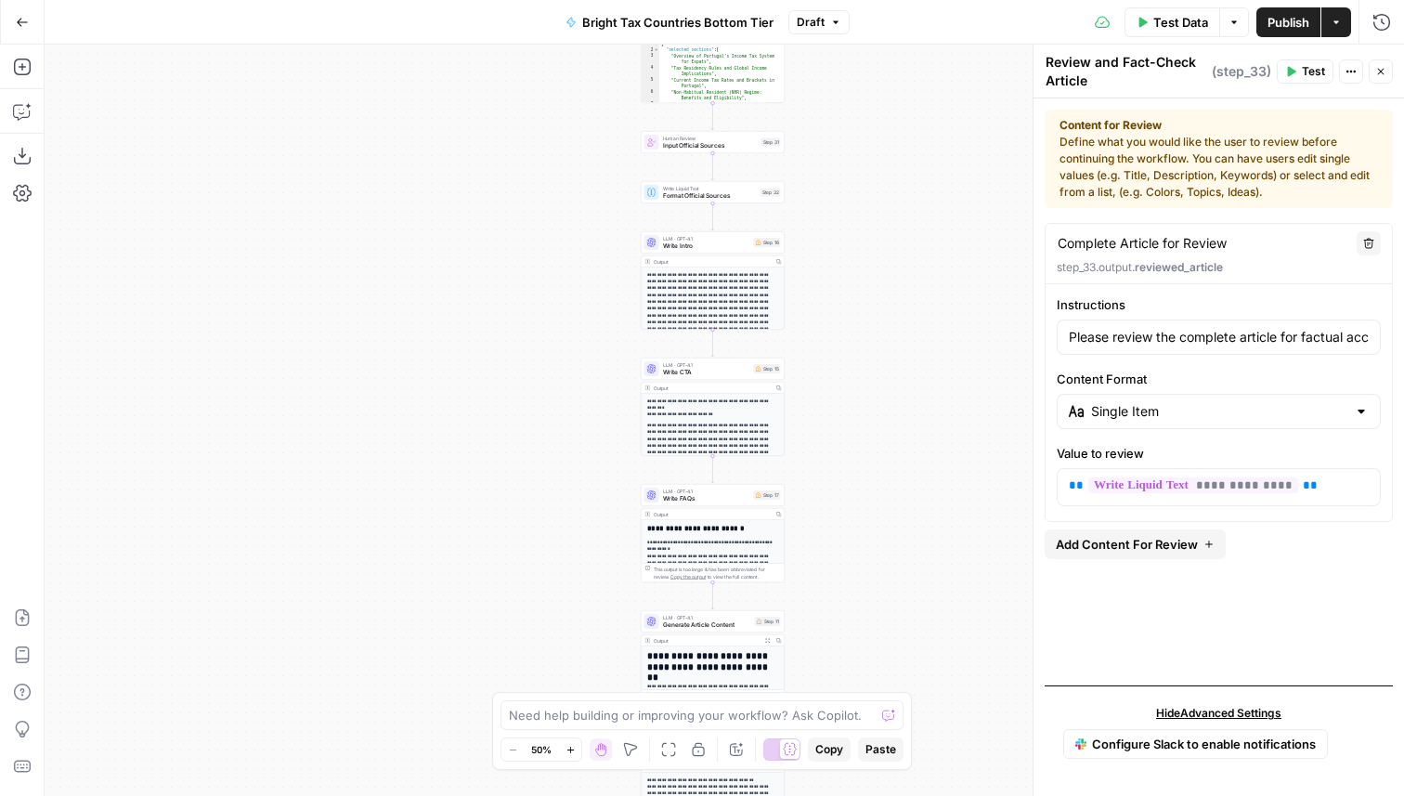
drag, startPoint x: 860, startPoint y: 342, endPoint x: 837, endPoint y: 724, distance: 383.2
click at [837, 724] on body "AUQ New Home Browse Insights Opportunities Your Data Recent Grids Highlight Con…" at bounding box center [702, 398] width 1404 height 796
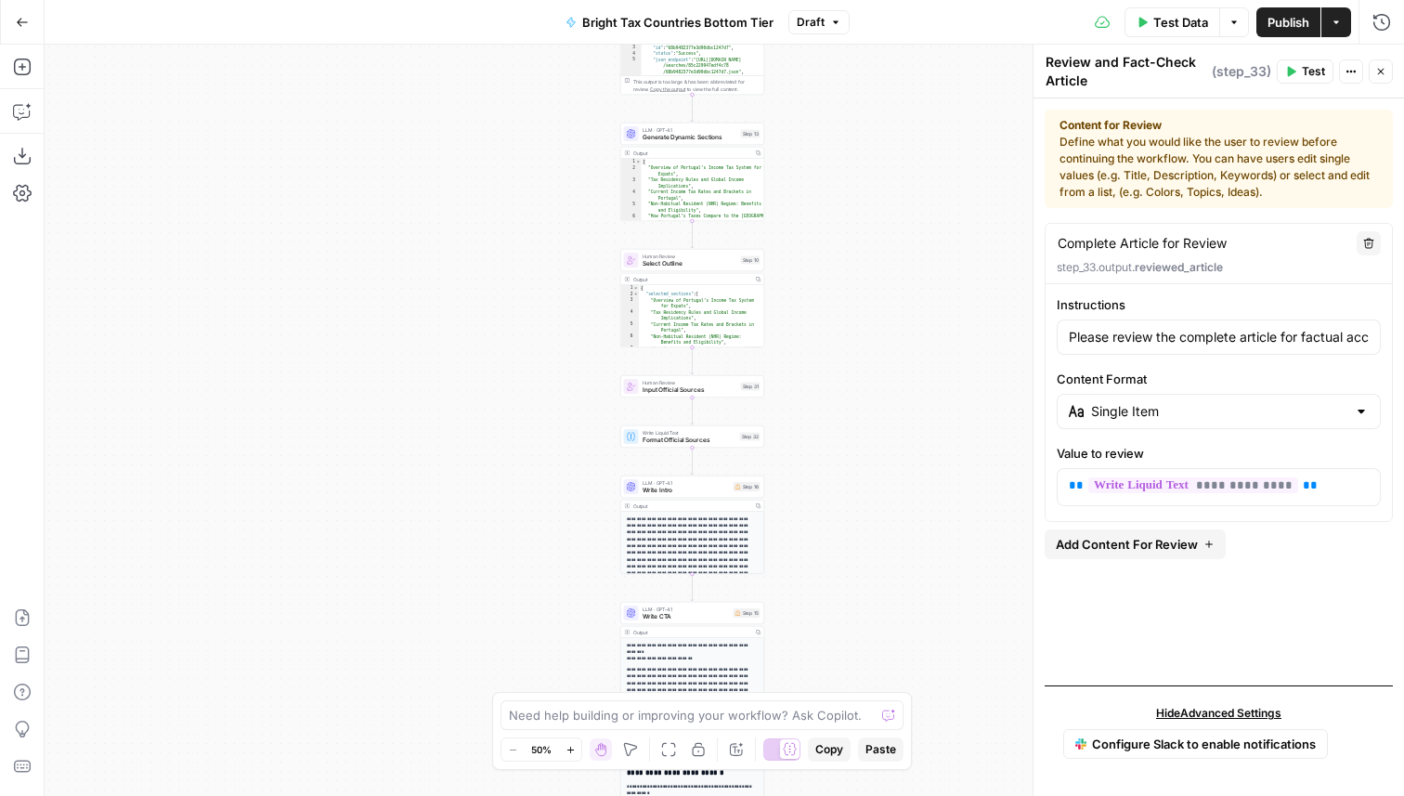
drag, startPoint x: 853, startPoint y: 430, endPoint x: 853, endPoint y: 795, distance: 364.9
click at [853, 795] on div "Workflow Input Settings Inputs LLM · GPT-4.1 Generate Article Outlines Step 9 O…" at bounding box center [724, 420] width 1359 height 751
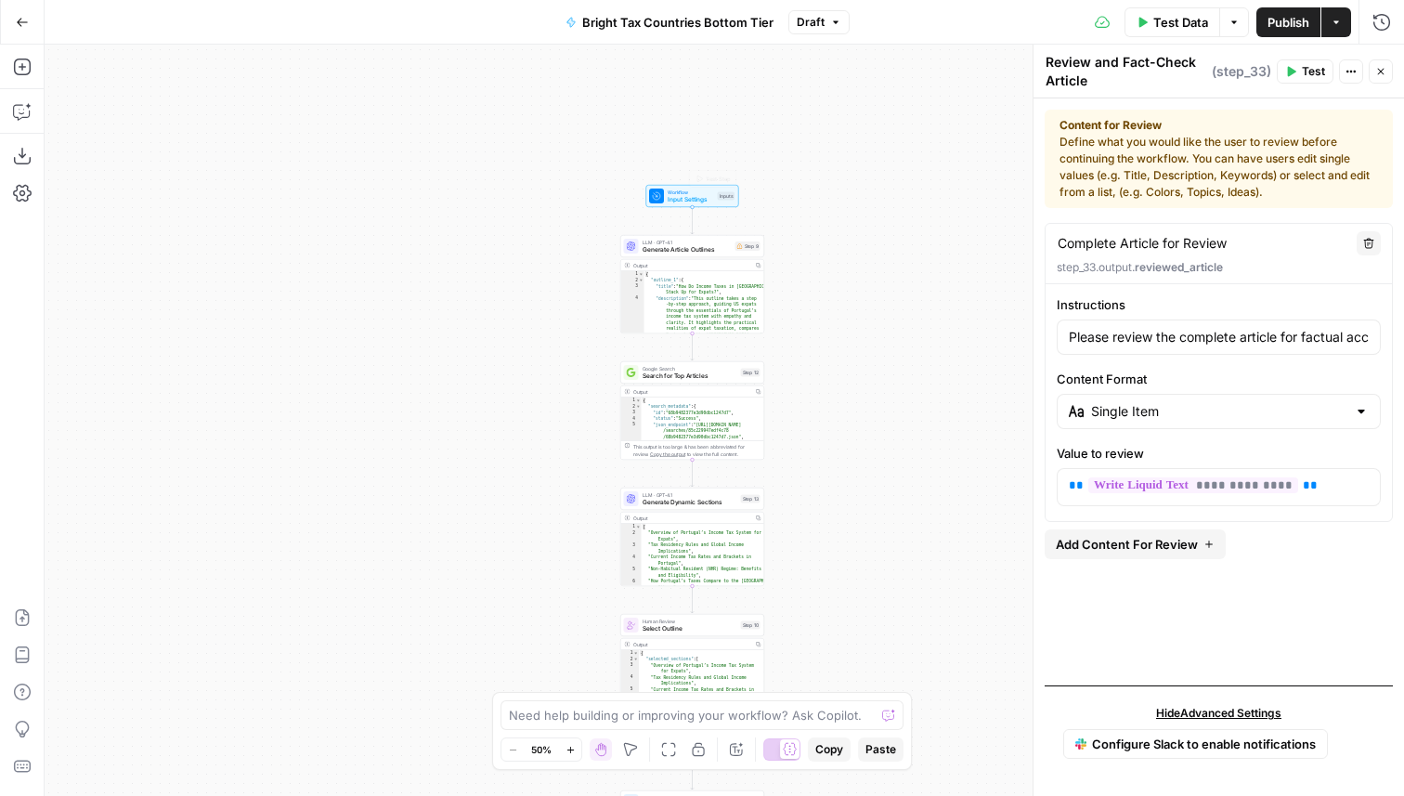
click at [656, 194] on icon at bounding box center [656, 195] width 7 height 7
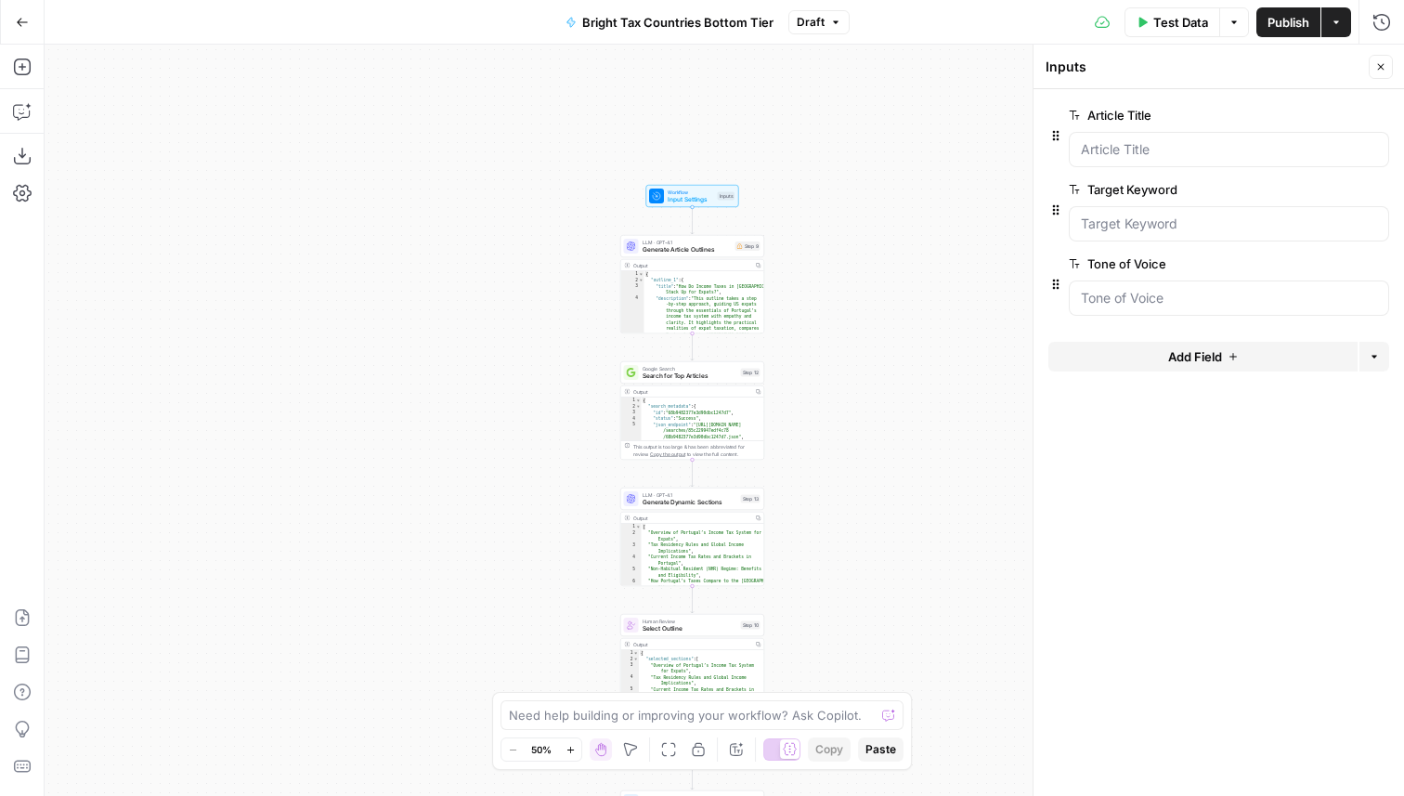
click at [1122, 280] on div at bounding box center [1229, 297] width 320 height 35
click at [1342, 265] on button "edit field" at bounding box center [1326, 264] width 71 height 22
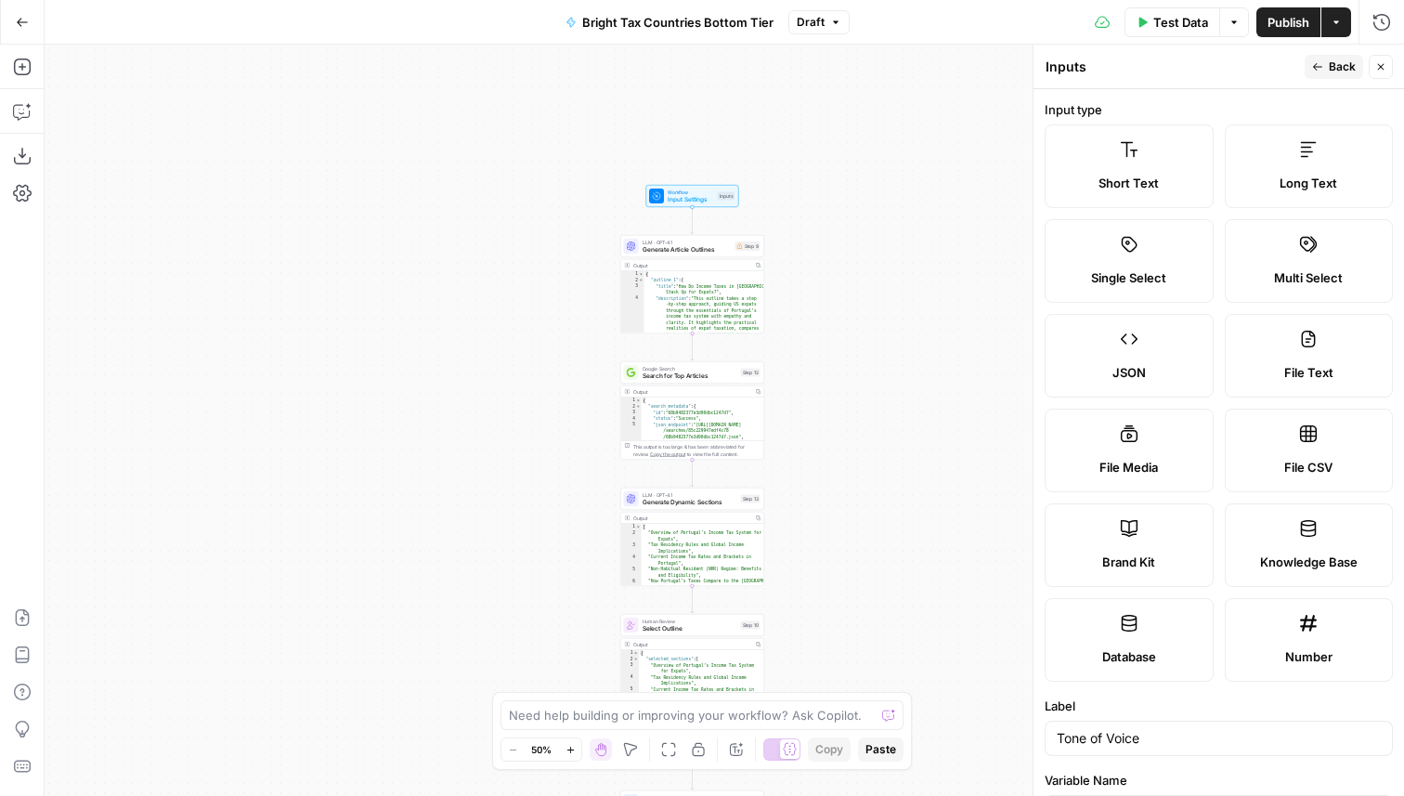
scroll to position [422, 0]
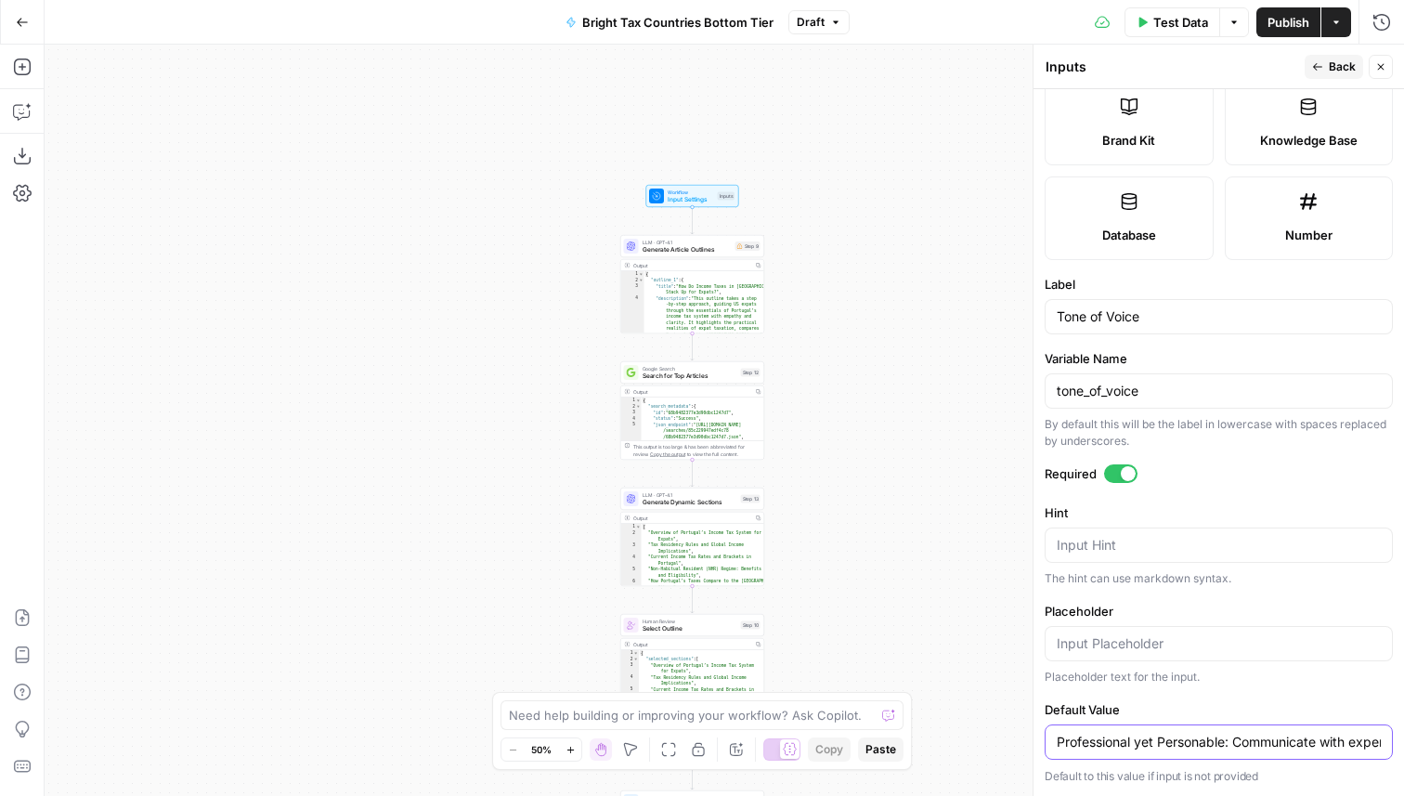
click at [1109, 748] on input "Professional yet Personable: Communicate with expert authority while staying fr…" at bounding box center [1219, 742] width 324 height 19
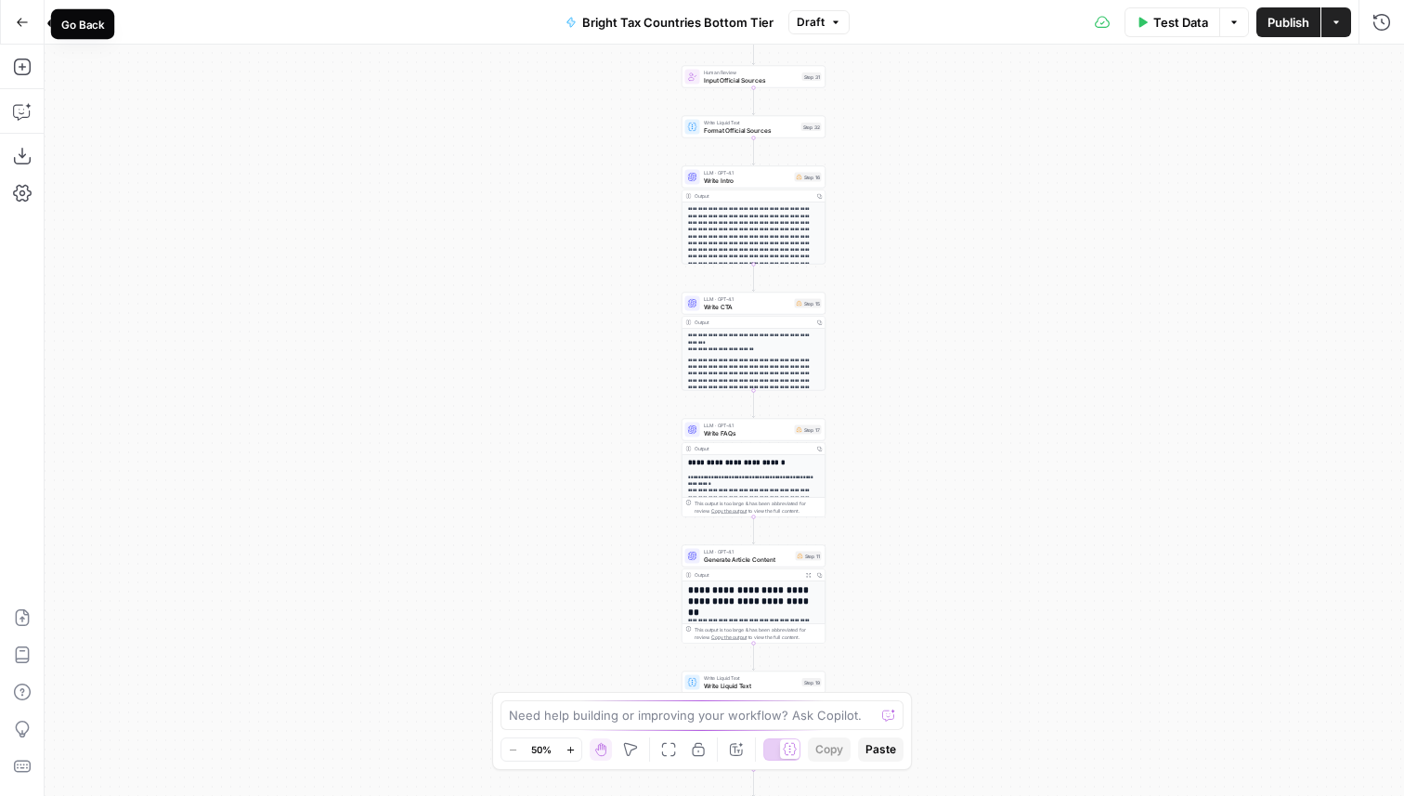
click at [19, 31] on button "Go Back" at bounding box center [22, 22] width 33 height 33
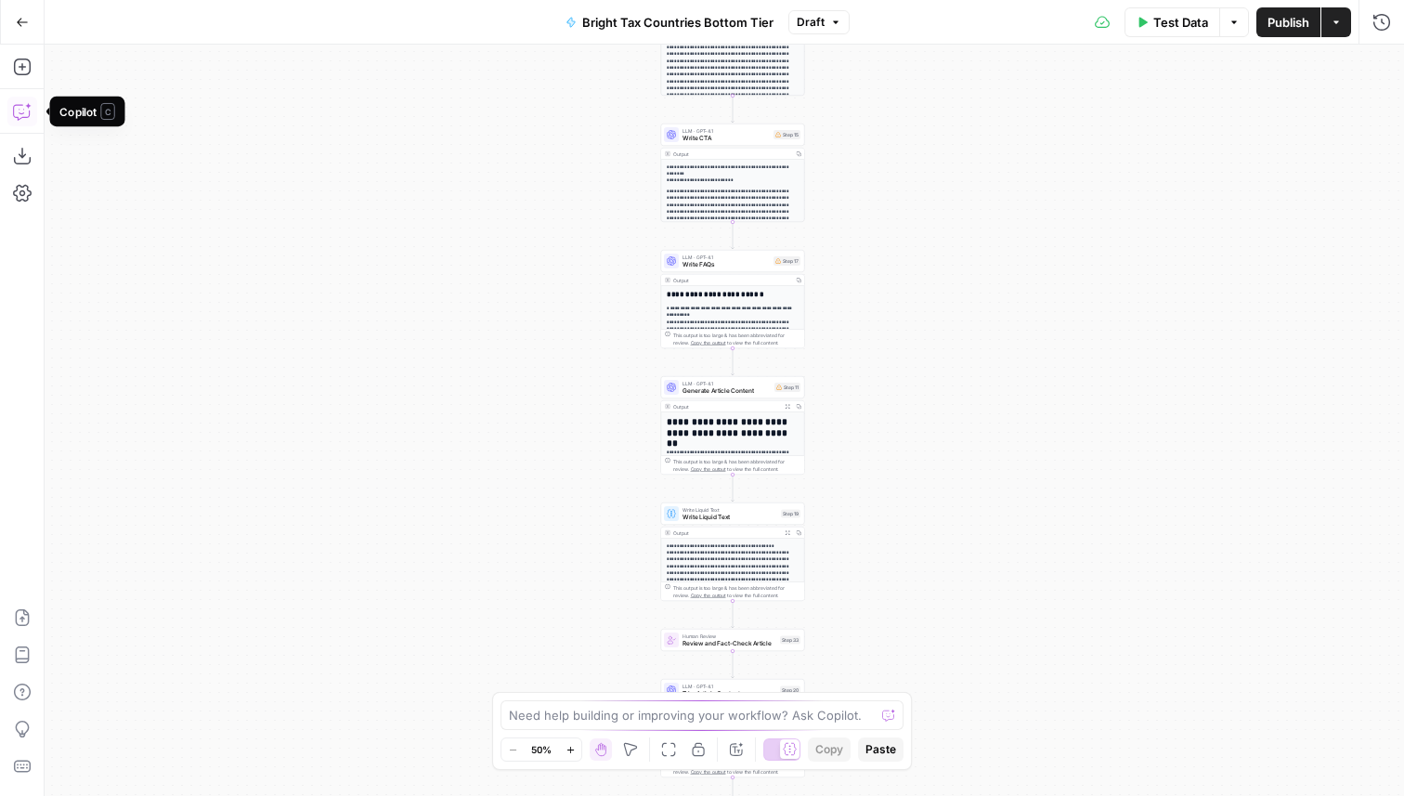
click at [28, 112] on icon "button" at bounding box center [21, 112] width 16 height 15
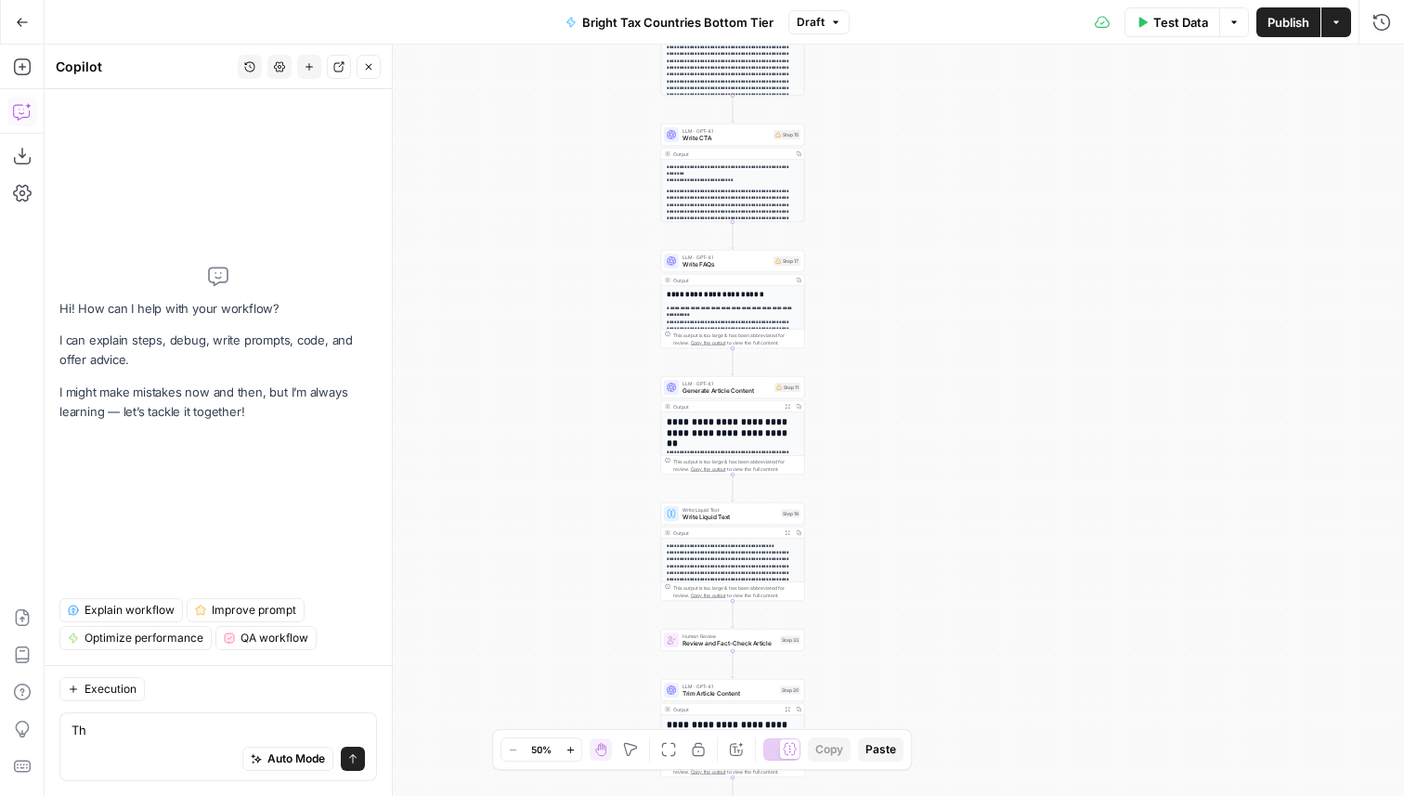
type textarea "T"
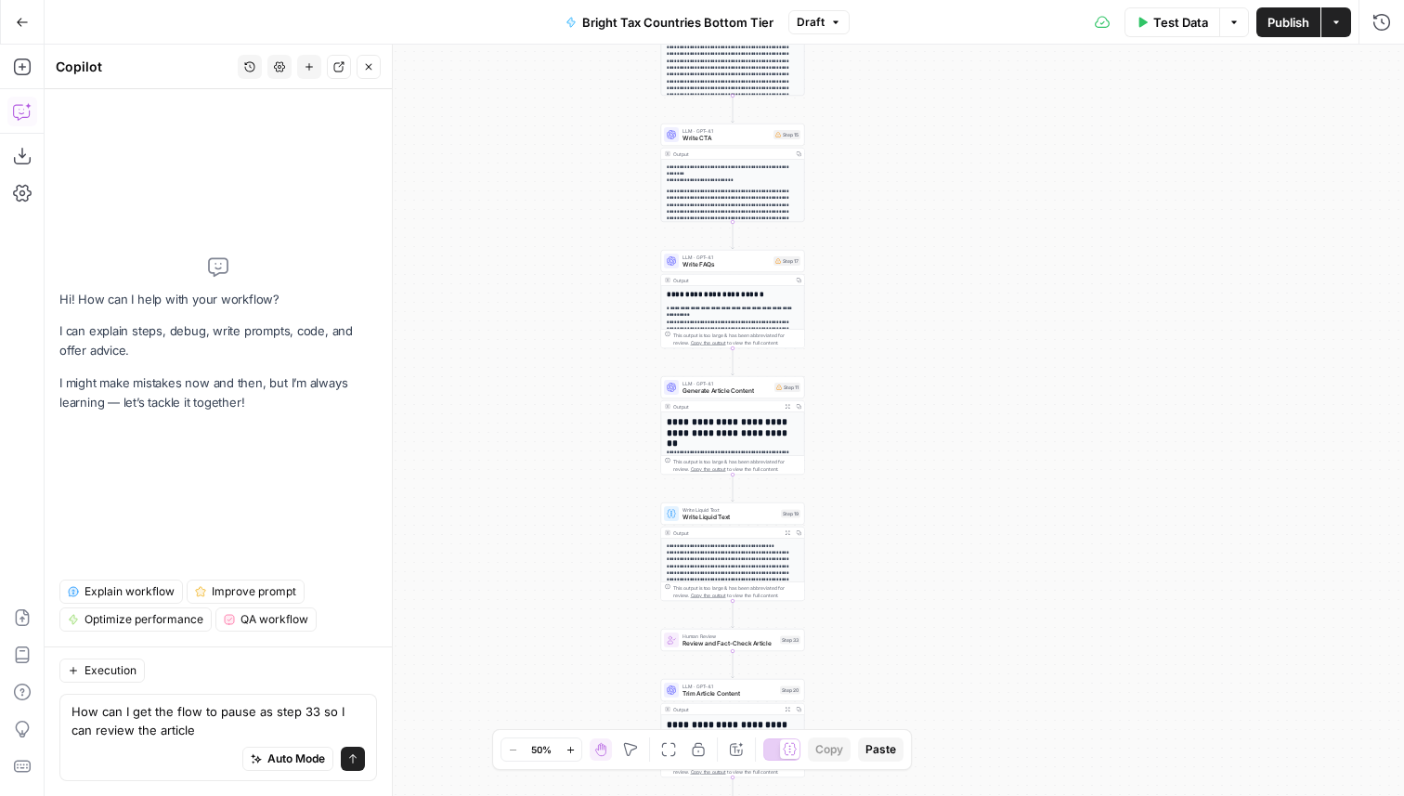
click at [92, 730] on textarea "How can I get the flow to pause as step 33 so I can review the article" at bounding box center [217, 720] width 293 height 37
click at [182, 721] on textarea "How can I get the flow to pause as step 33 so I can read the article" at bounding box center [217, 720] width 293 height 37
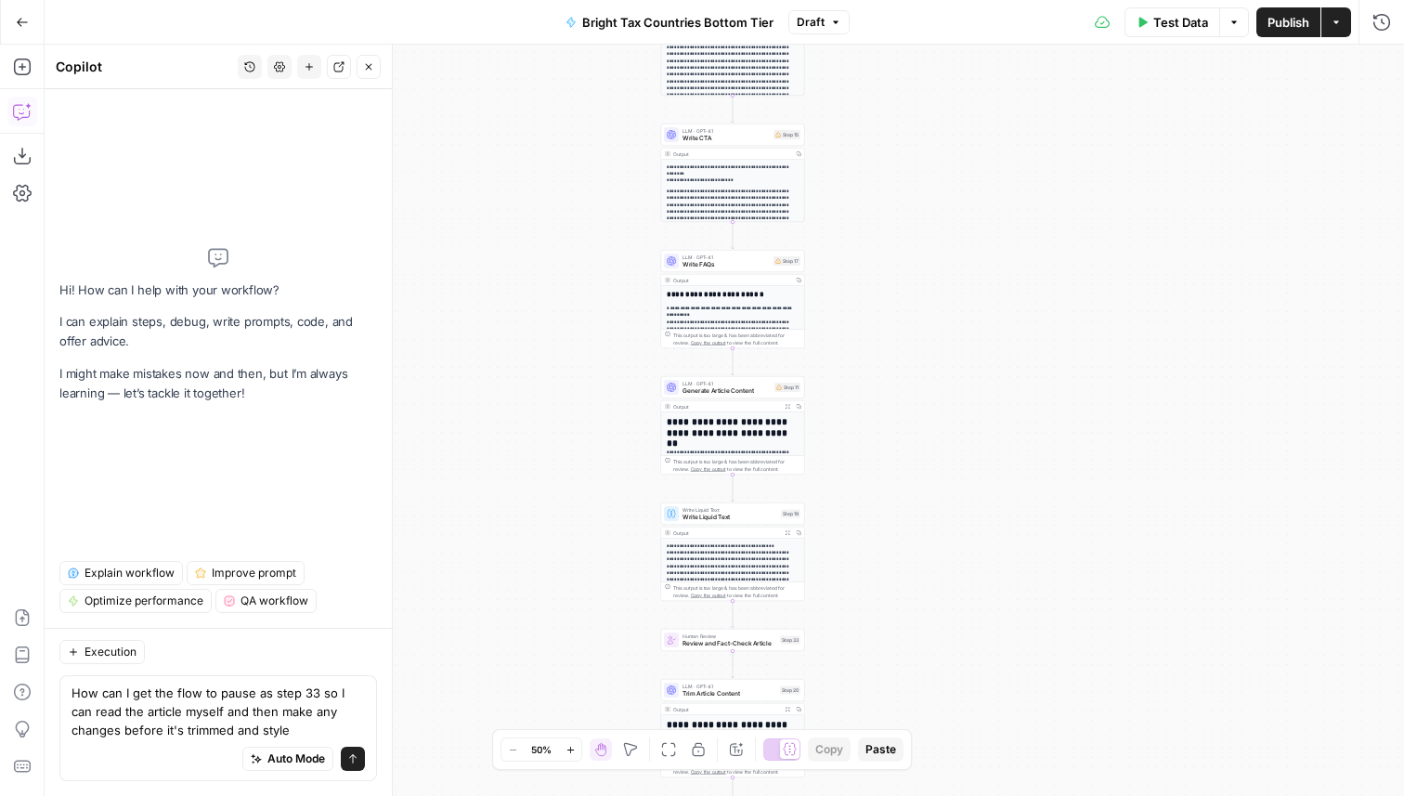
type textarea "How can I get the flow to pause as step 33 so I can read the article myself and…"
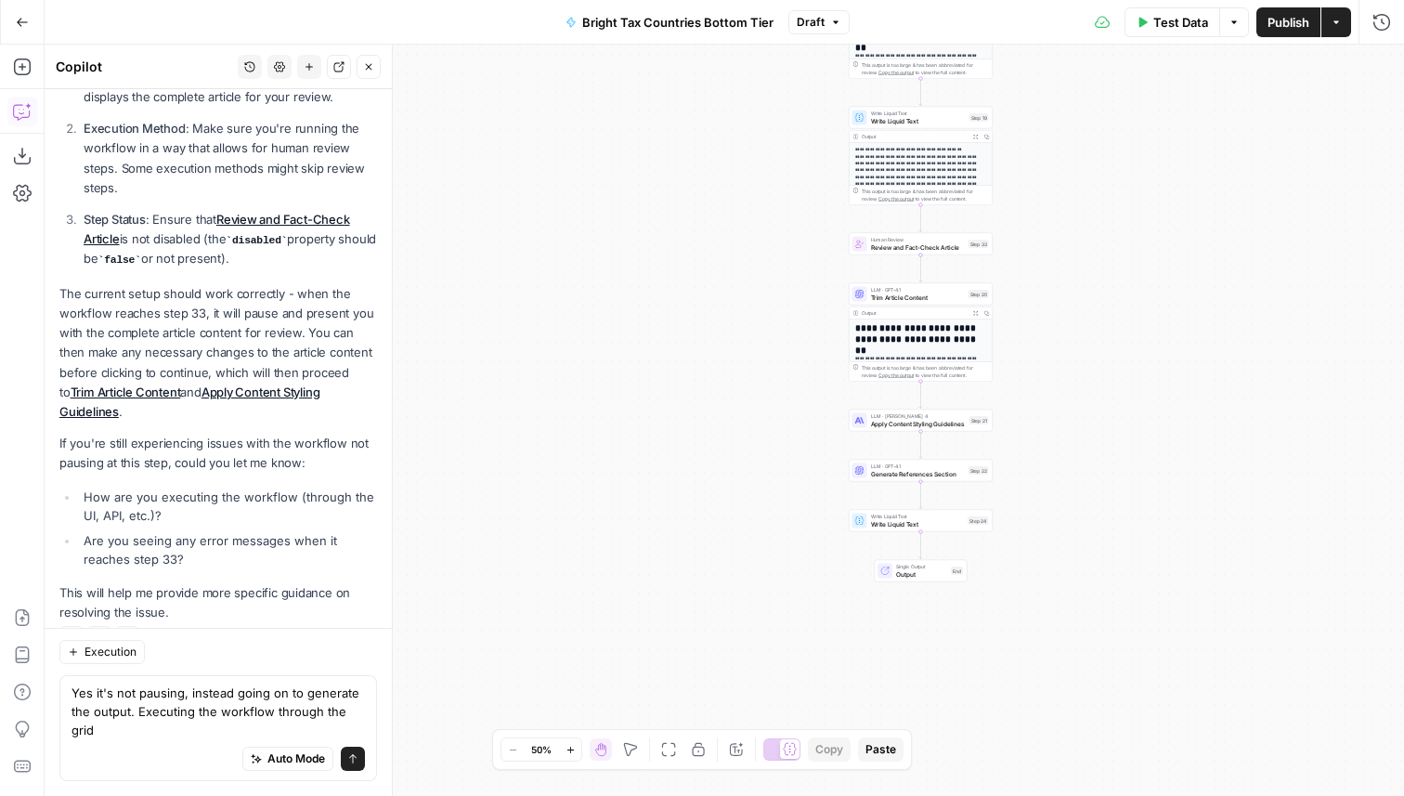
scroll to position [488, 0]
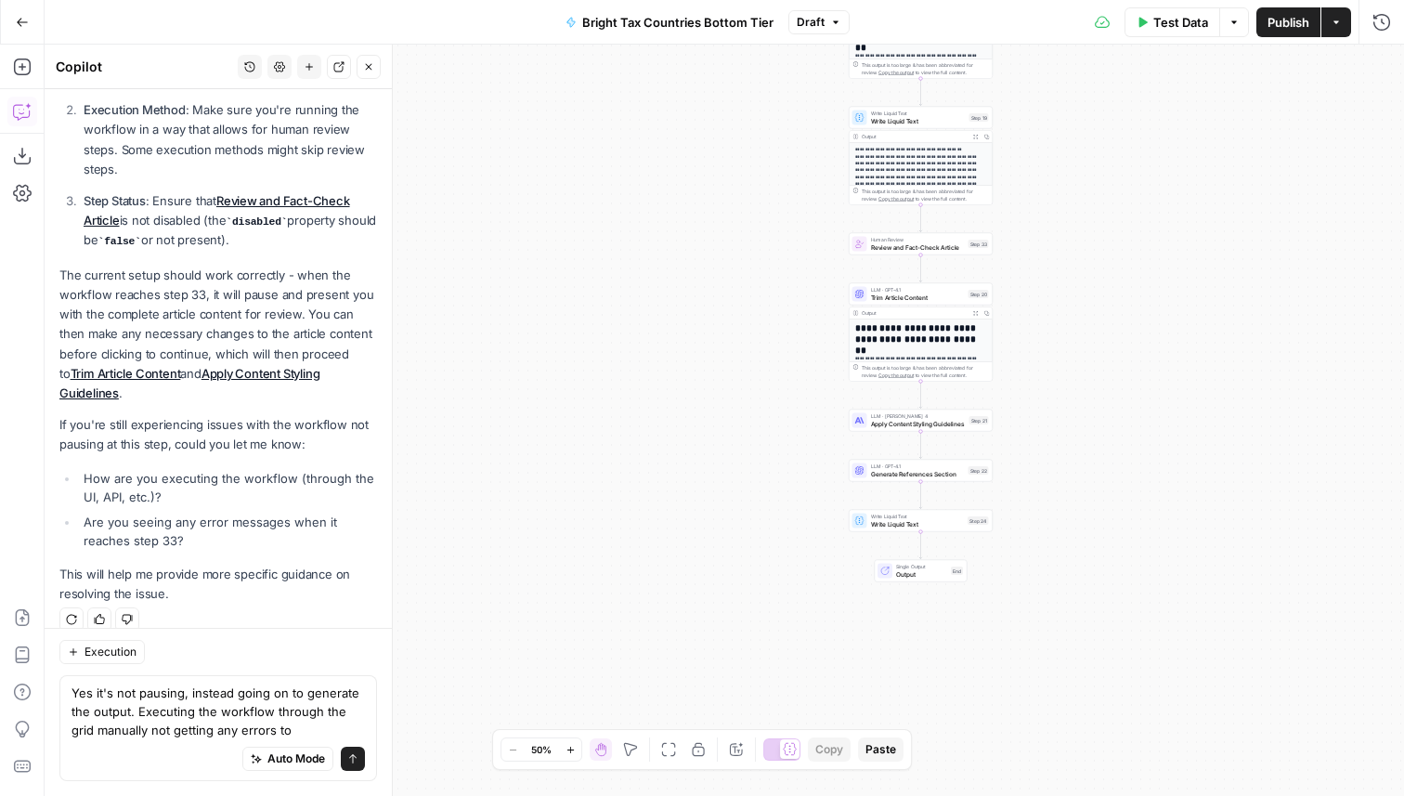
type textarea "Yes it's not pausing, instead going on to generate the output. Executing the wo…"
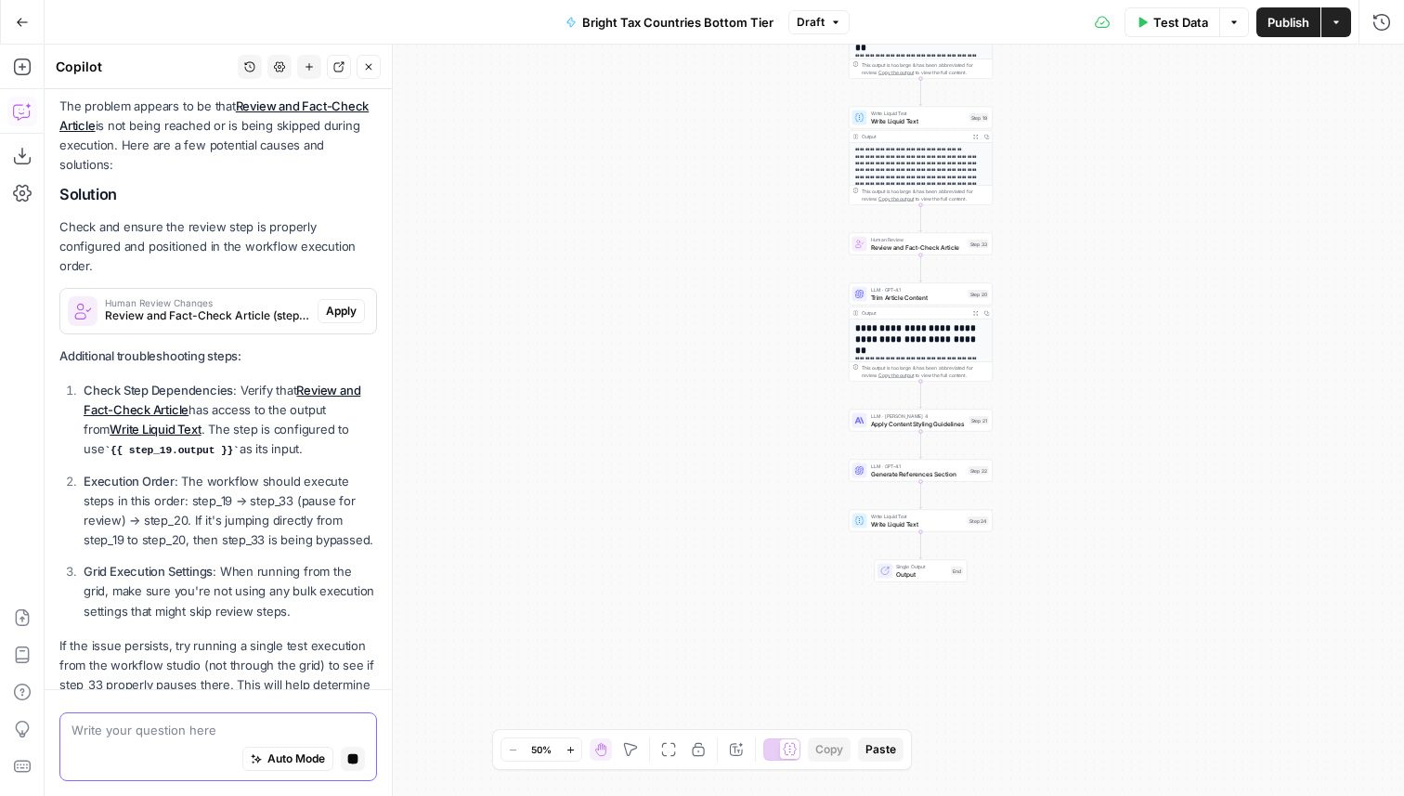
scroll to position [1267, 0]
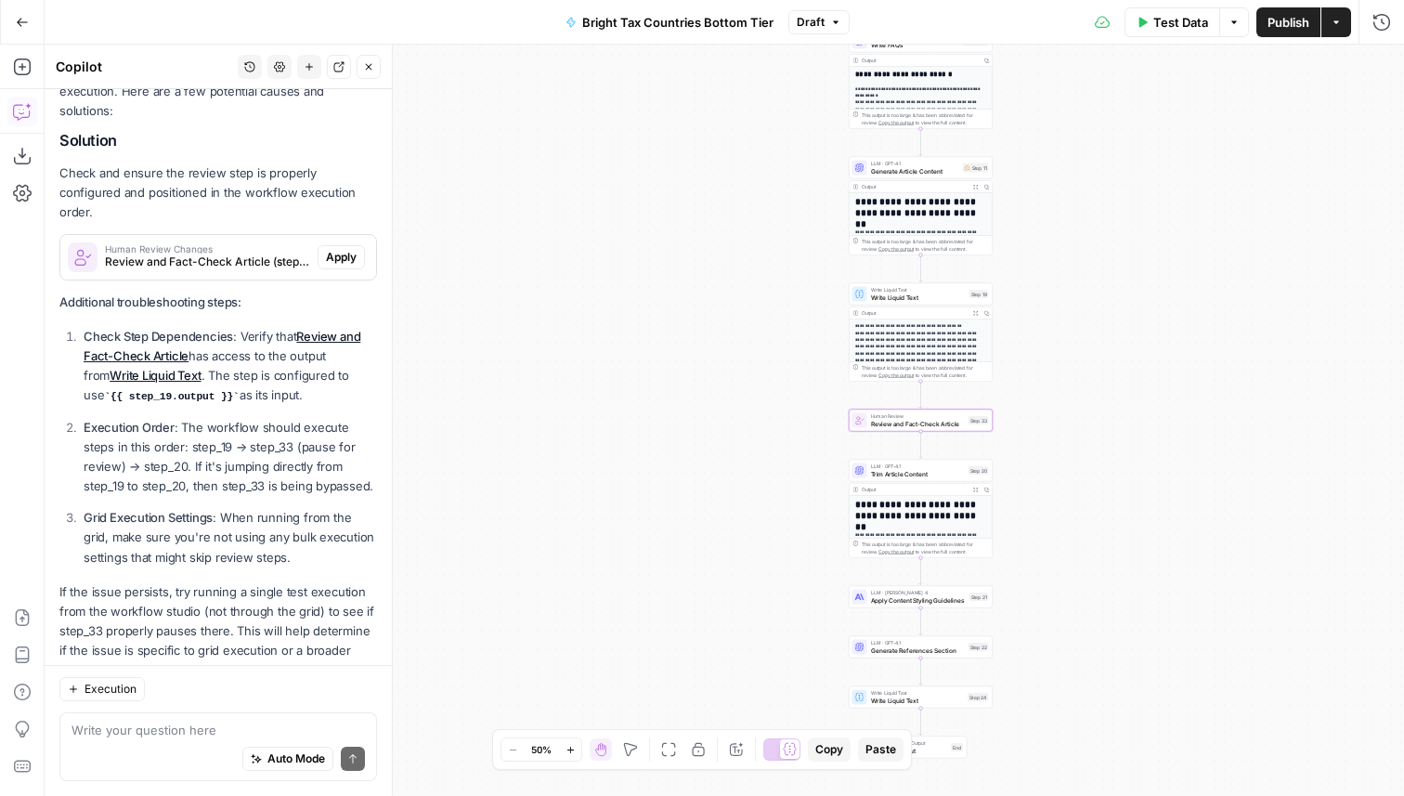
click at [345, 249] on span "Apply" at bounding box center [341, 257] width 31 height 17
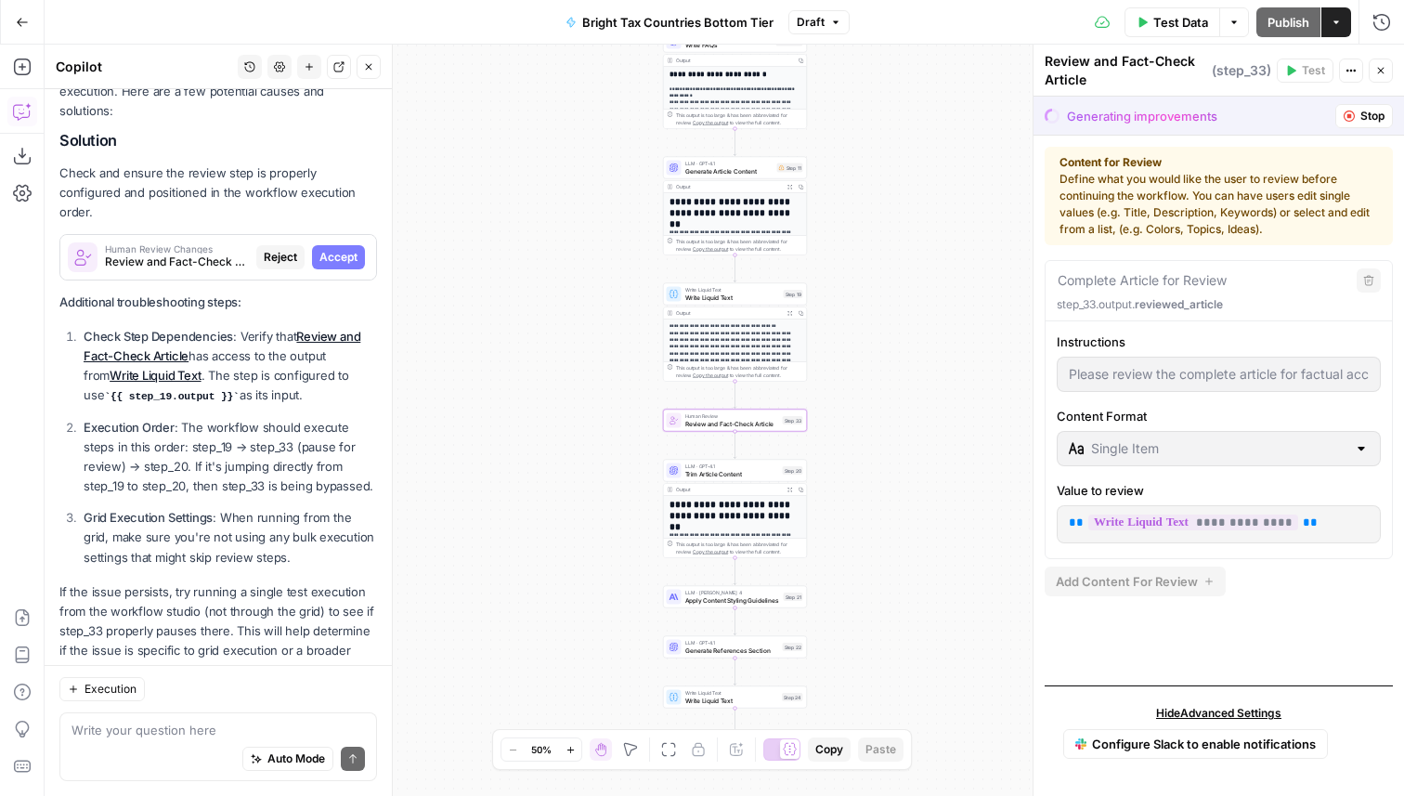
click at [358, 245] on button "Accept" at bounding box center [338, 257] width 53 height 24
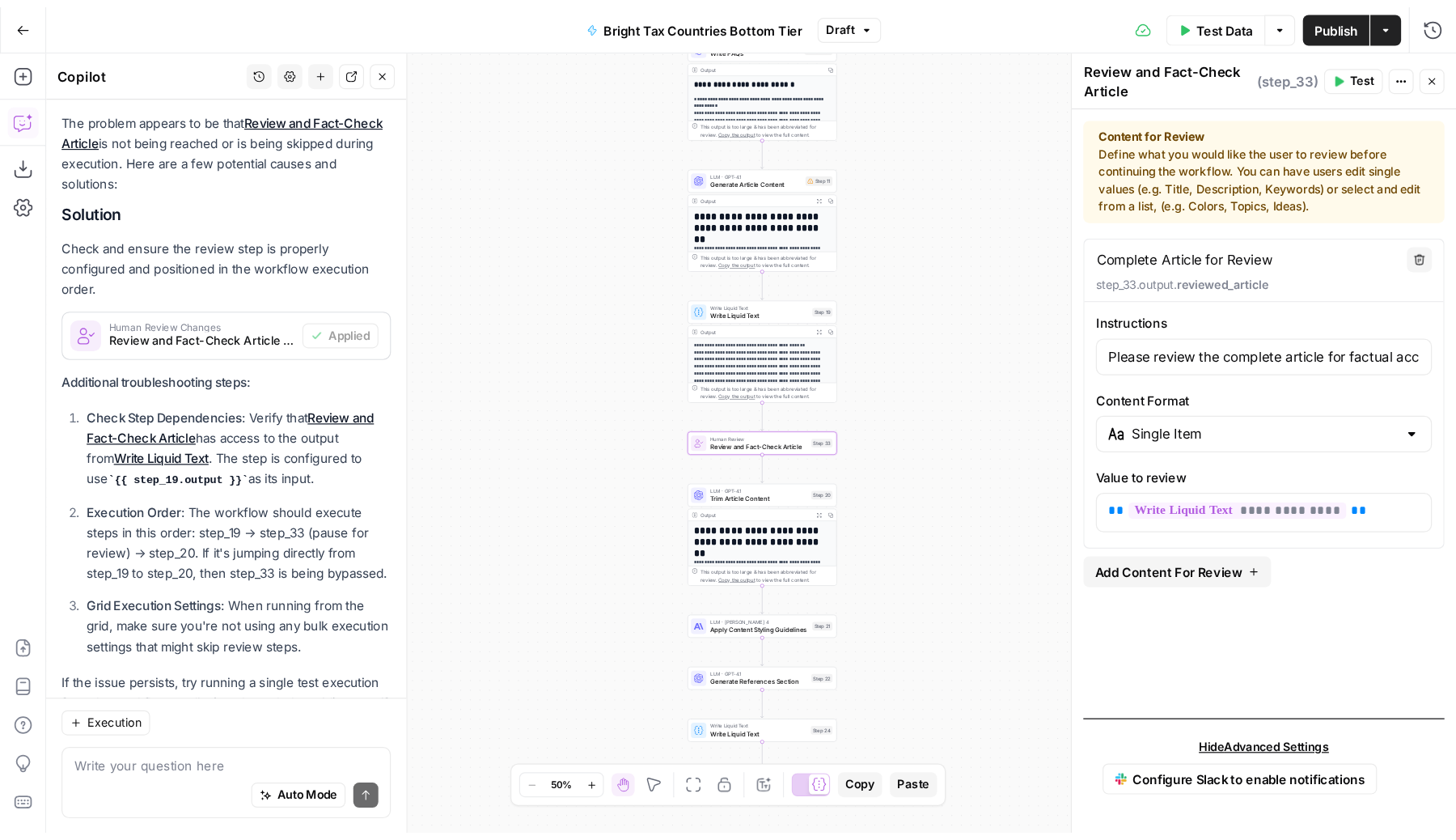
scroll to position [1156, 0]
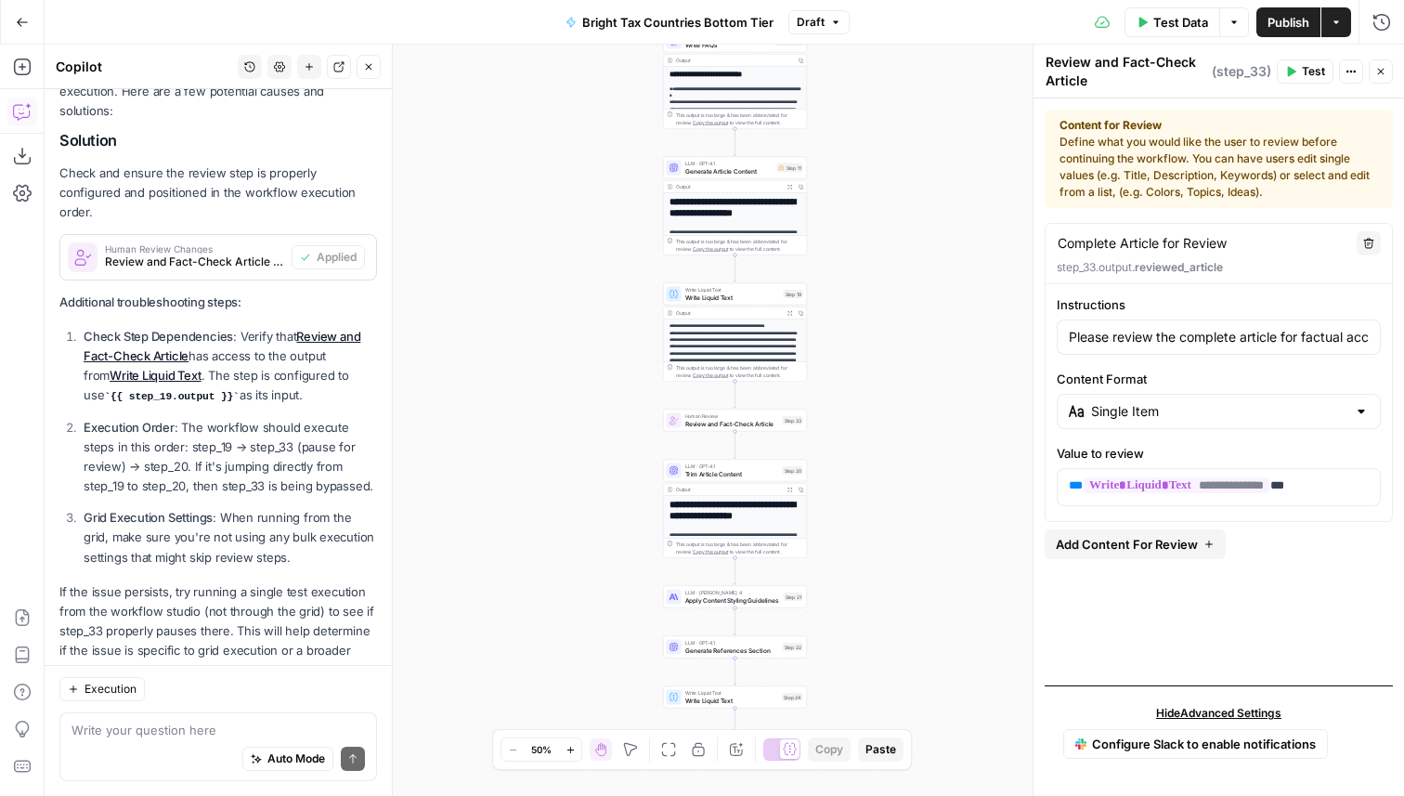
click at [1283, 20] on span "Publish" at bounding box center [1288, 22] width 42 height 19
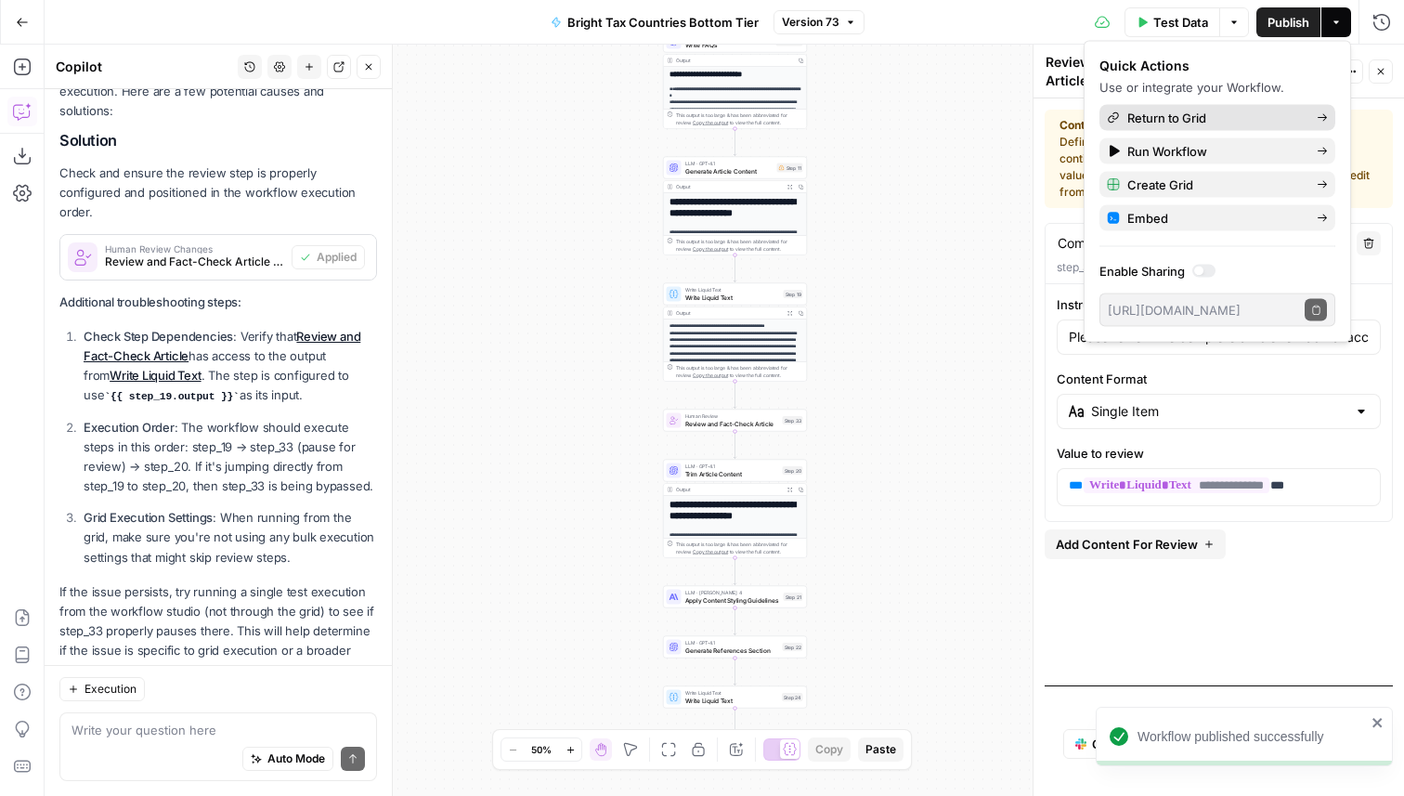
click at [1203, 123] on span "Return to Grid" at bounding box center [1214, 118] width 175 height 19
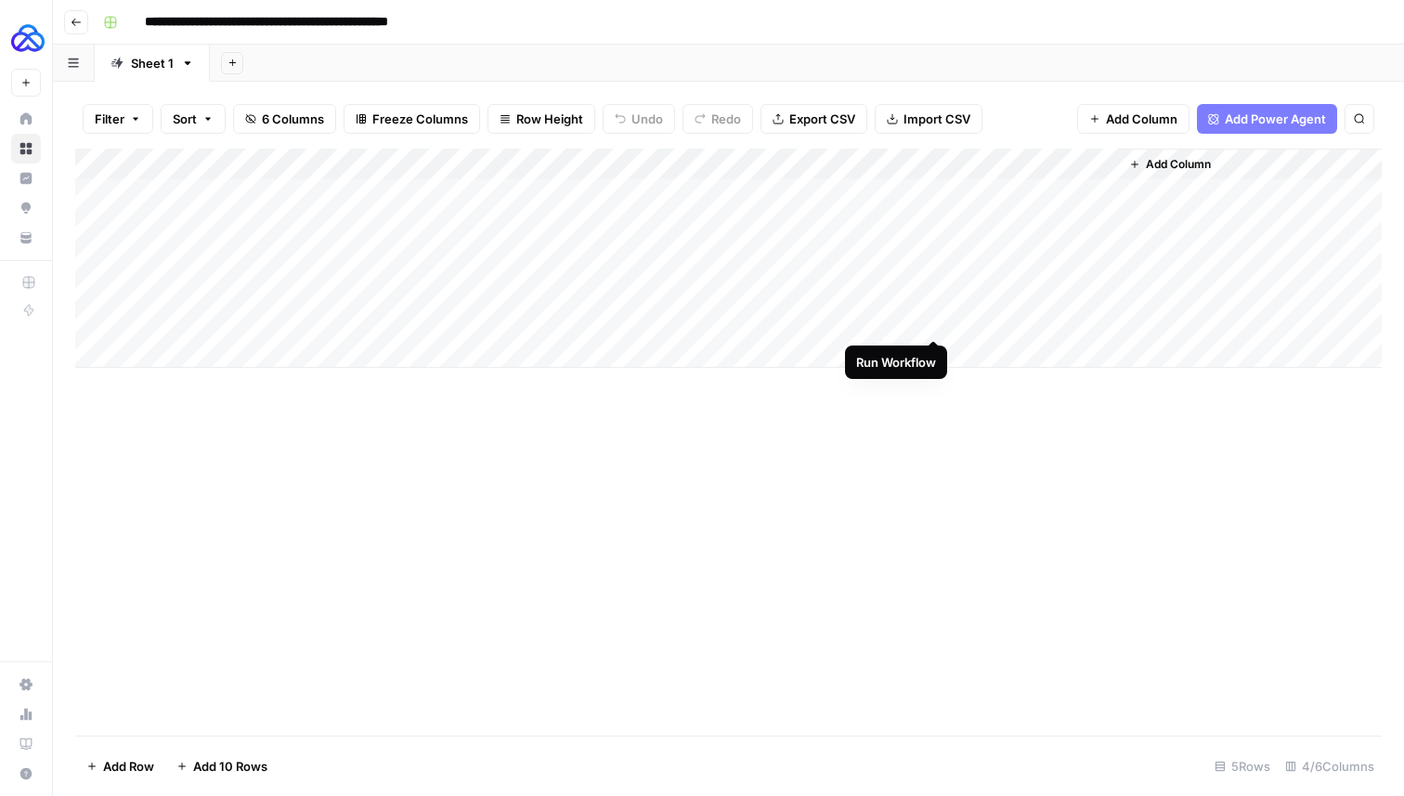
click at [930, 320] on div "Add Column" at bounding box center [728, 258] width 1306 height 219
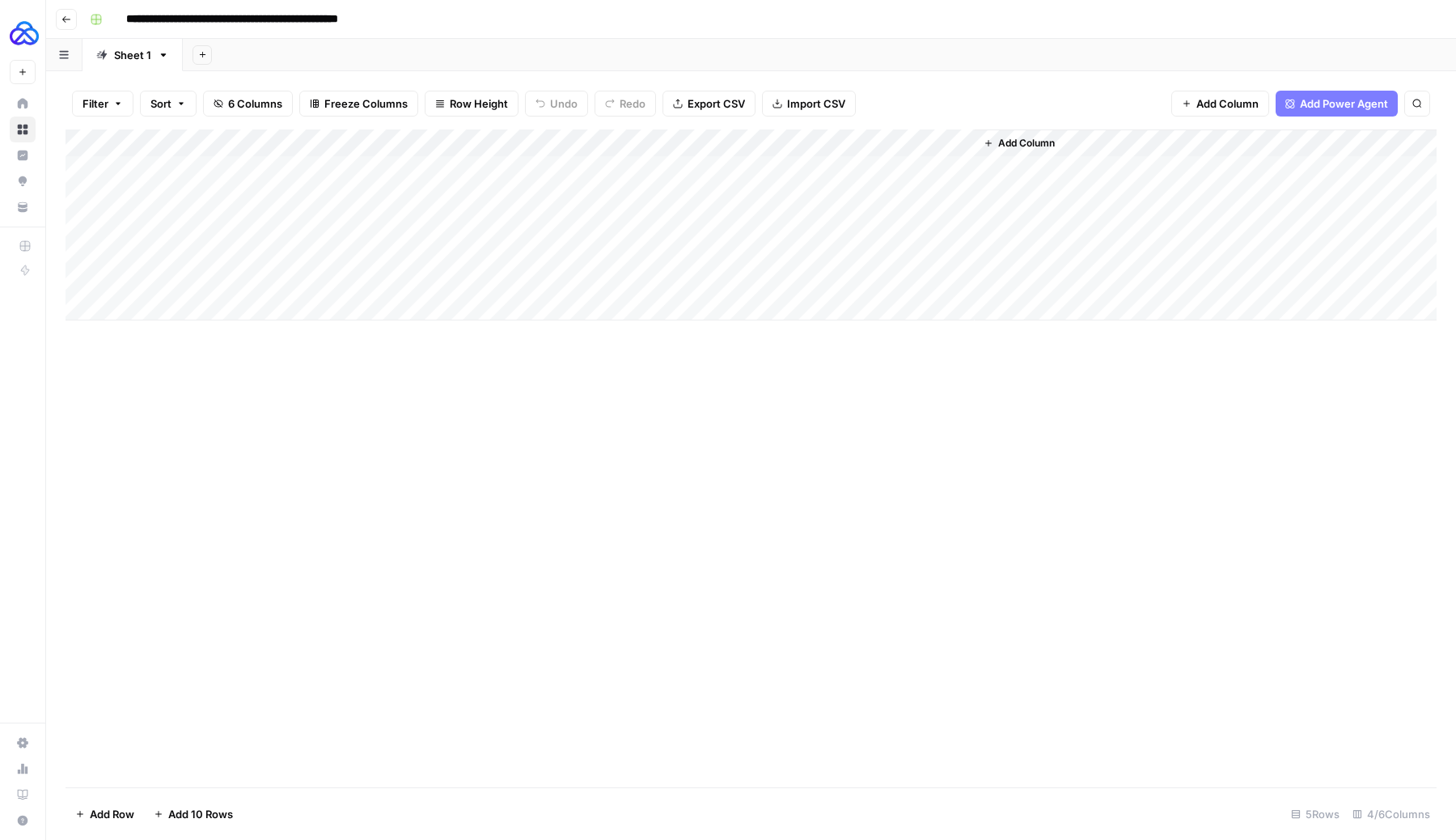
click at [812, 279] on div "Add Column" at bounding box center [751, 225] width 1371 height 191
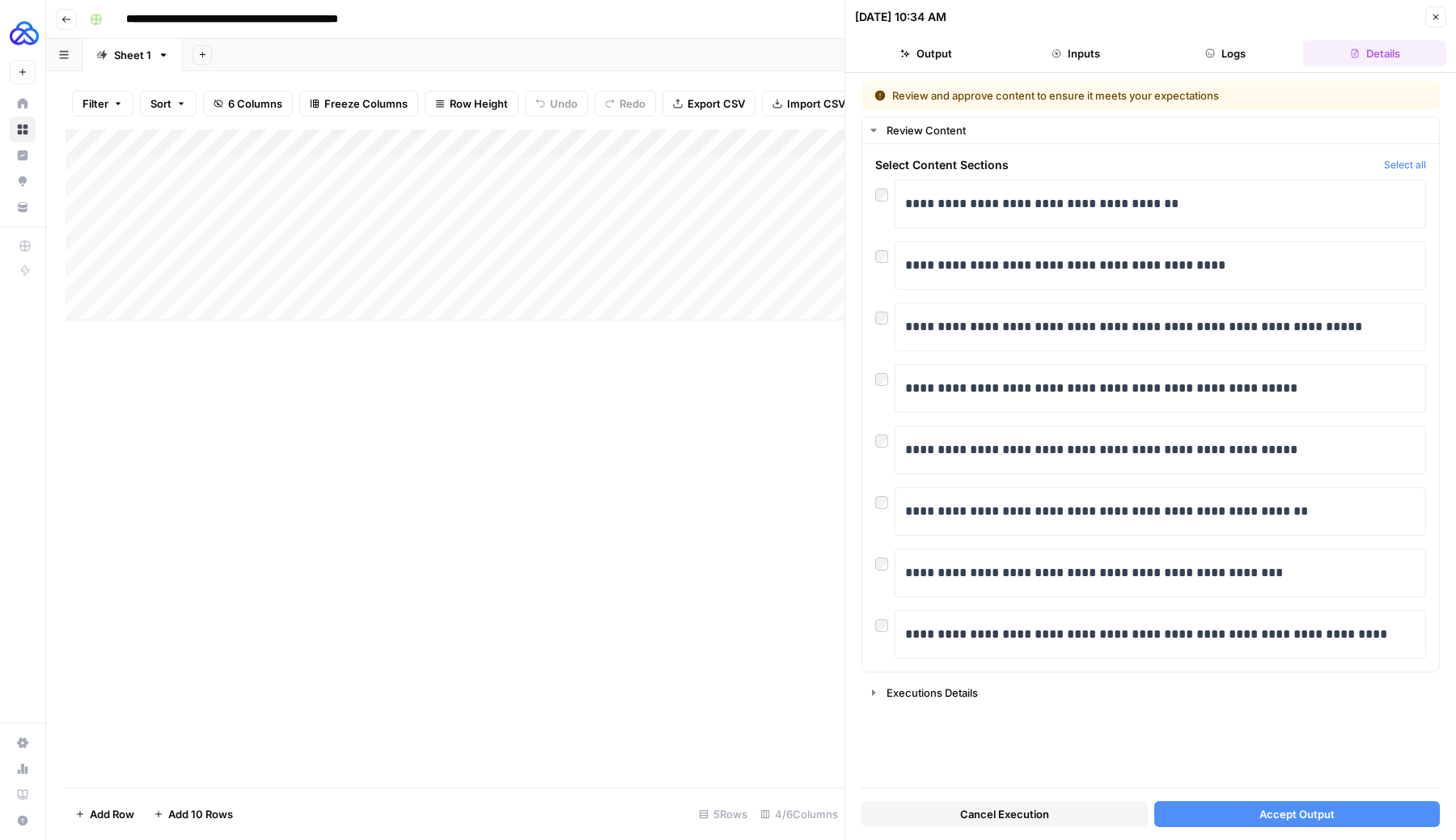
click at [1205, 693] on button "Accept Output" at bounding box center [1297, 814] width 287 height 26
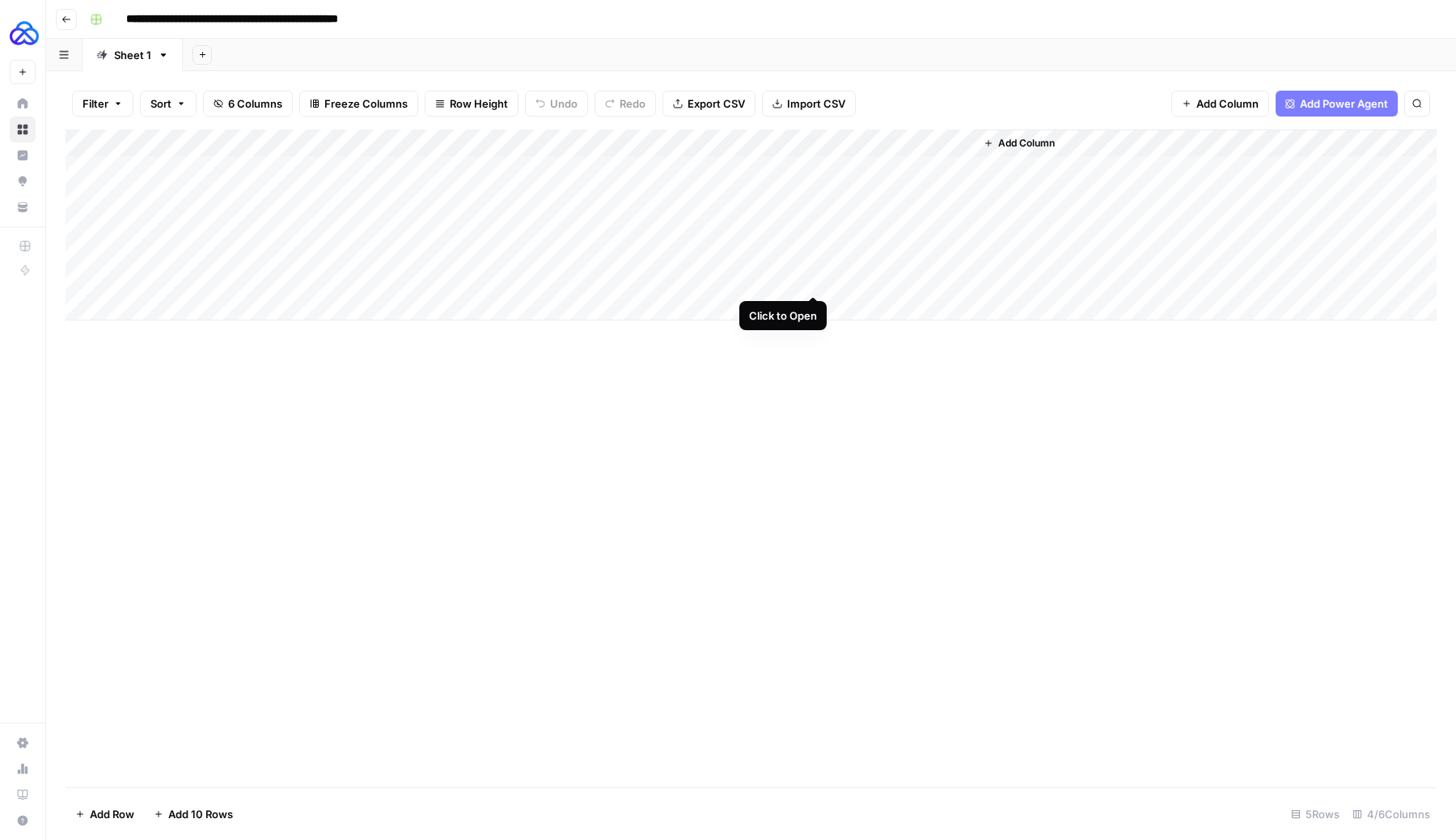
click at [815, 275] on div "Add Column" at bounding box center [751, 225] width 1371 height 191
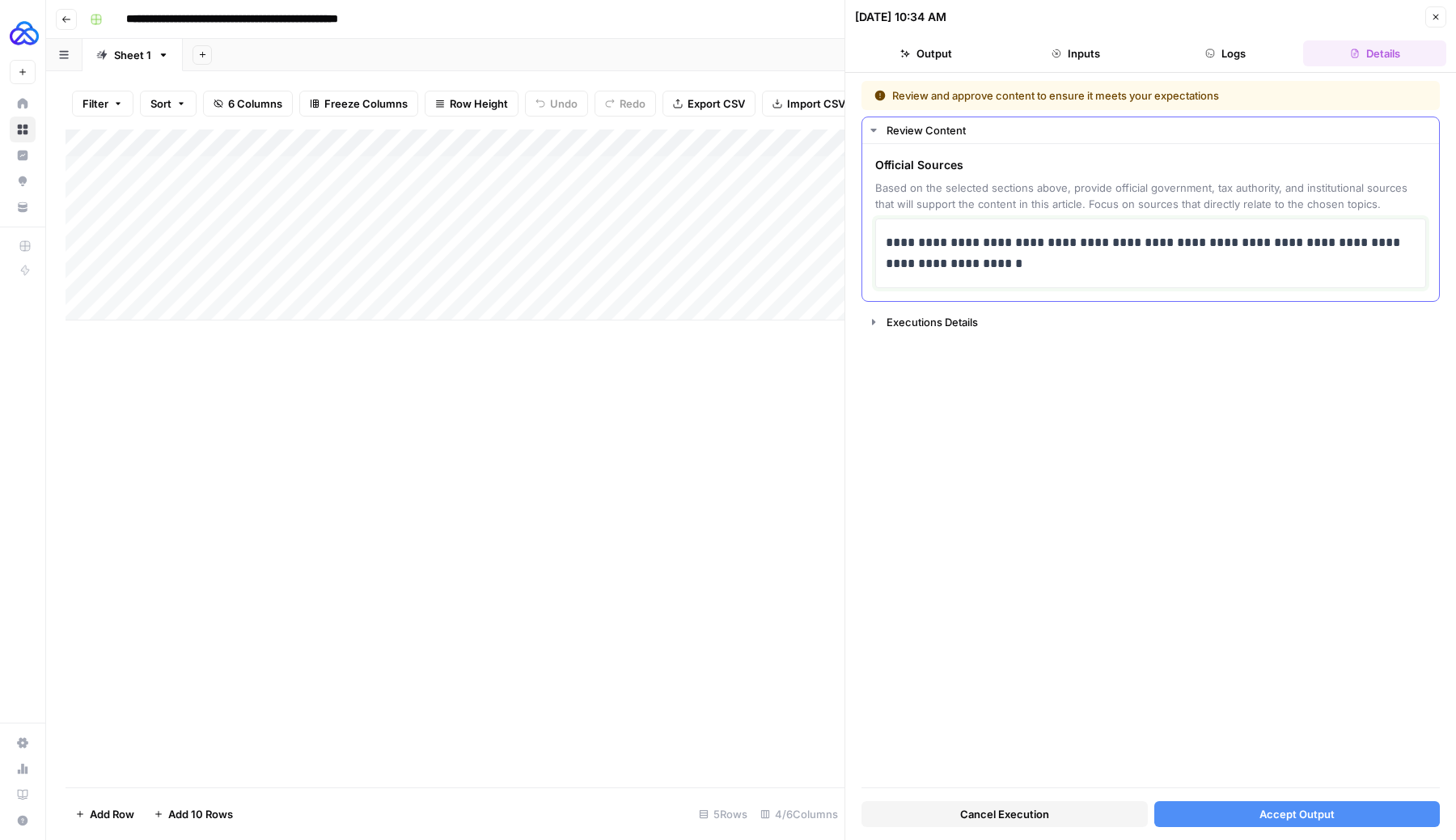
click at [994, 254] on p "**********" at bounding box center [1151, 253] width 530 height 42
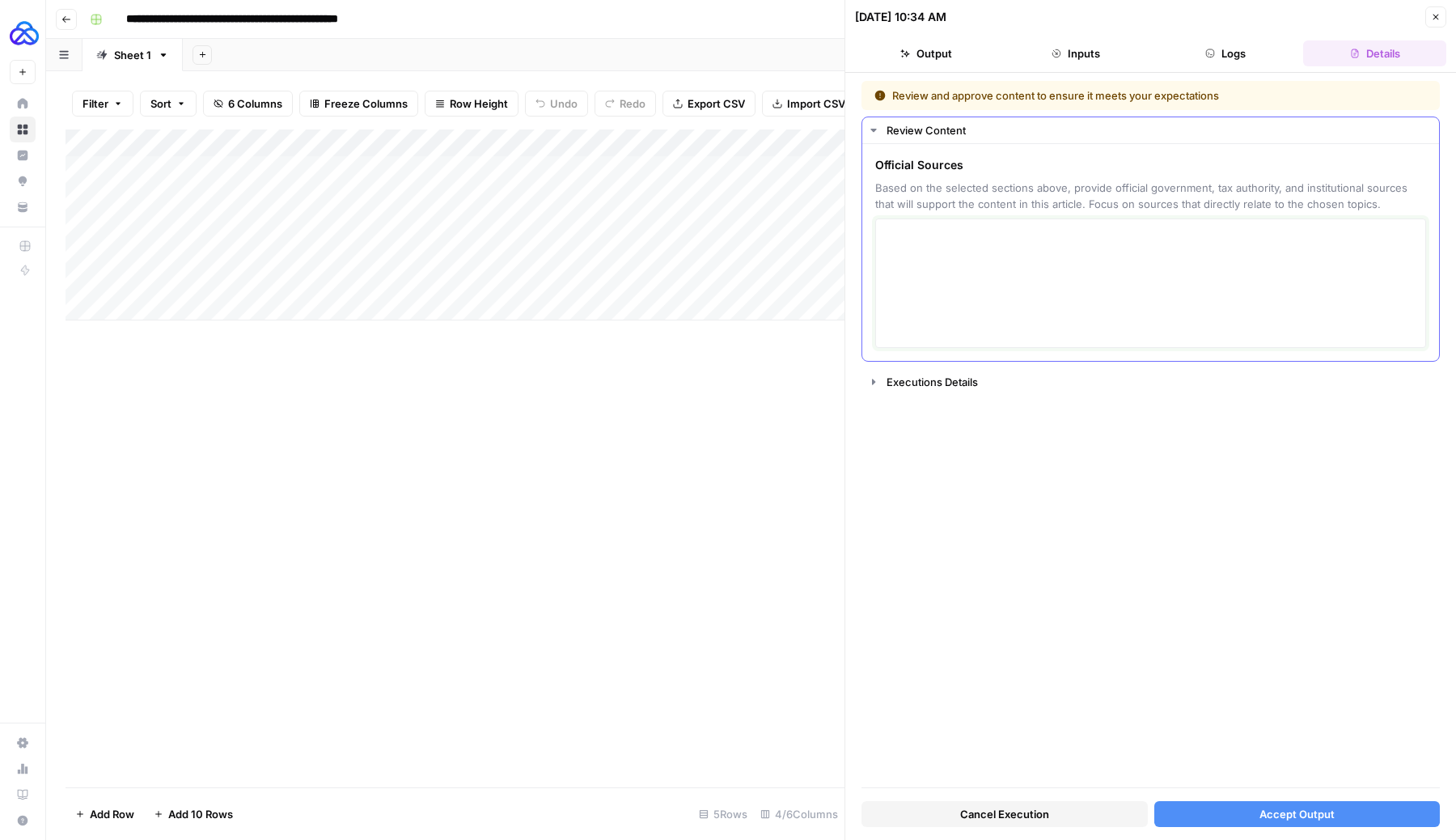
click at [936, 263] on textarea at bounding box center [1151, 283] width 530 height 115
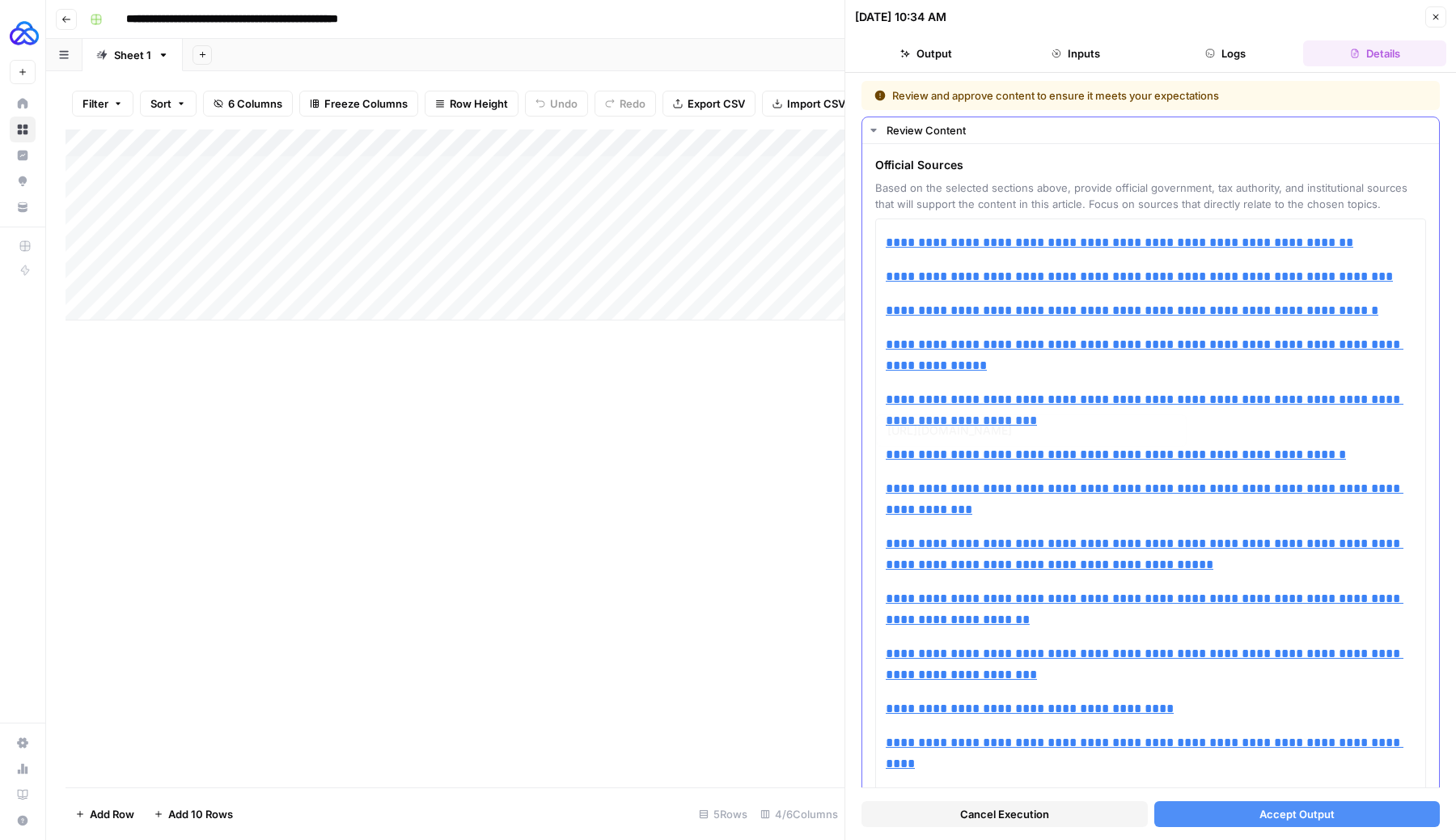
scroll to position [295, 0]
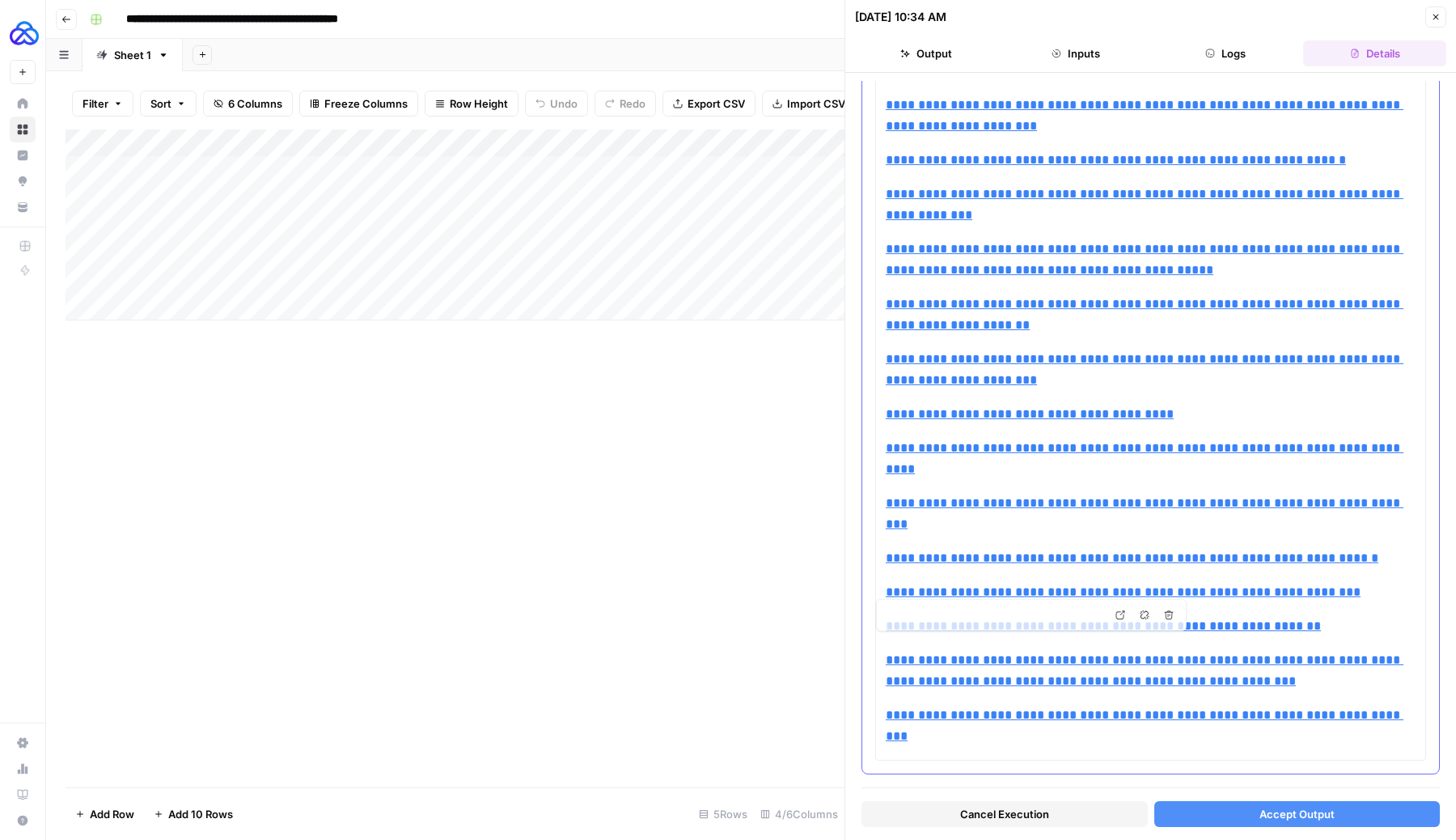
type input "[URL][DOMAIN_NAME]"
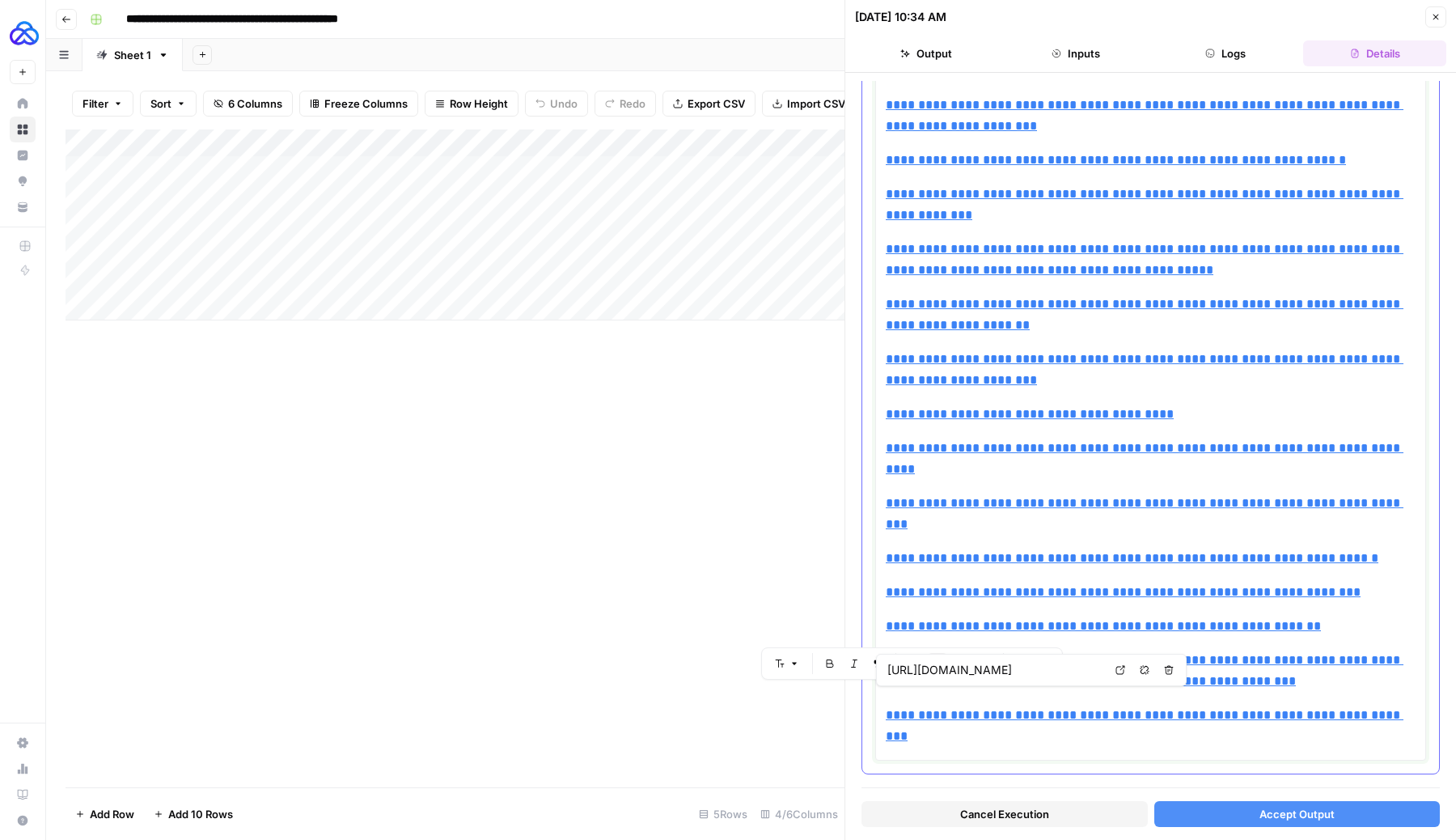
drag, startPoint x: 958, startPoint y: 715, endPoint x: 878, endPoint y: 694, distance: 82.7
click at [878, 693] on div "**********" at bounding box center [1151, 342] width 551 height 837
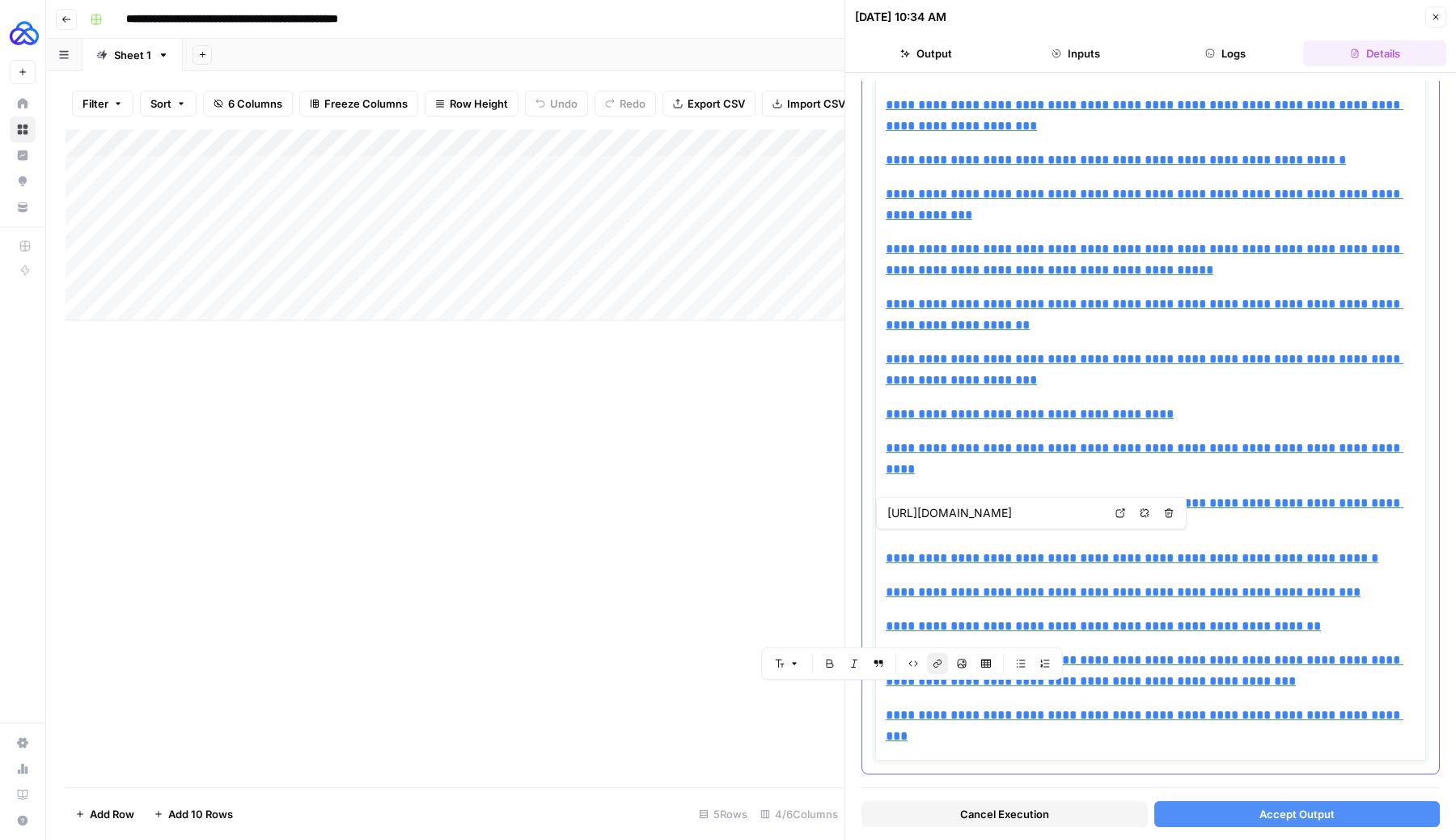
type input "[URL][DOMAIN_NAME]"
click at [1222, 693] on button "Accept Output" at bounding box center [1297, 814] width 287 height 26
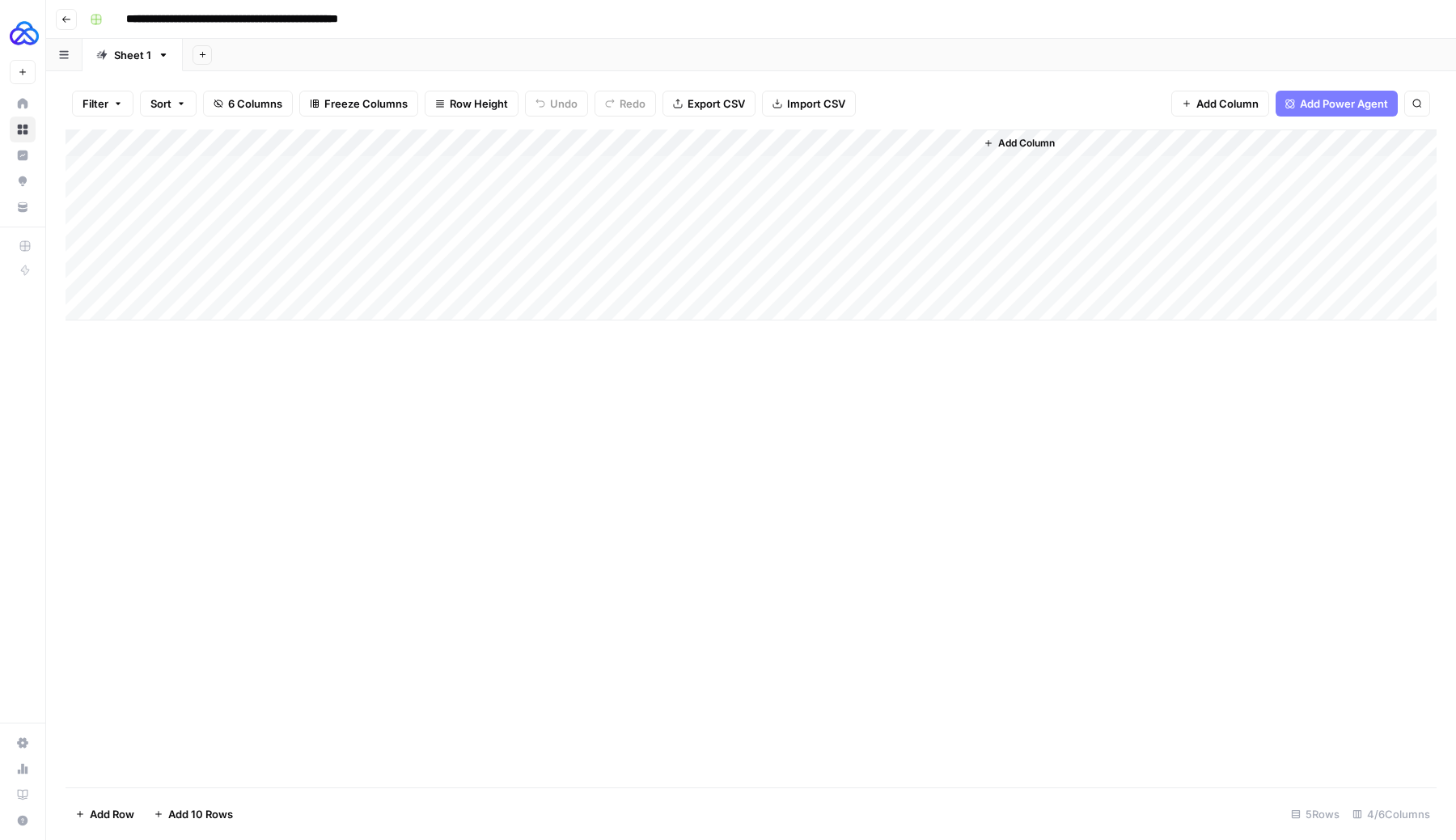
click at [809, 278] on div "Add Column" at bounding box center [751, 225] width 1371 height 191
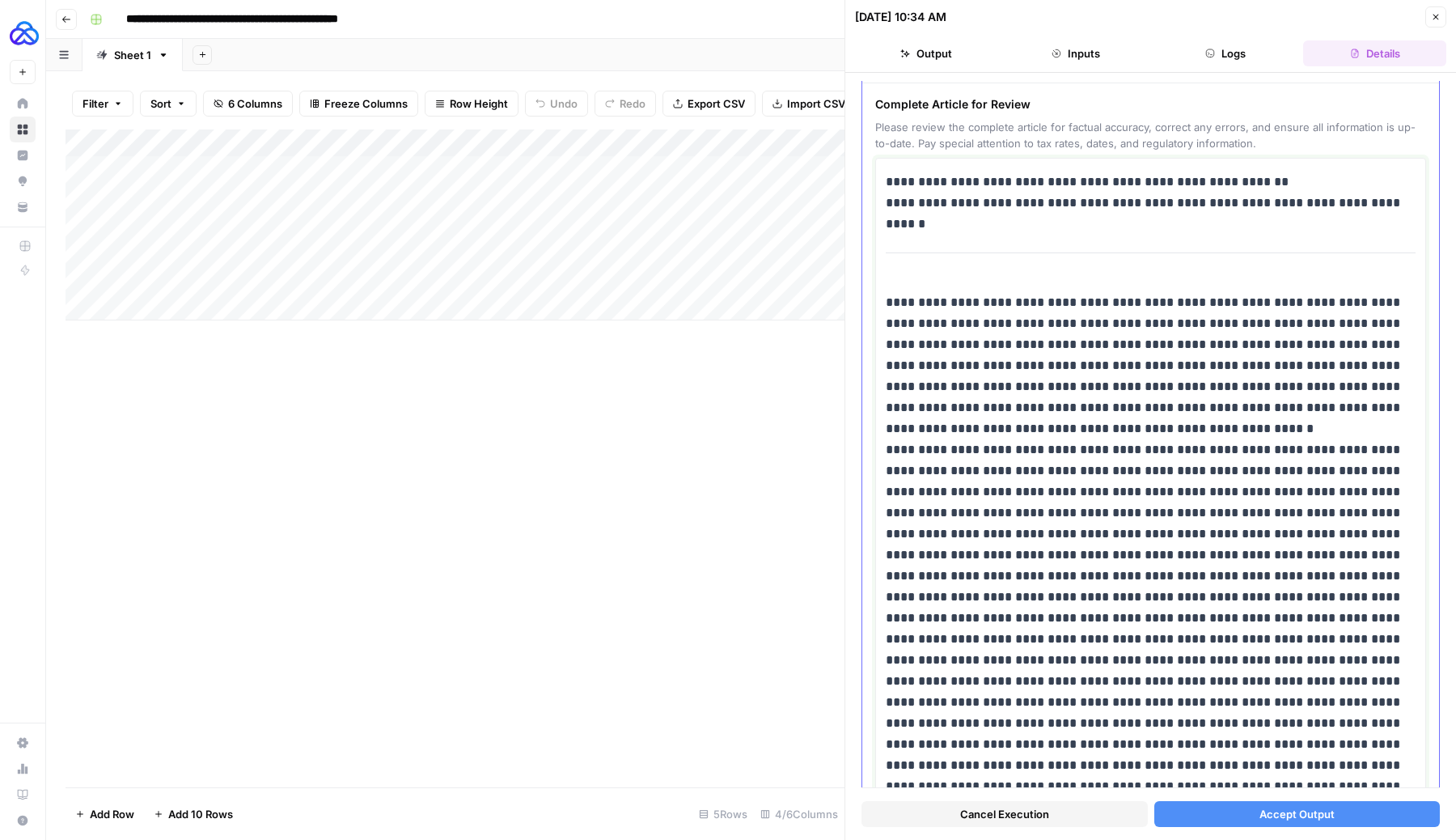
scroll to position [57, 0]
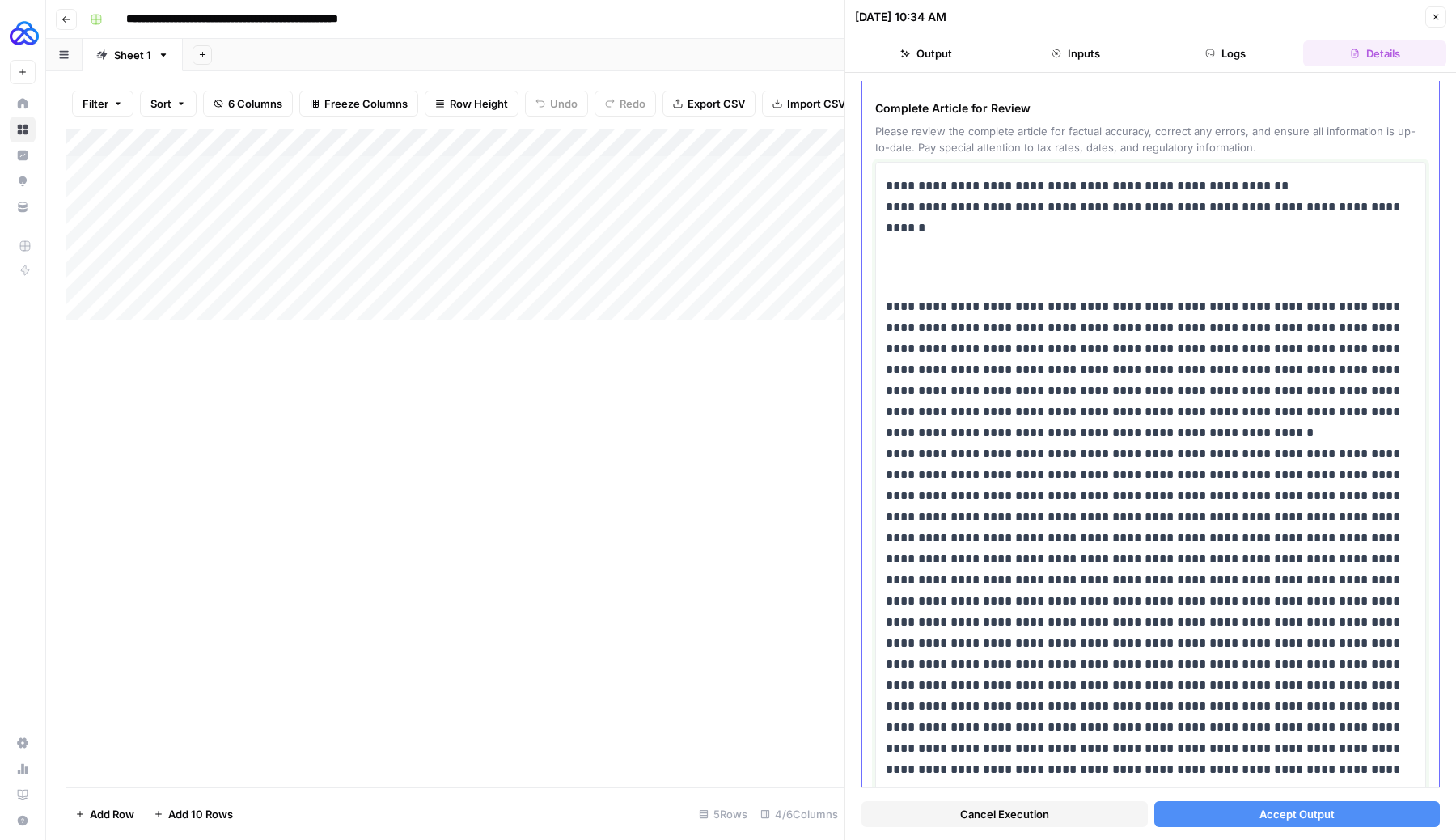
drag, startPoint x: 1393, startPoint y: 209, endPoint x: 884, endPoint y: 213, distance: 509.0
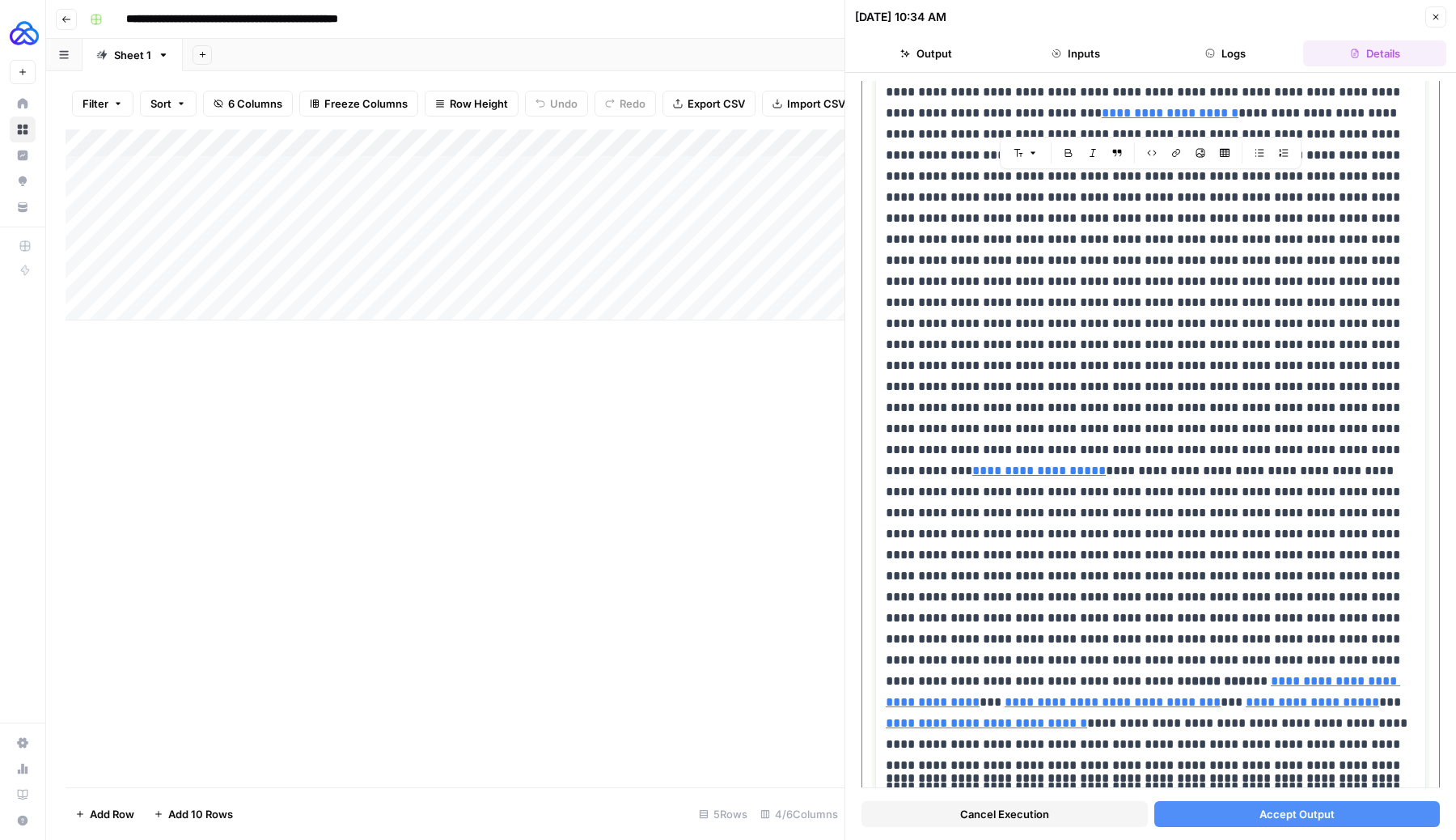
scroll to position [2463, 0]
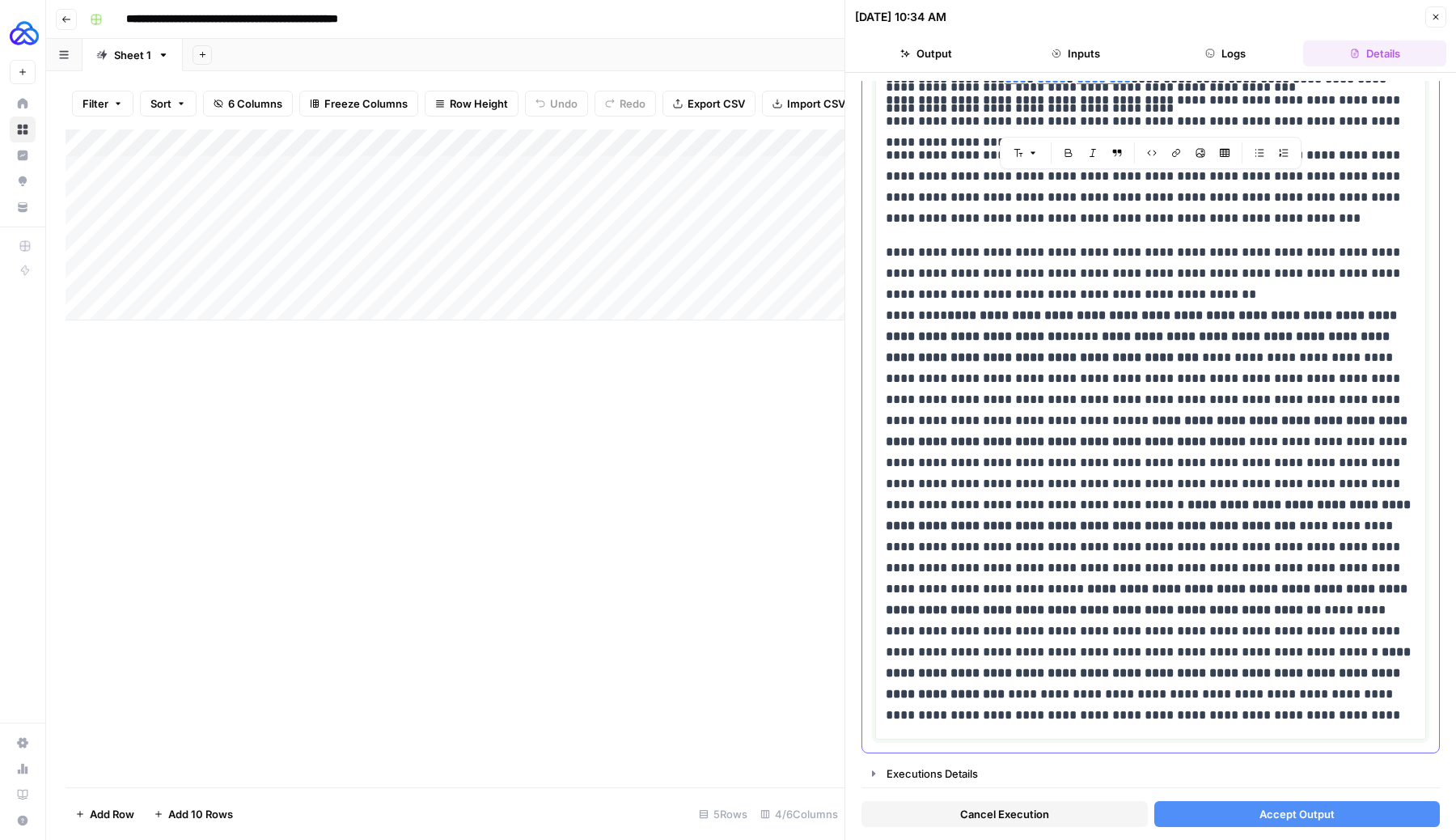
copy div "**********"
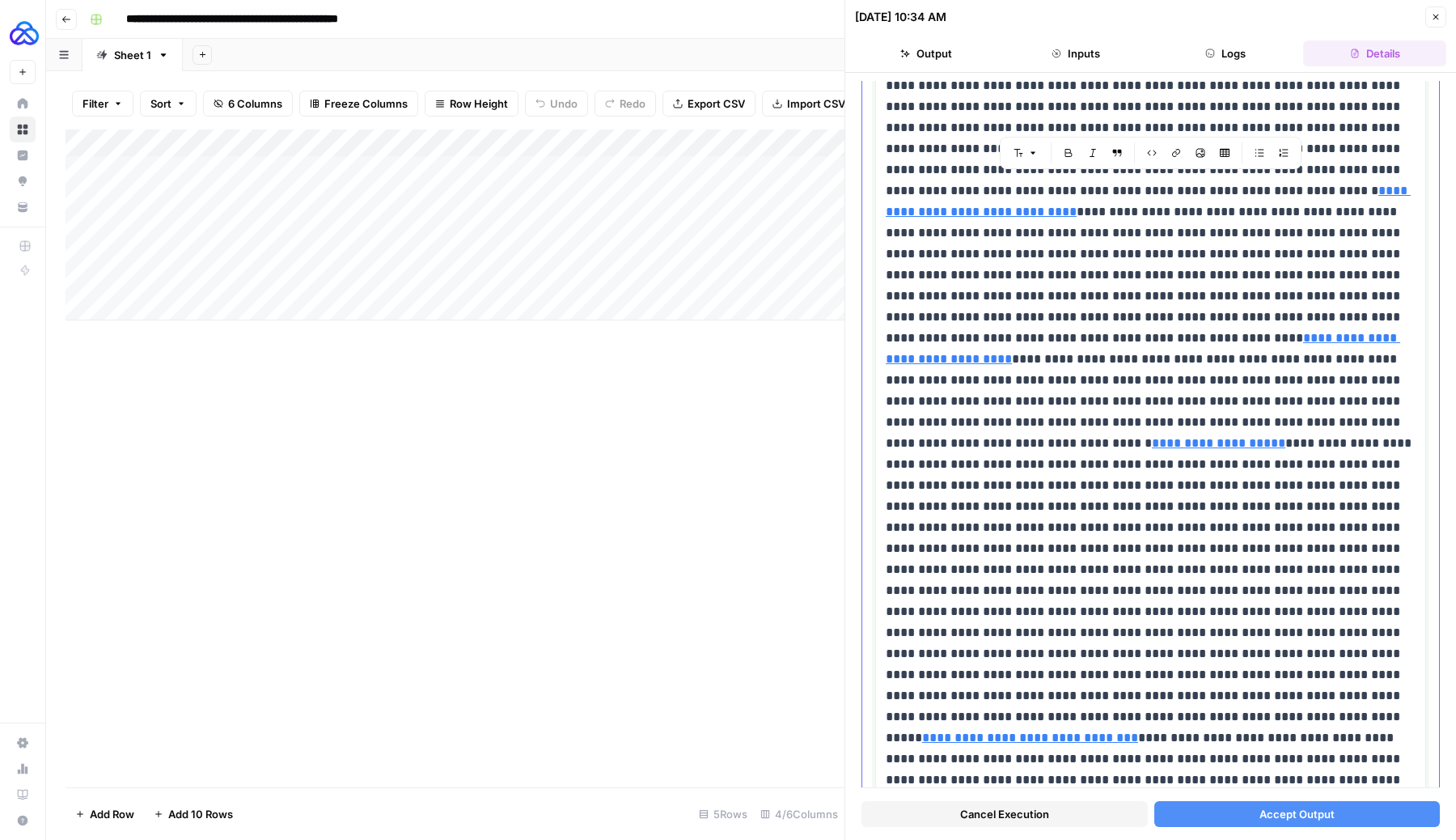
scroll to position [0, 0]
